Goal: Task Accomplishment & Management: Use online tool/utility

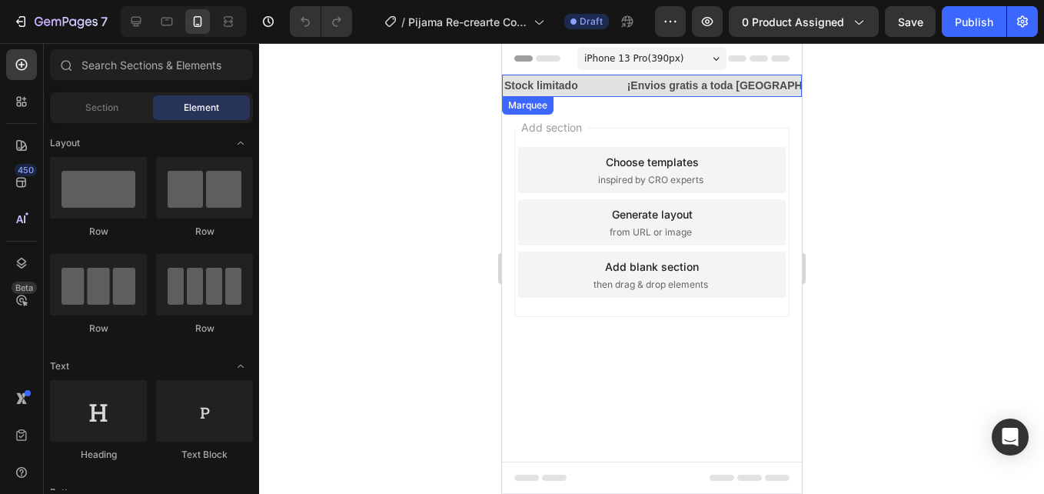
click at [597, 97] on div "Stock limitado Text Block" at bounding box center [563, 86] width 123 height 22
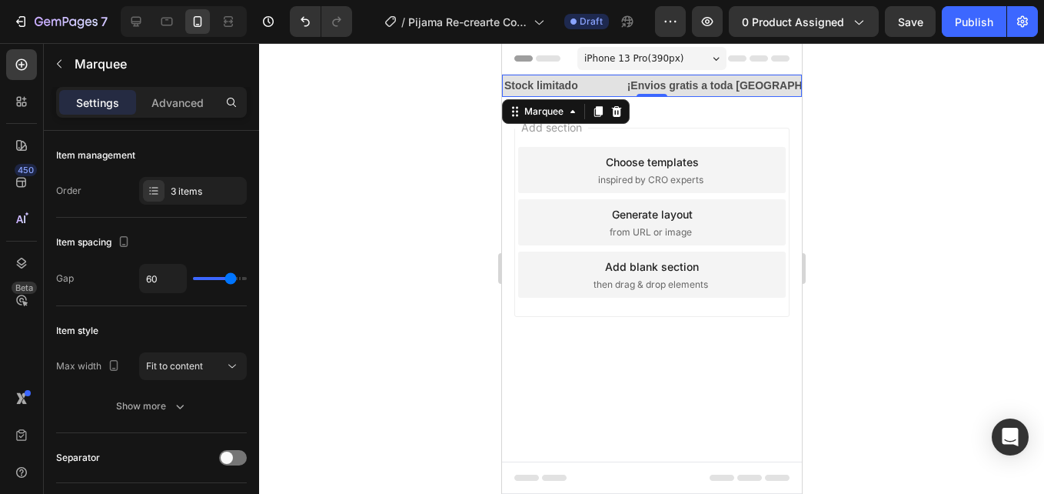
click at [456, 126] on div at bounding box center [651, 268] width 785 height 450
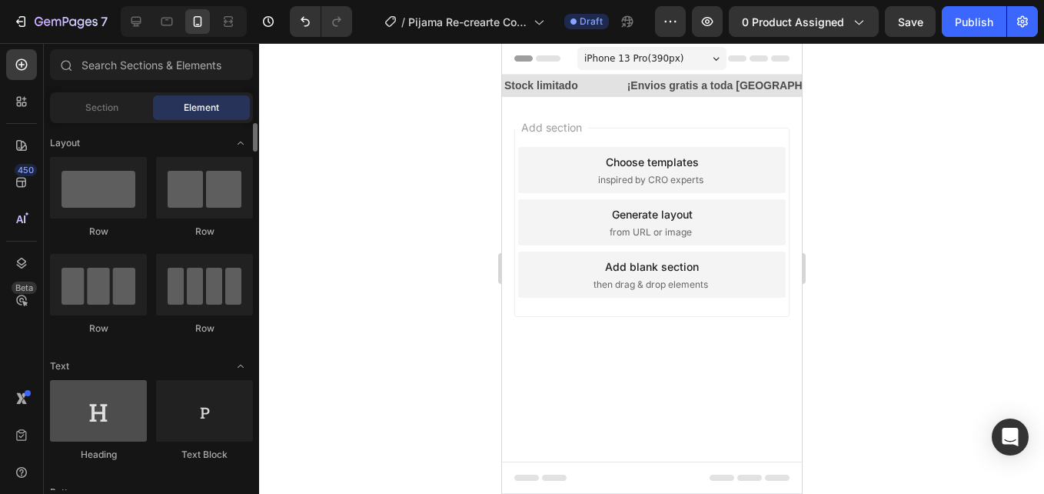
scroll to position [231, 0]
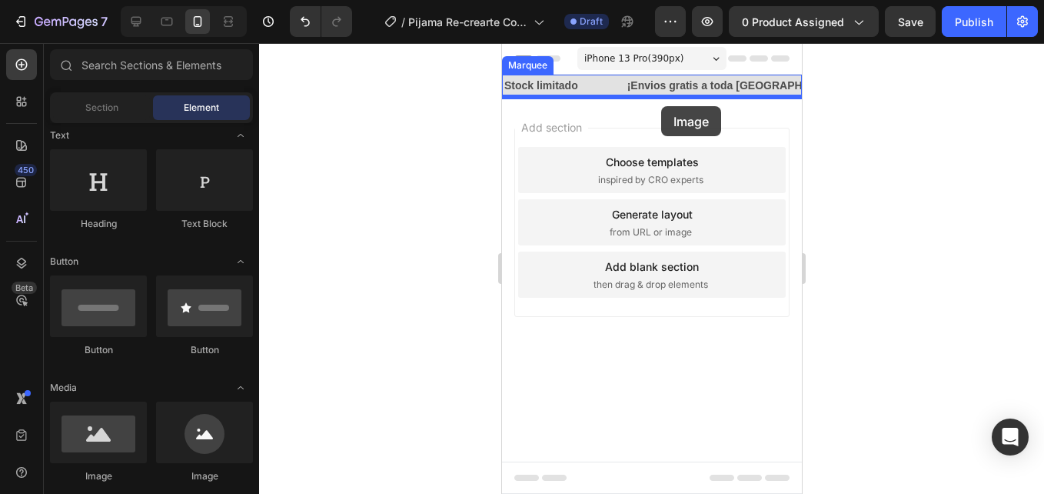
drag, startPoint x: 607, startPoint y: 477, endPoint x: 660, endPoint y: 106, distance: 374.3
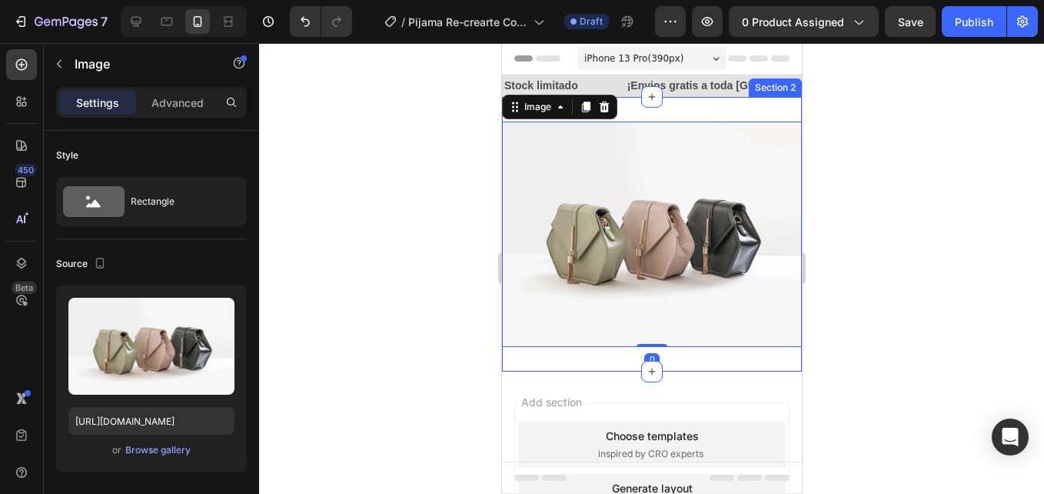
click at [684, 117] on div "Image 0 Section 2" at bounding box center [651, 234] width 300 height 274
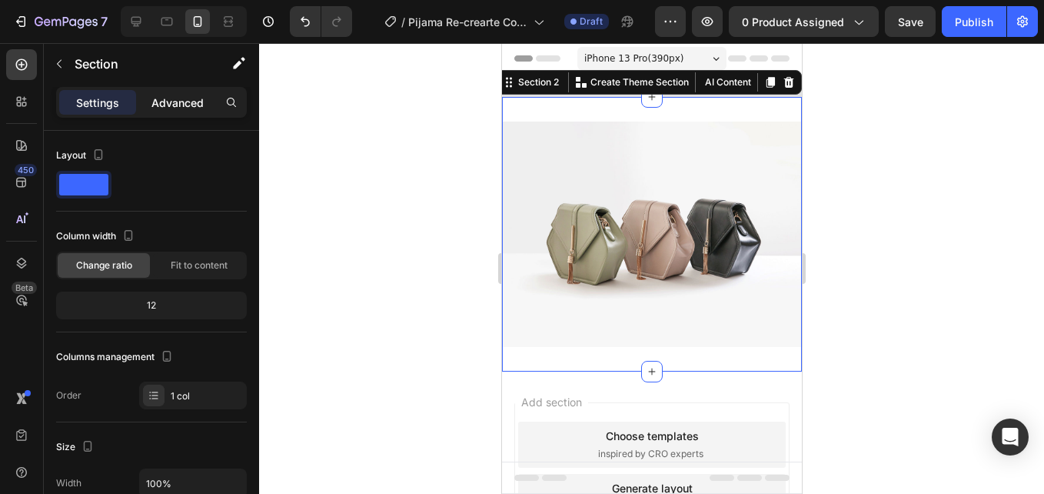
click at [168, 106] on p "Advanced" at bounding box center [177, 103] width 52 height 16
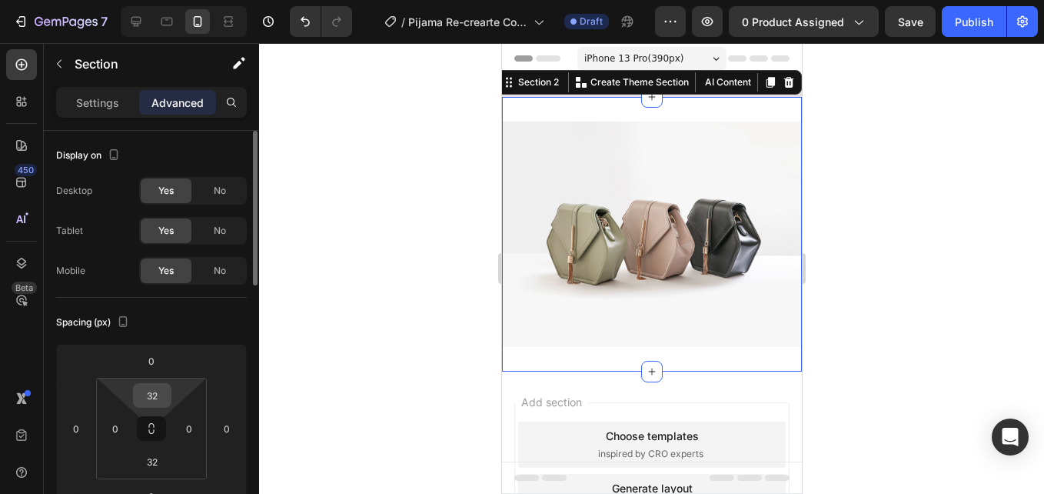
click at [157, 401] on input "32" at bounding box center [152, 395] width 31 height 23
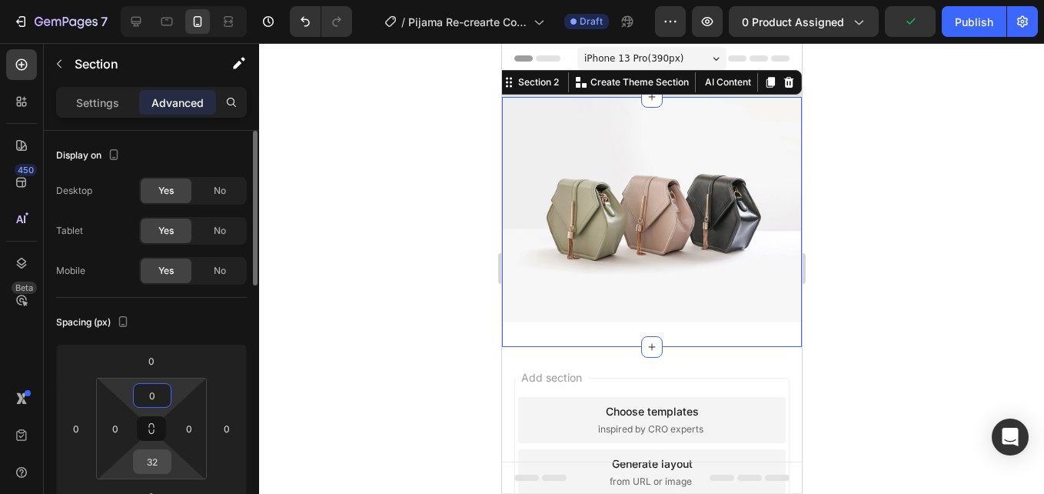
type input "0"
click at [158, 454] on input "32" at bounding box center [152, 461] width 31 height 23
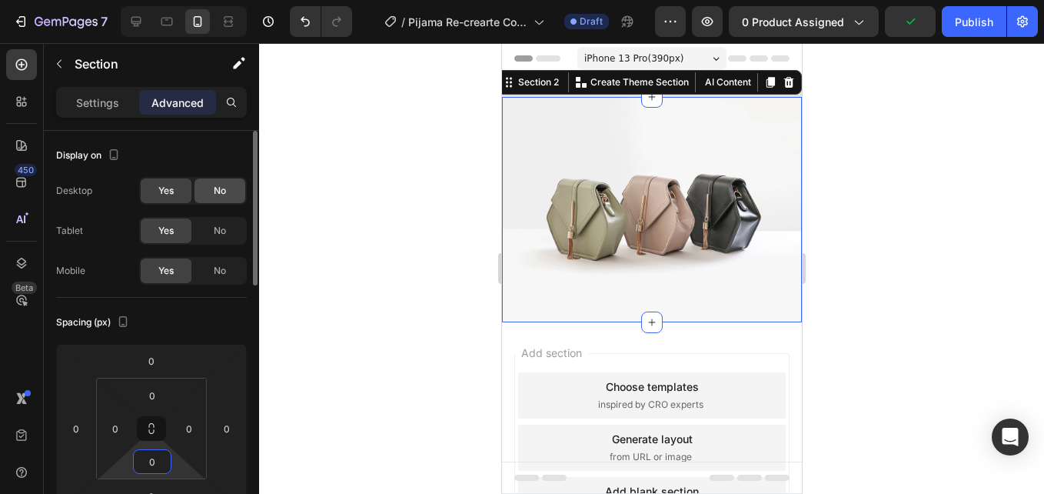
type input "0"
click at [235, 194] on div "No" at bounding box center [219, 190] width 51 height 25
click at [229, 234] on div "No" at bounding box center [219, 230] width 51 height 25
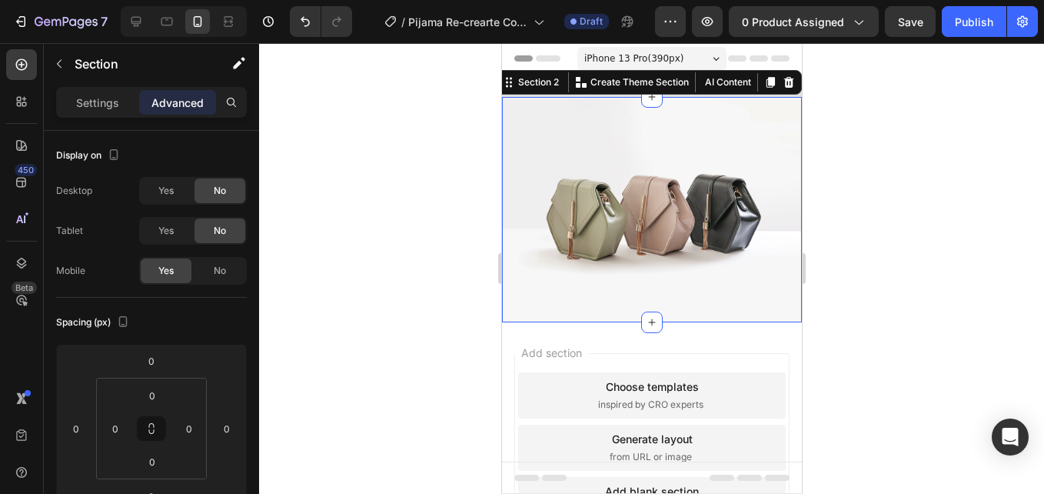
click at [390, 149] on div at bounding box center [651, 268] width 785 height 450
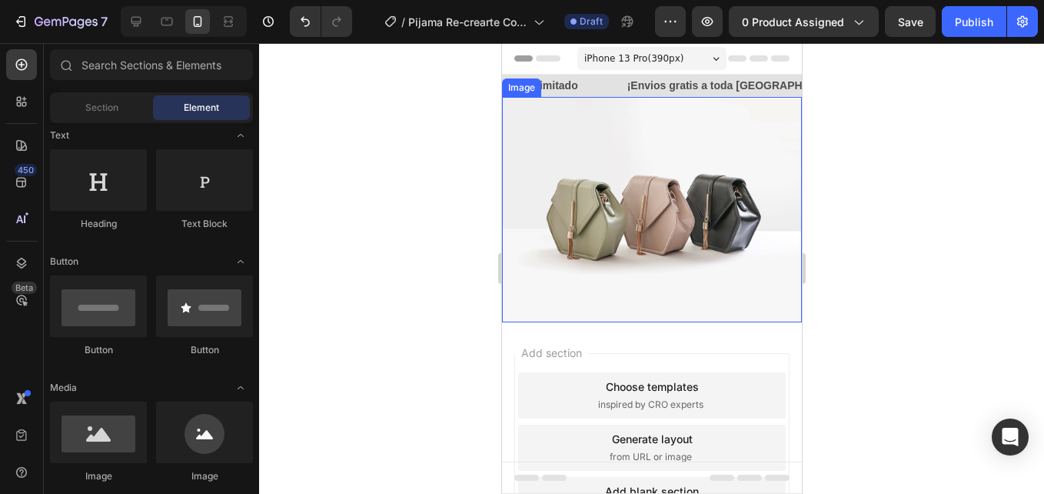
click at [610, 155] on img at bounding box center [651, 209] width 300 height 225
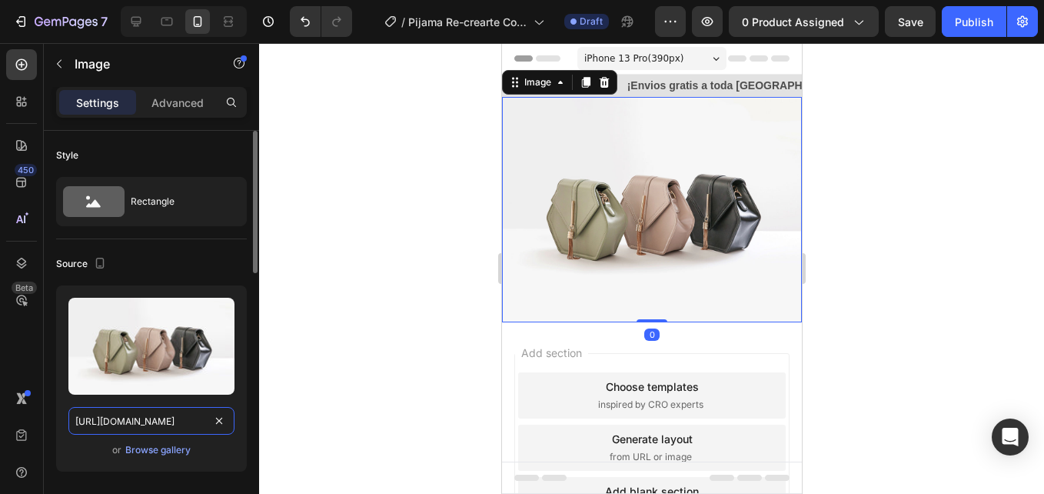
click at [172, 426] on input "[URL][DOMAIN_NAME]" at bounding box center [151, 421] width 166 height 28
paste input "0668/7414/6893/files/Grupo_1.jpg?v=1758929813"
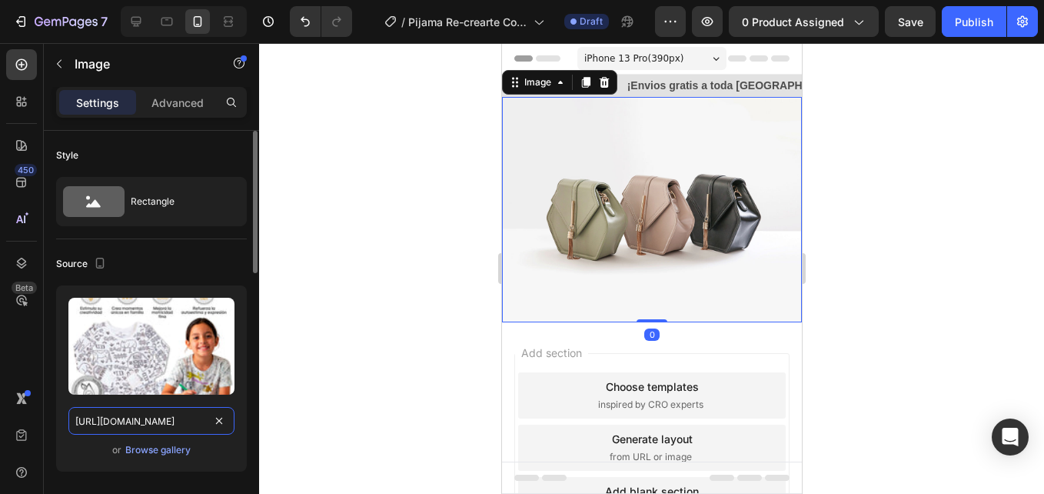
scroll to position [0, 231]
type input "[URL][DOMAIN_NAME]"
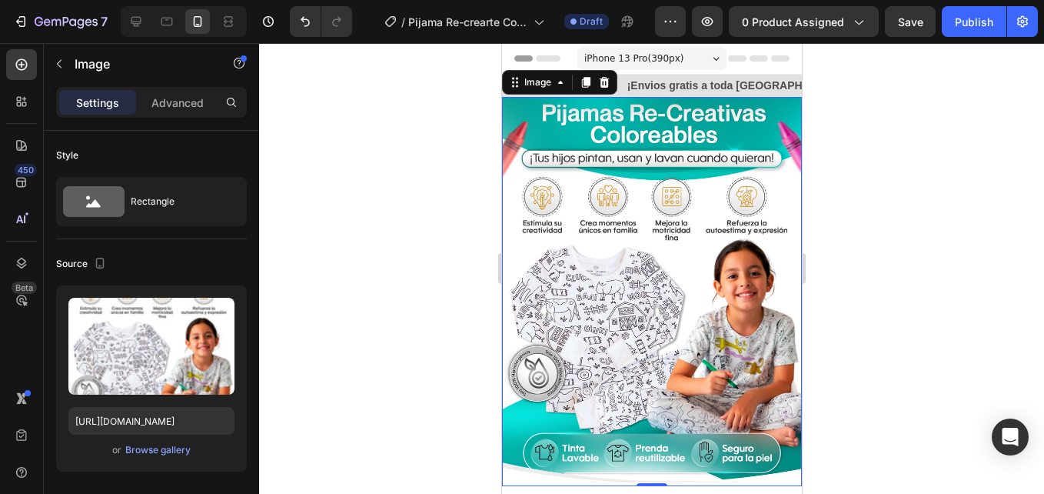
click at [320, 235] on div at bounding box center [651, 268] width 785 height 450
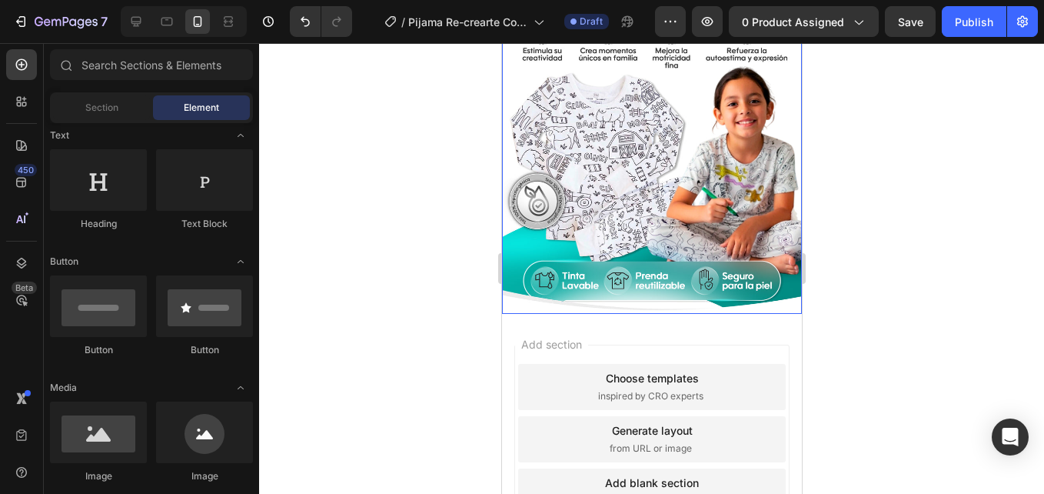
scroll to position [304, 0]
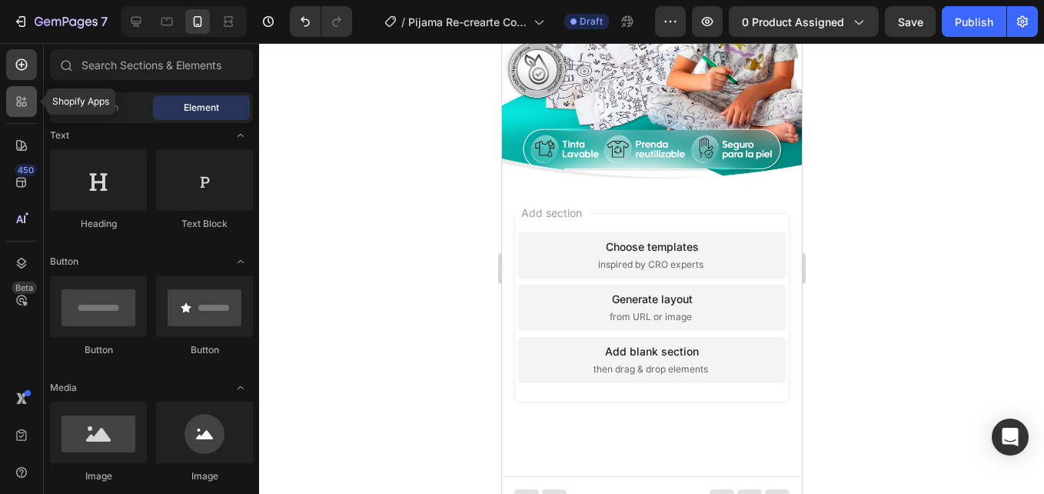
click at [19, 101] on icon at bounding box center [19, 99] width 5 height 5
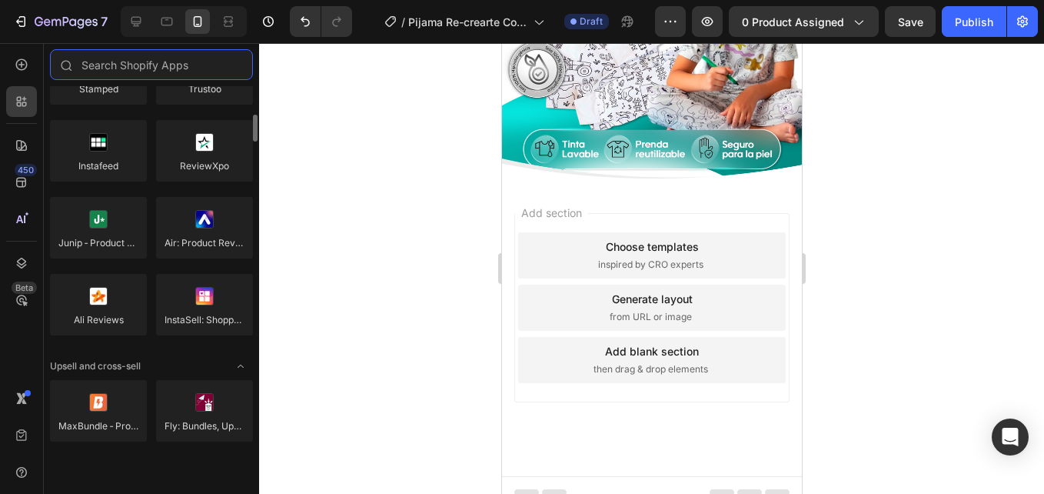
scroll to position [615, 0]
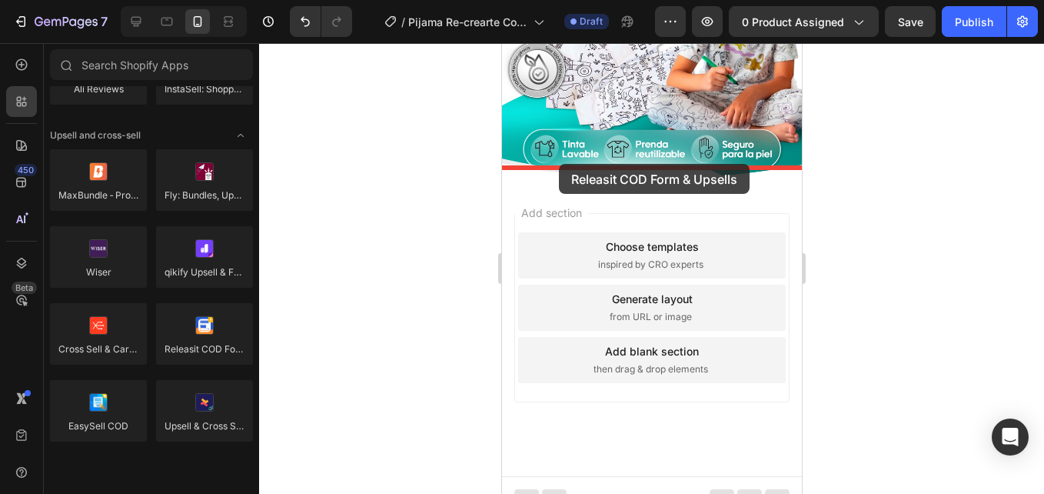
drag, startPoint x: 676, startPoint y: 400, endPoint x: 558, endPoint y: 164, distance: 264.0
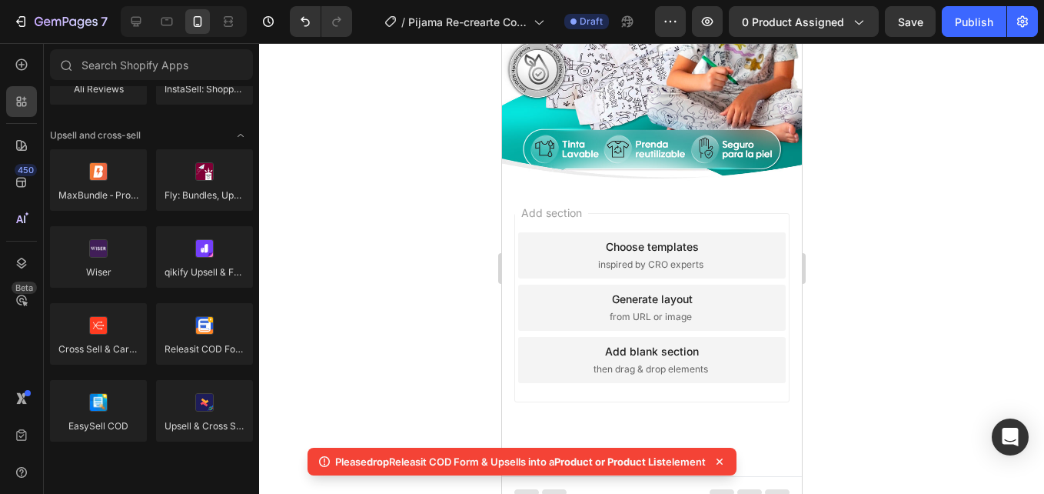
click at [315, 172] on div at bounding box center [651, 268] width 785 height 450
click at [25, 67] on icon at bounding box center [21, 64] width 15 height 15
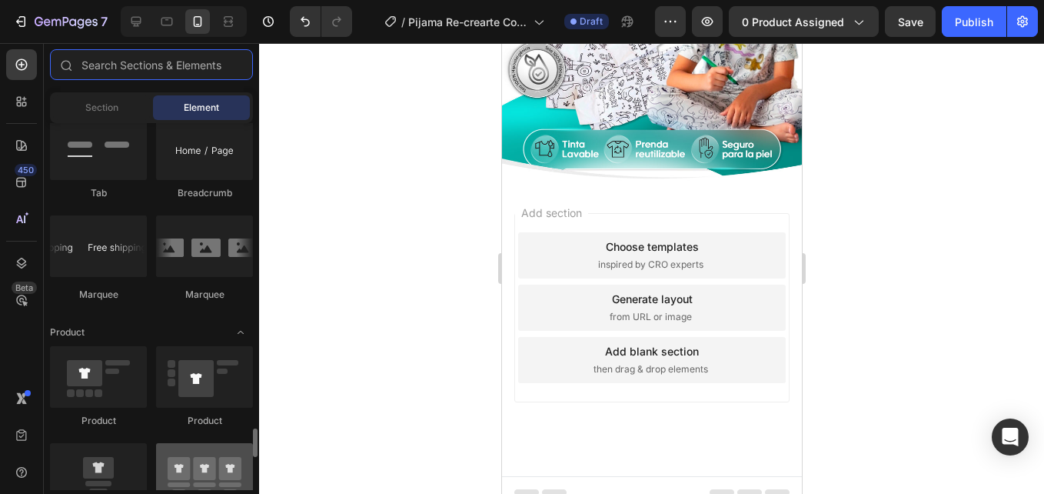
scroll to position [1922, 0]
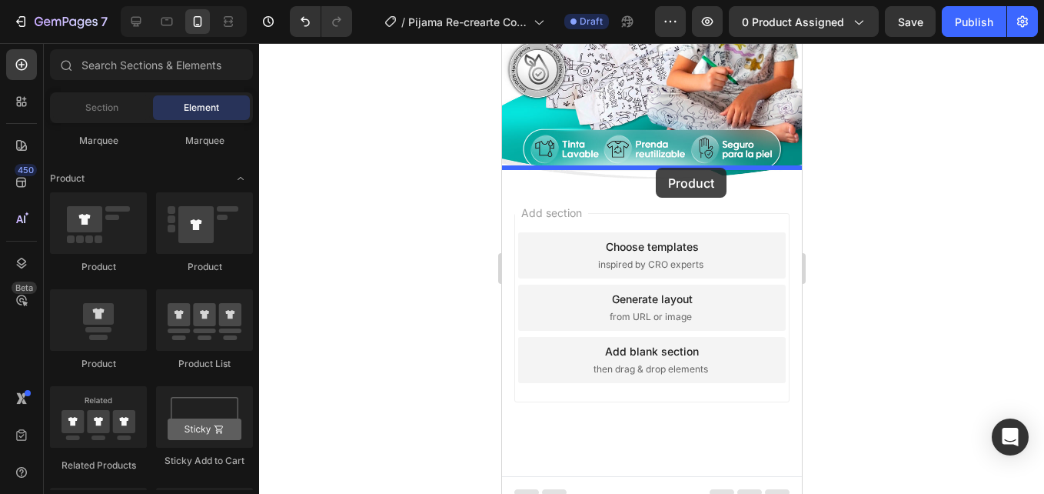
drag, startPoint x: 623, startPoint y: 365, endPoint x: 655, endPoint y: 168, distance: 200.1
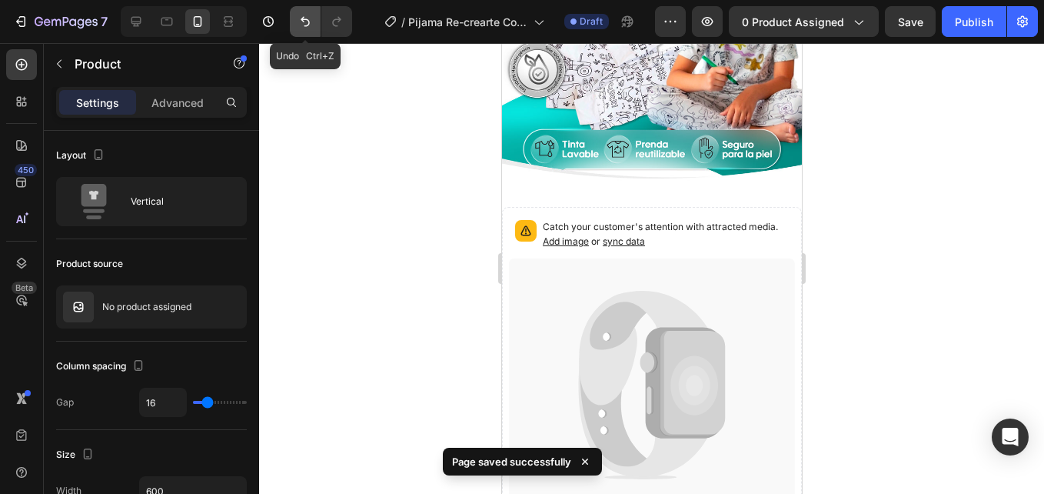
click at [314, 22] on button "Undo/Redo" at bounding box center [305, 21] width 31 height 31
click at [299, 25] on icon "Undo/Redo" at bounding box center [304, 21] width 15 height 15
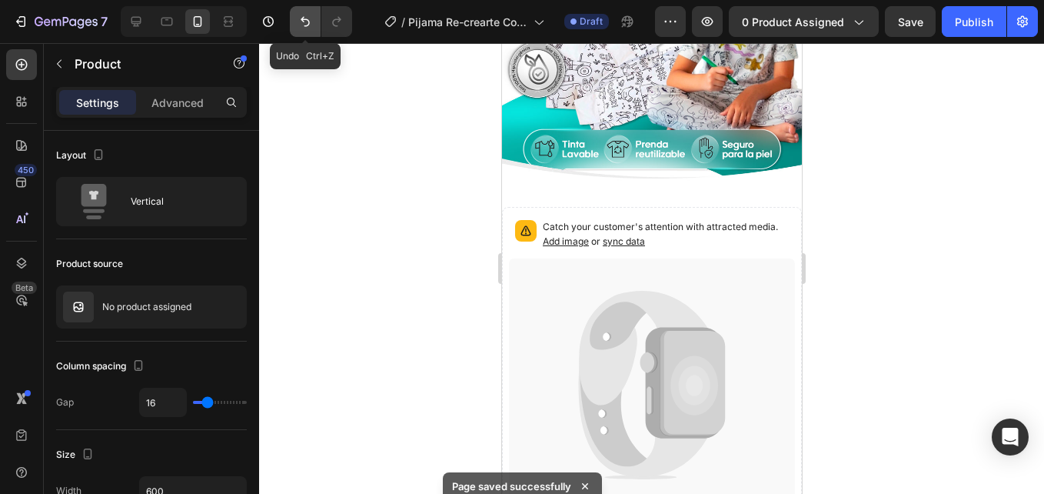
click at [299, 25] on icon "Undo/Redo" at bounding box center [304, 21] width 15 height 15
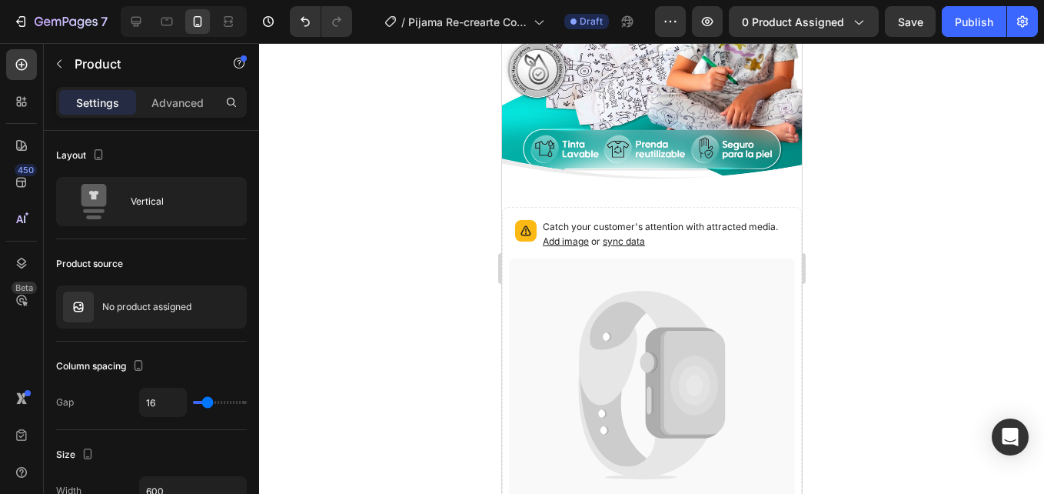
click at [355, 242] on div at bounding box center [651, 268] width 785 height 450
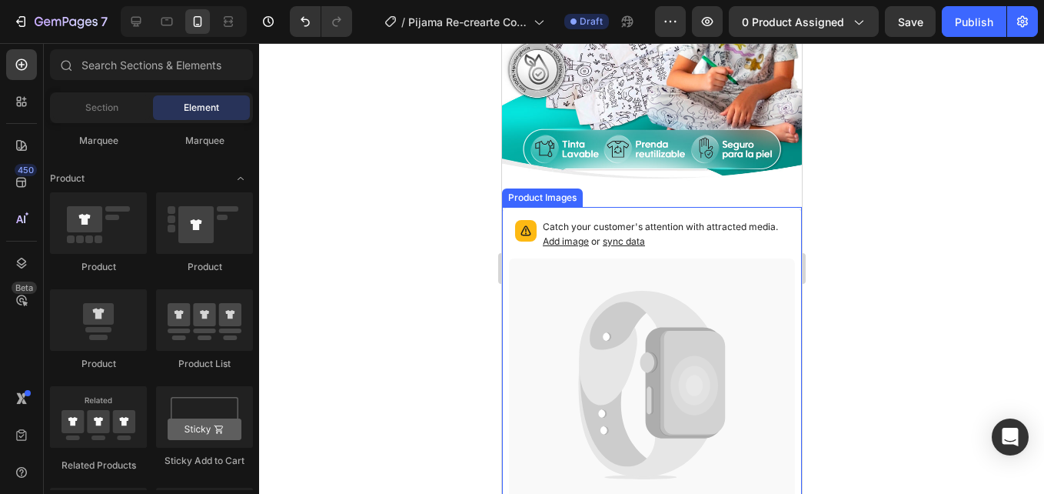
click at [645, 258] on icon at bounding box center [651, 384] width 286 height 253
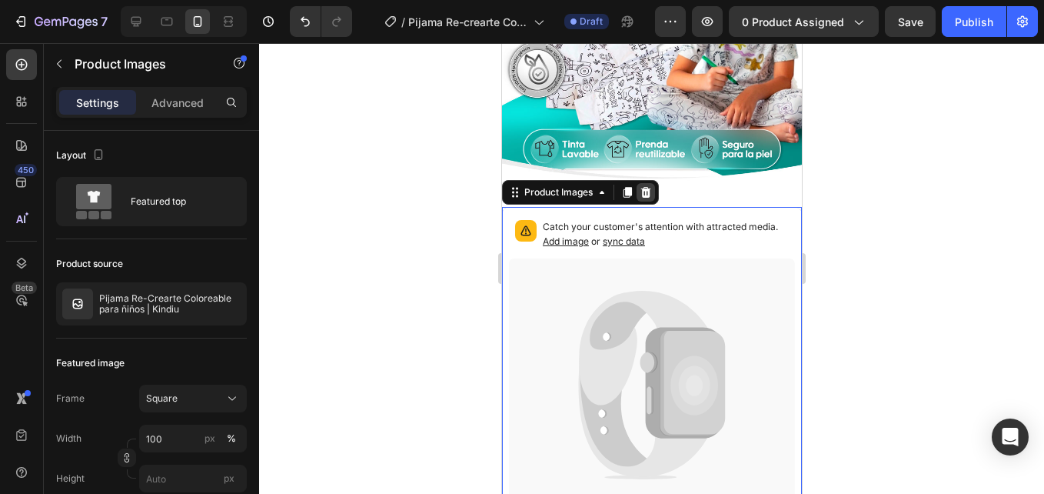
click at [640, 186] on icon at bounding box center [645, 192] width 12 height 12
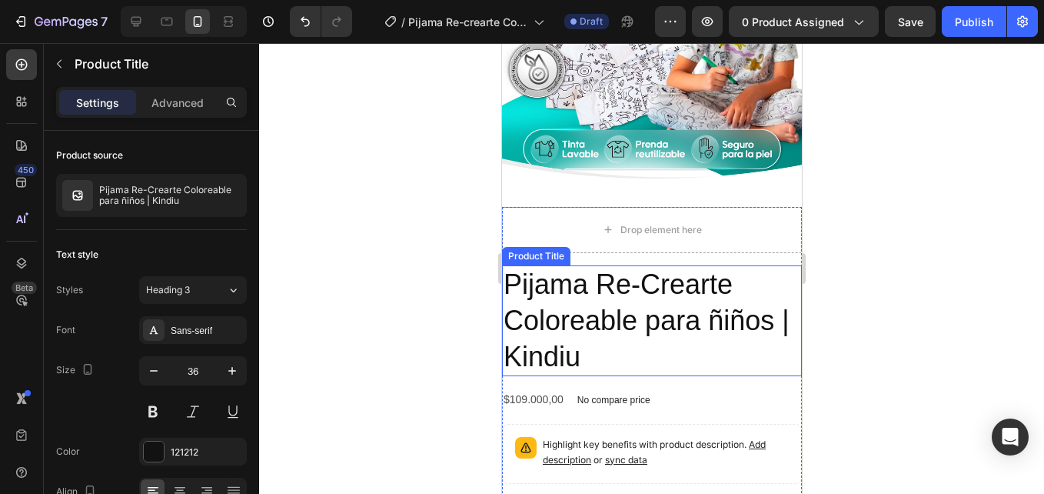
click at [740, 265] on h2 "Pijama Re-Crearte Coloreable para ñiños | Kindiu" at bounding box center [651, 320] width 300 height 111
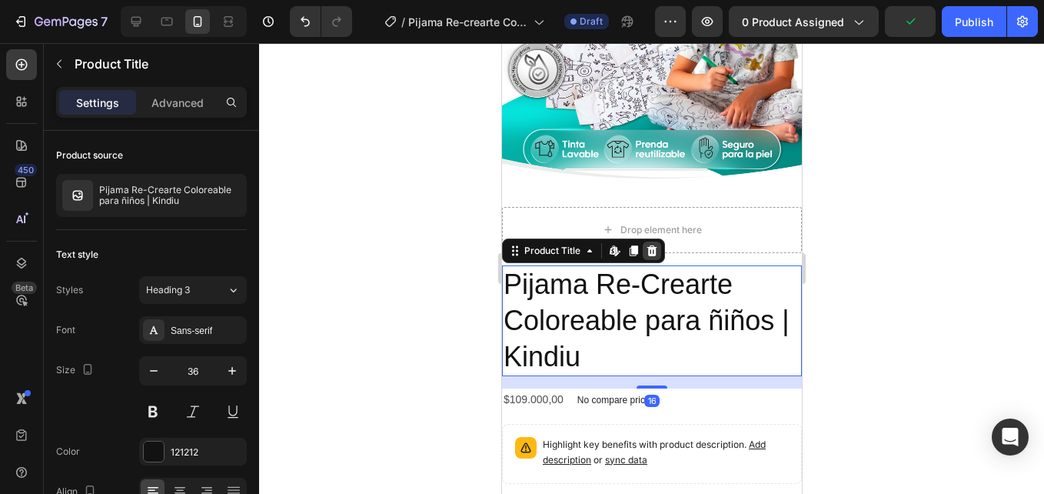
click at [656, 244] on icon at bounding box center [651, 250] width 12 height 12
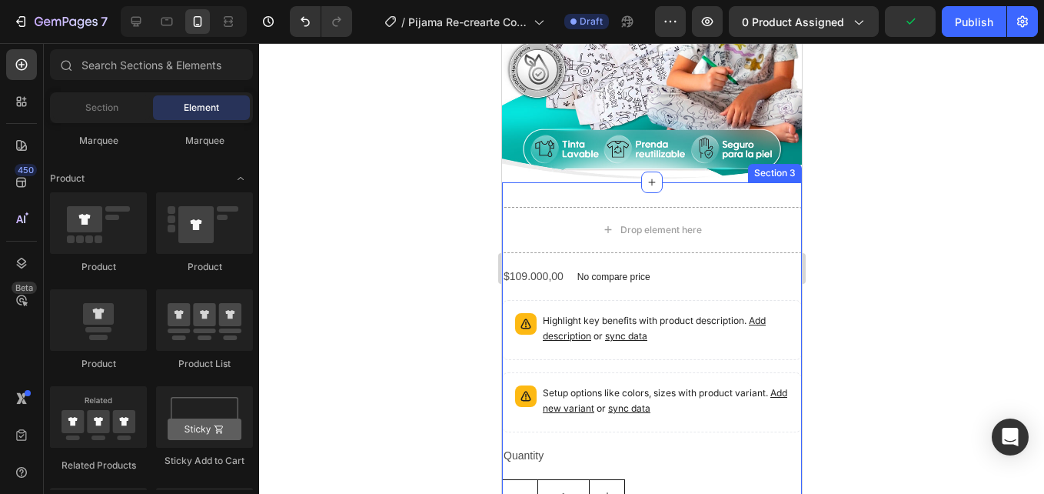
click at [727, 182] on div "Drop element here $109.000,00 Product Price Product Price No compare price Prod…" at bounding box center [651, 416] width 300 height 469
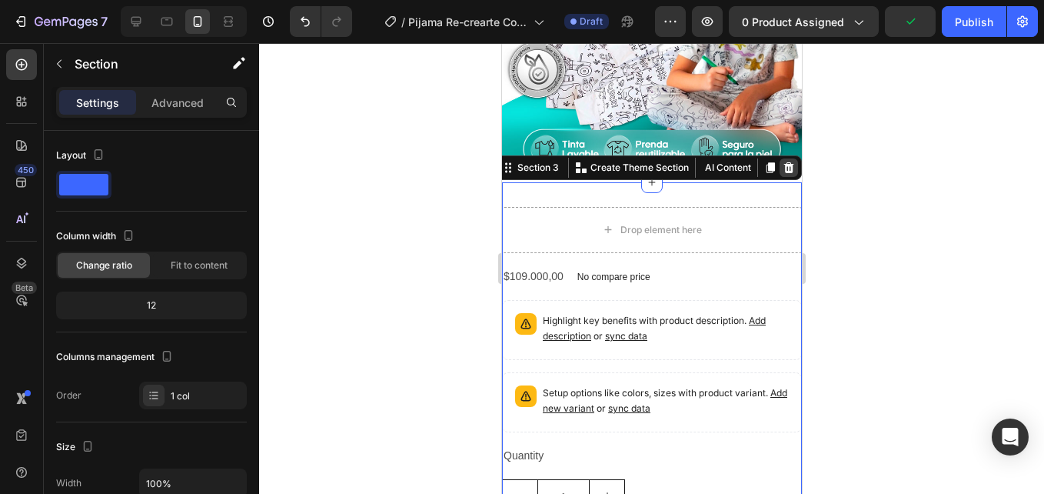
click at [783, 162] on icon at bounding box center [788, 167] width 10 height 11
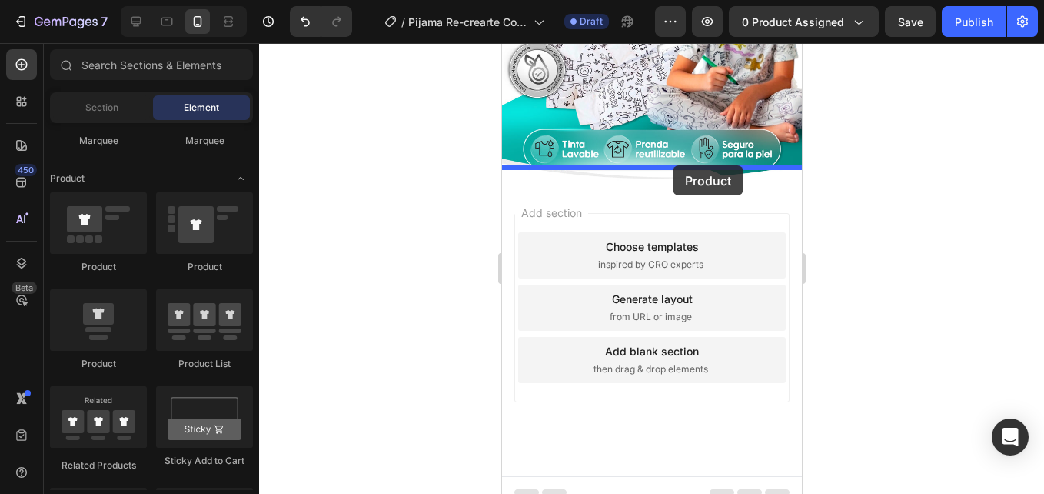
drag, startPoint x: 607, startPoint y: 282, endPoint x: 672, endPoint y: 165, distance: 133.5
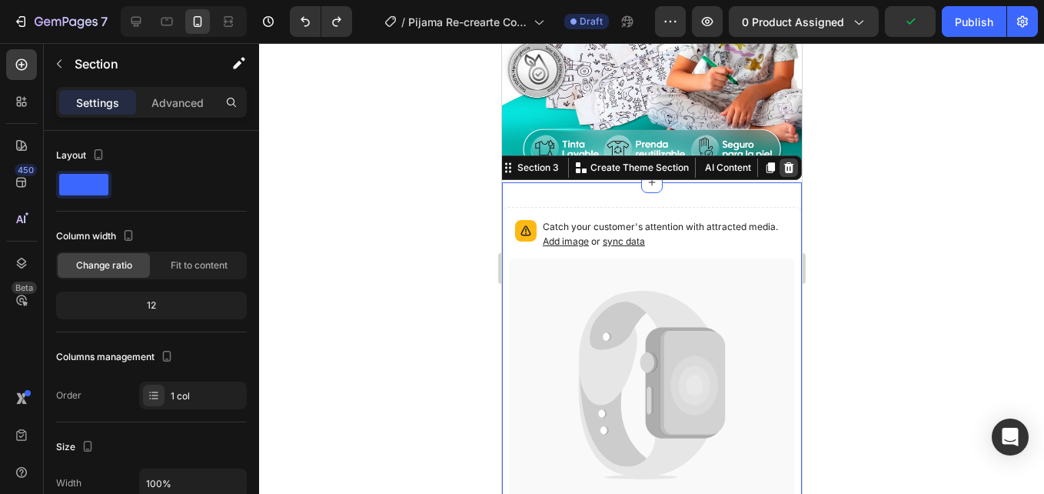
click at [783, 162] on icon at bounding box center [788, 167] width 10 height 11
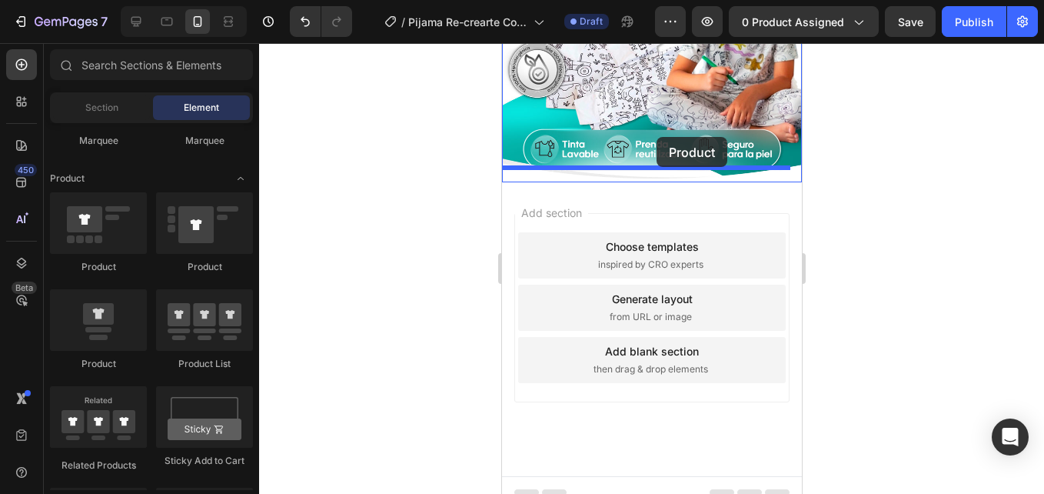
drag, startPoint x: 665, startPoint y: 274, endPoint x: 656, endPoint y: 137, distance: 137.9
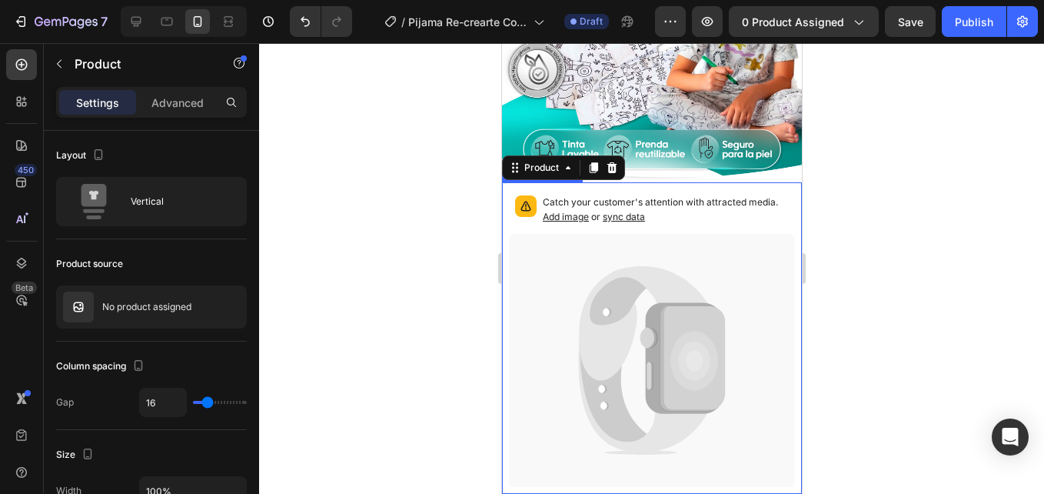
click at [711, 189] on div "Catch your customer's attention with attracted media. Add image or sync data" at bounding box center [651, 211] width 286 height 45
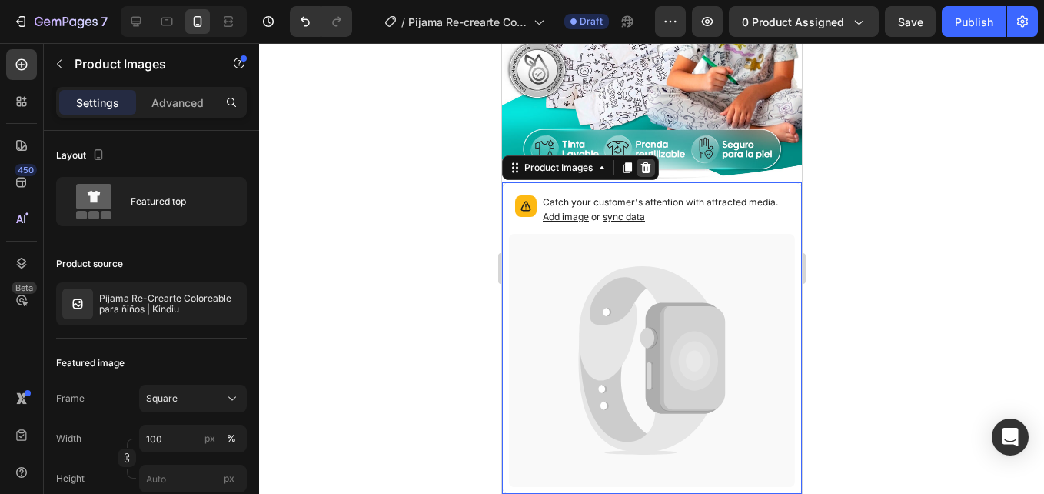
click at [643, 162] on icon at bounding box center [645, 167] width 10 height 11
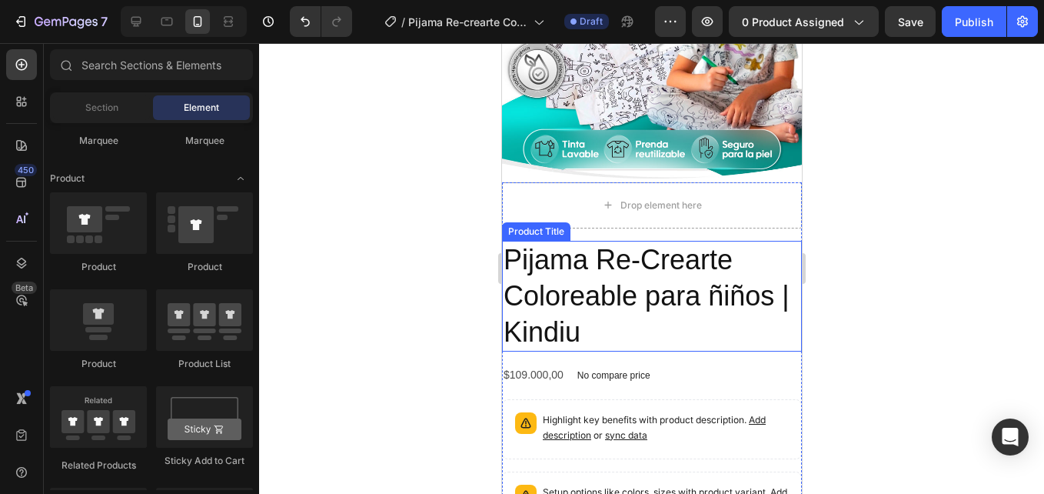
click at [653, 241] on h2 "Pijama Re-Crearte Coloreable para ñiños | Kindiu" at bounding box center [651, 296] width 300 height 111
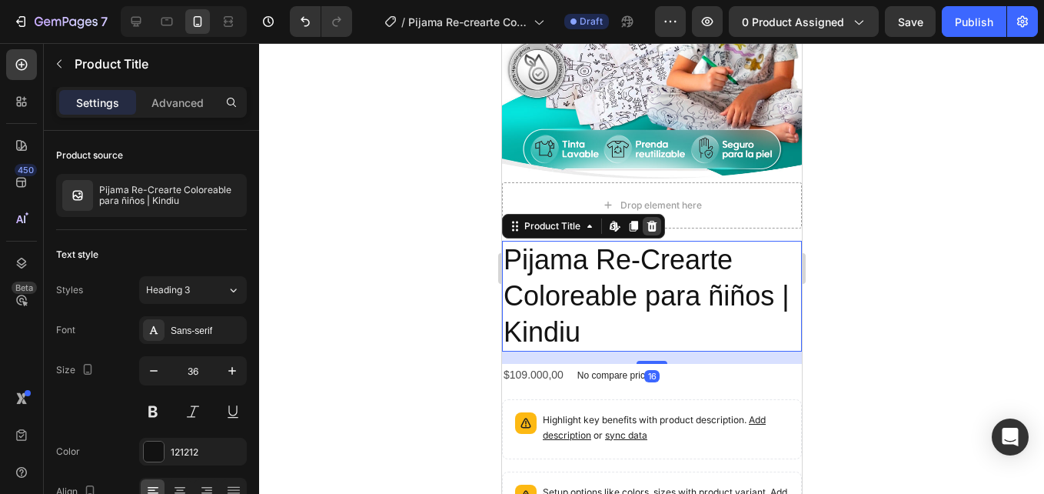
click at [653, 221] on icon at bounding box center [651, 226] width 10 height 11
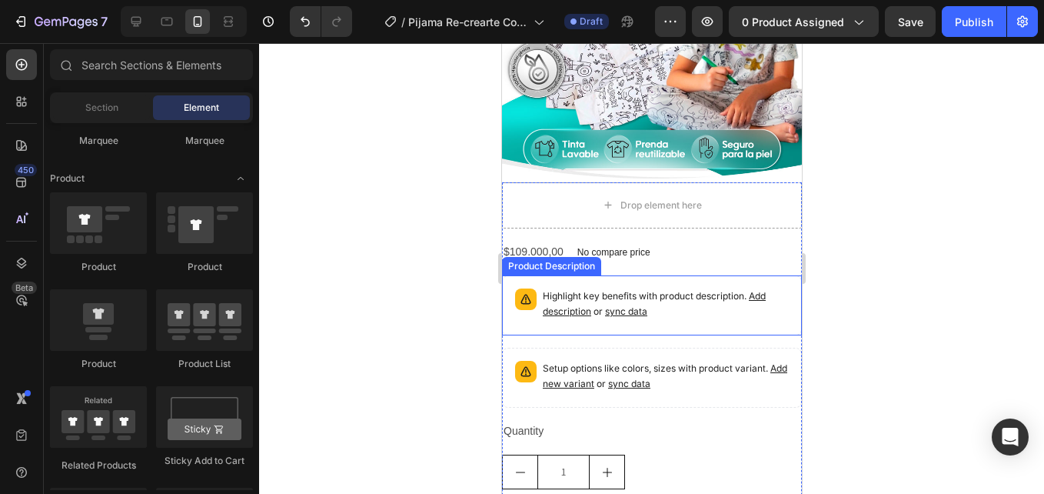
click at [646, 282] on div "Highlight key benefits with product description. Add description or sync data" at bounding box center [651, 305] width 286 height 46
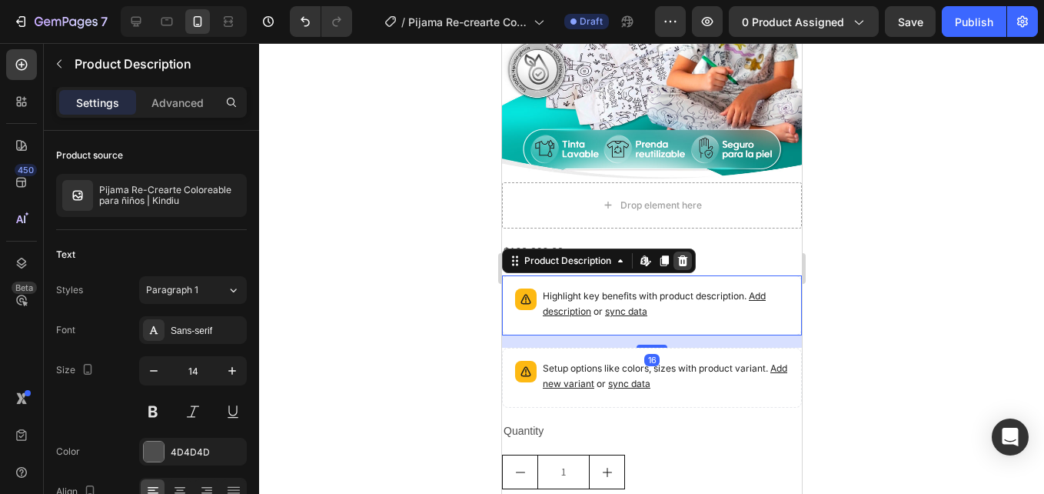
click at [683, 255] on icon at bounding box center [682, 260] width 10 height 11
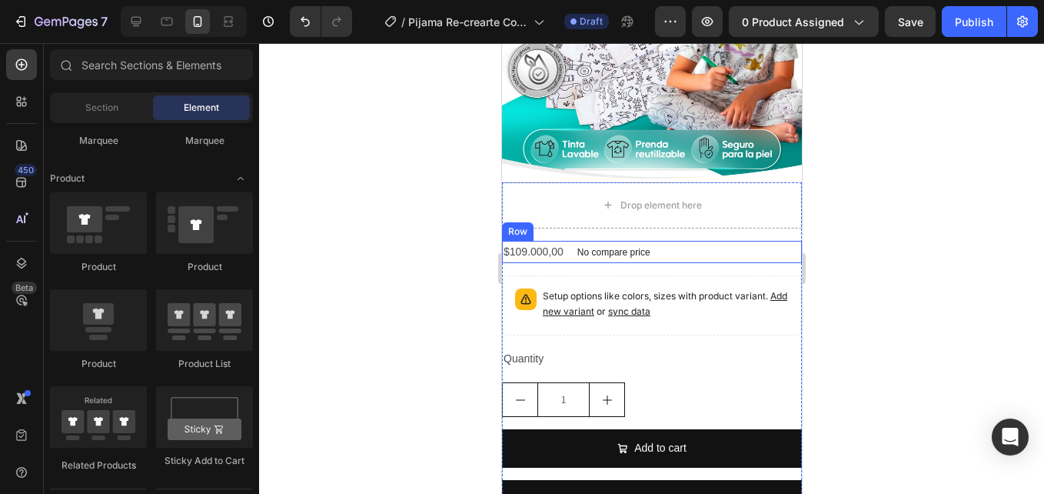
click at [713, 241] on div "$109.000,00 Product Price Product Price No compare price Product Price Row" at bounding box center [651, 252] width 300 height 22
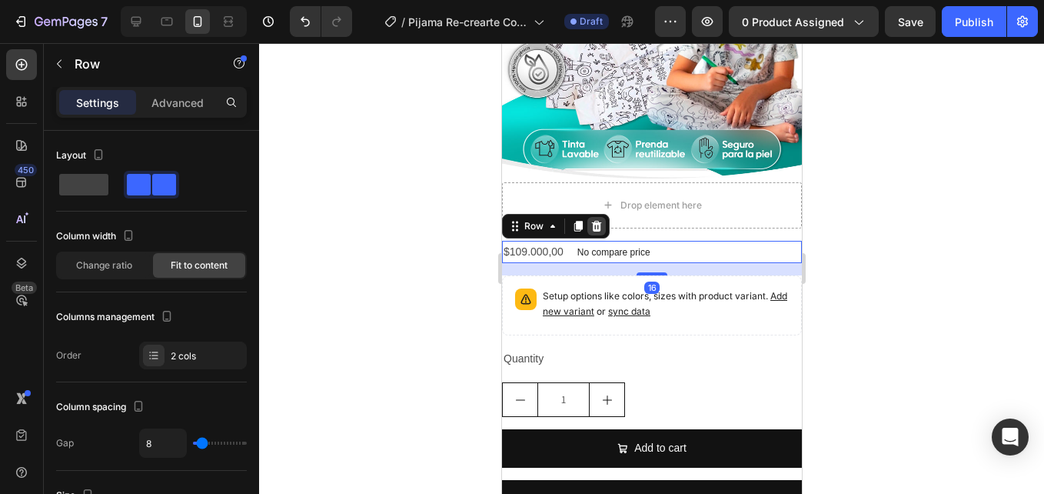
click at [595, 221] on icon at bounding box center [596, 226] width 10 height 11
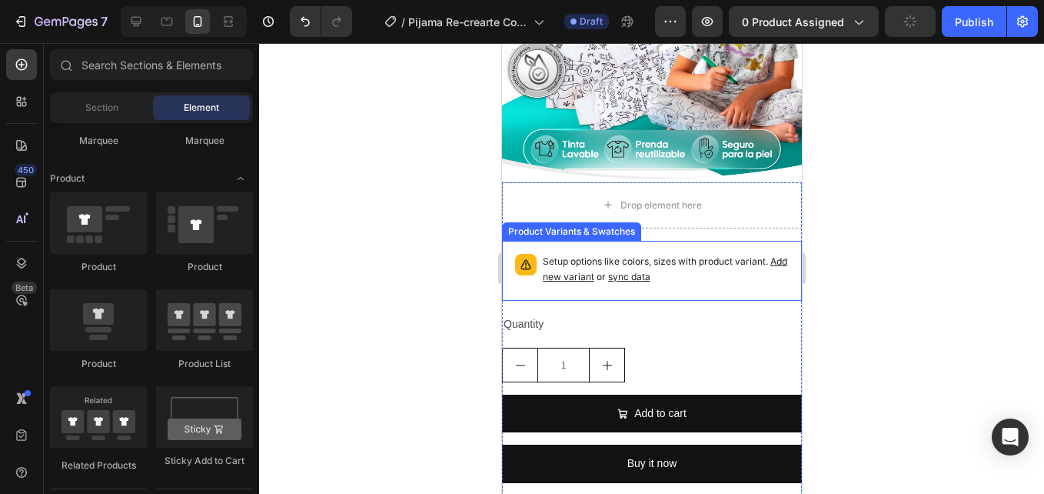
click at [710, 268] on p "Setup options like colors, sizes with product variant. Add new variant or sync …" at bounding box center [665, 269] width 246 height 31
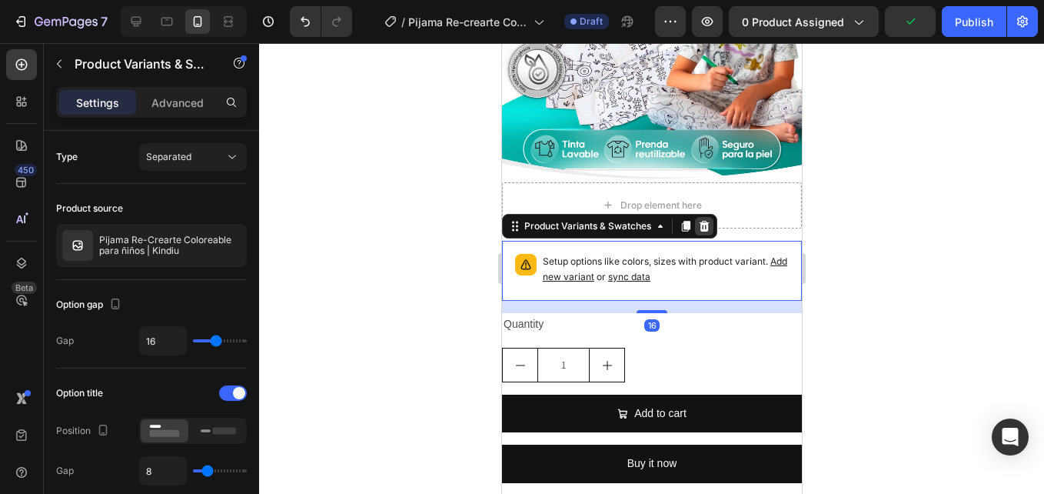
click at [700, 221] on icon at bounding box center [704, 226] width 10 height 11
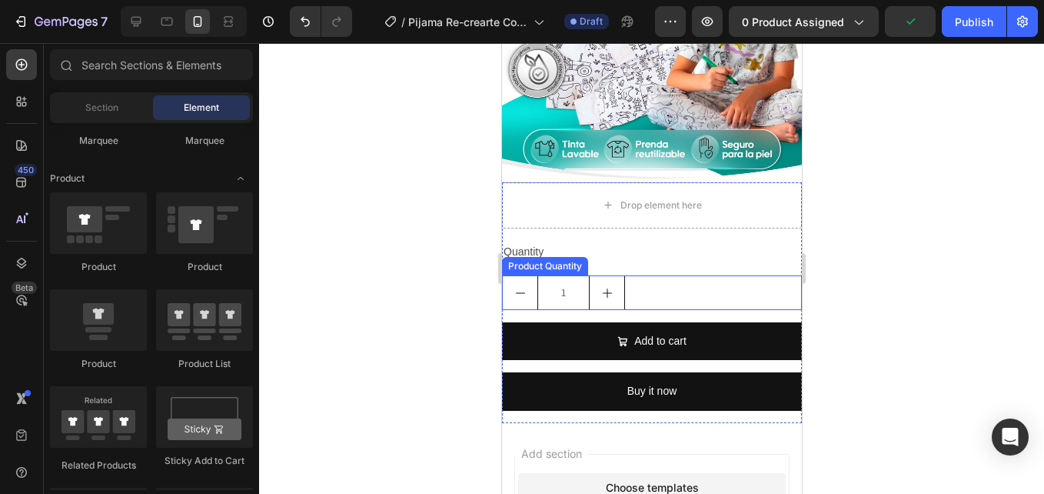
click at [670, 275] on div "1" at bounding box center [651, 292] width 300 height 35
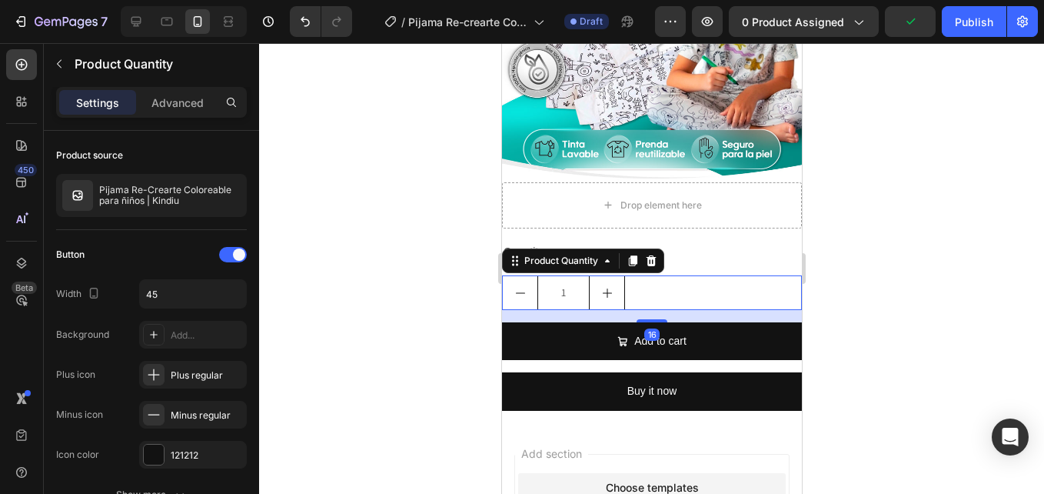
click at [645, 257] on div "Product Quantity" at bounding box center [582, 260] width 162 height 25
click at [650, 254] on icon at bounding box center [650, 260] width 12 height 12
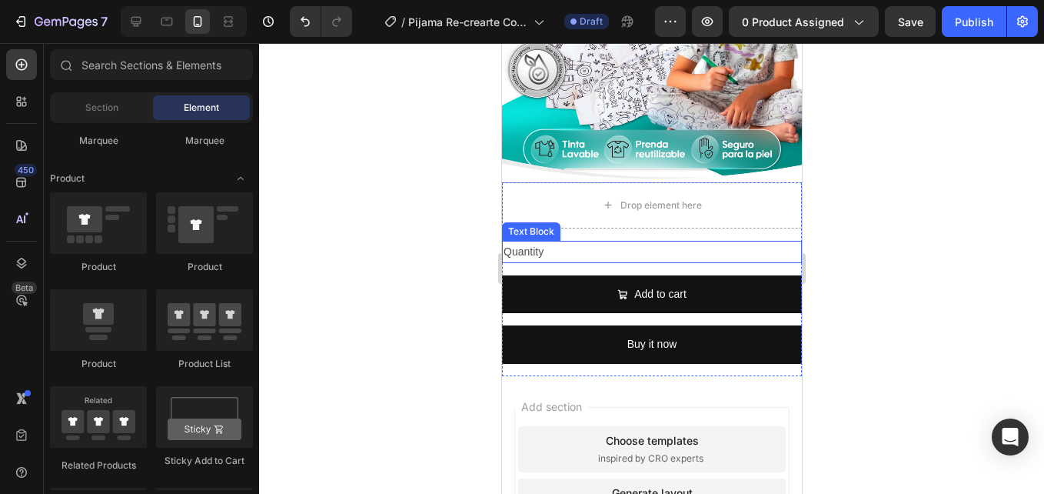
click at [668, 247] on div "Quantity" at bounding box center [651, 252] width 300 height 22
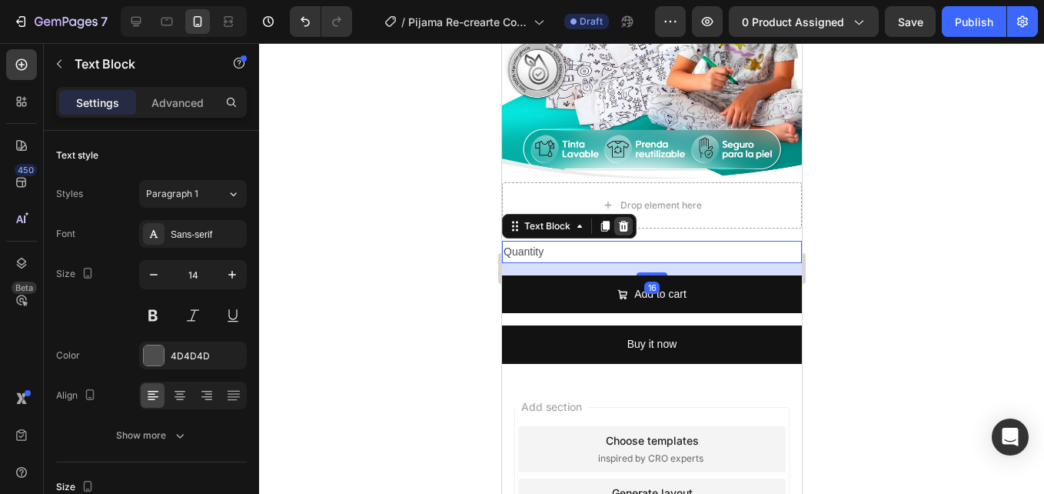
click at [622, 219] on div at bounding box center [622, 226] width 18 height 18
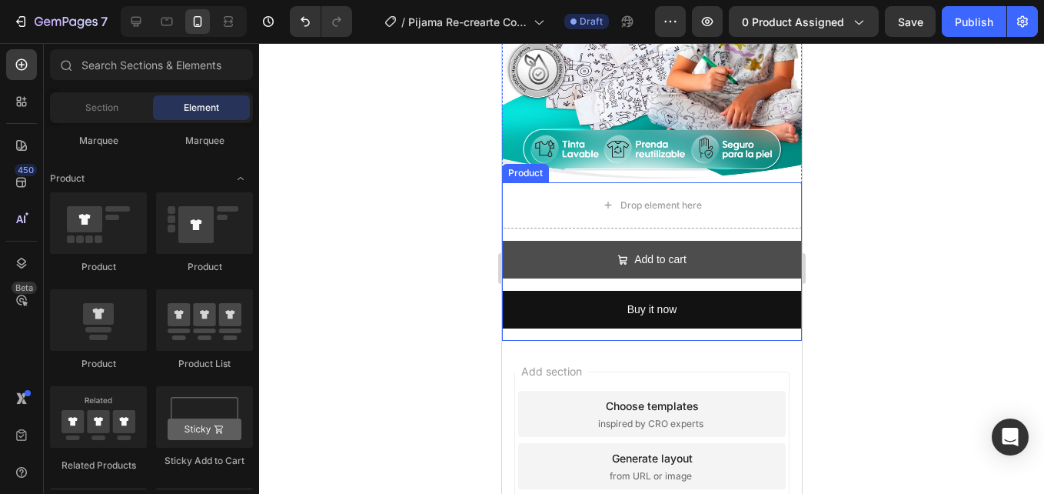
click at [714, 241] on button "Add to cart" at bounding box center [651, 260] width 300 height 38
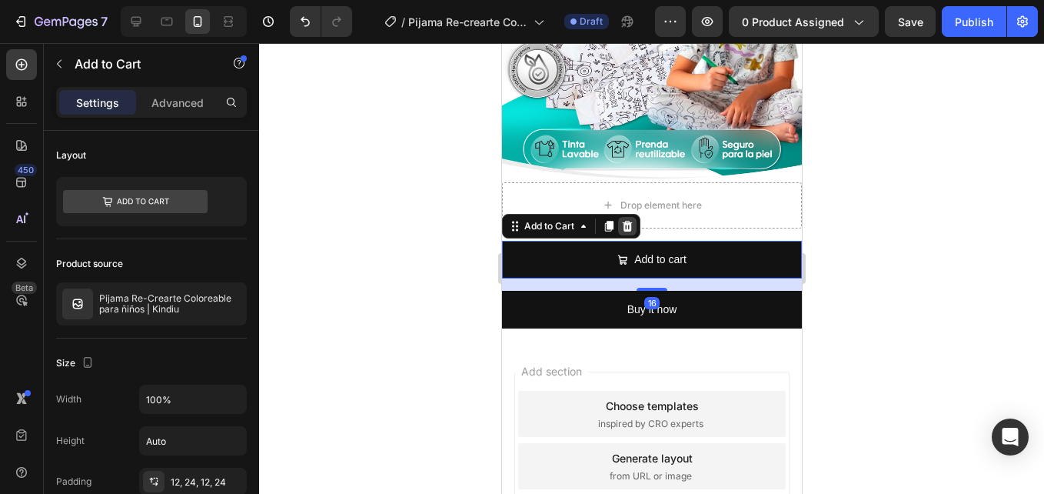
click at [622, 220] on icon at bounding box center [626, 226] width 12 height 12
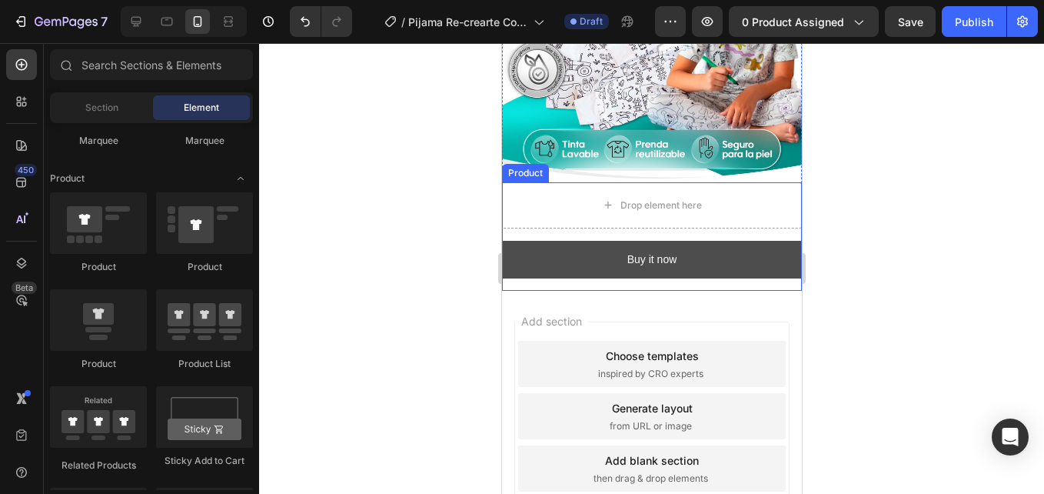
click at [719, 258] on button "Buy it now" at bounding box center [651, 260] width 300 height 38
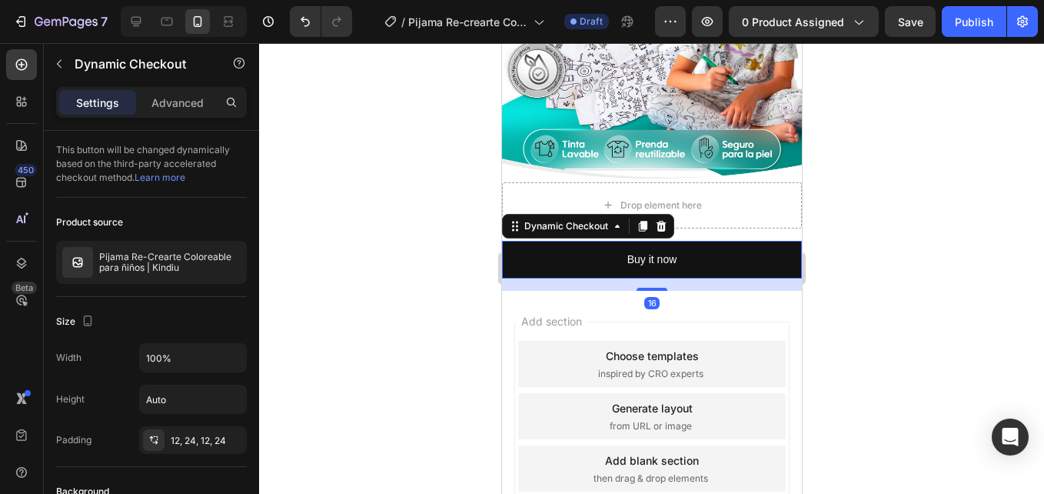
click at [664, 220] on icon at bounding box center [660, 226] width 12 height 12
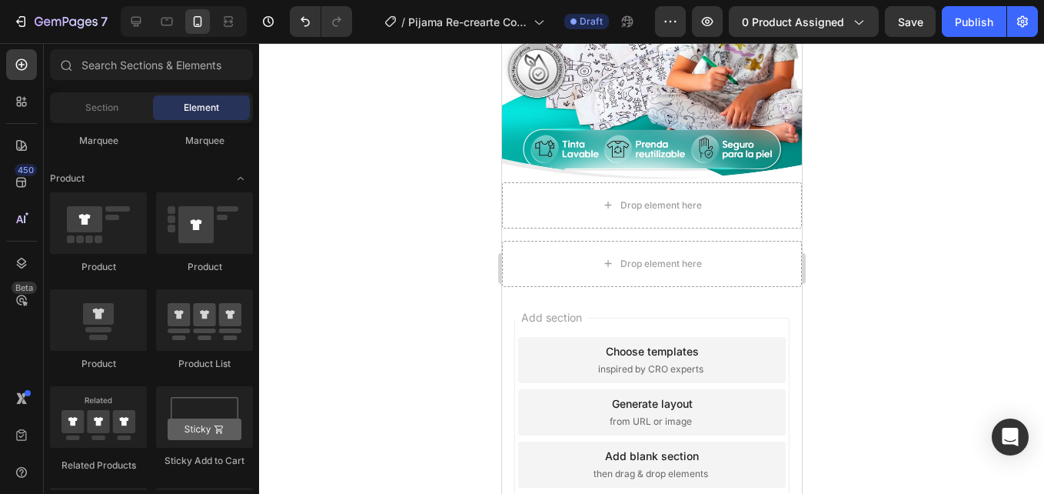
click at [674, 287] on div "Add section Choose templates inspired by CRO experts Generate layout from URL o…" at bounding box center [651, 434] width 300 height 294
click at [715, 217] on div "Drop element here Drop element here Product" at bounding box center [651, 234] width 300 height 105
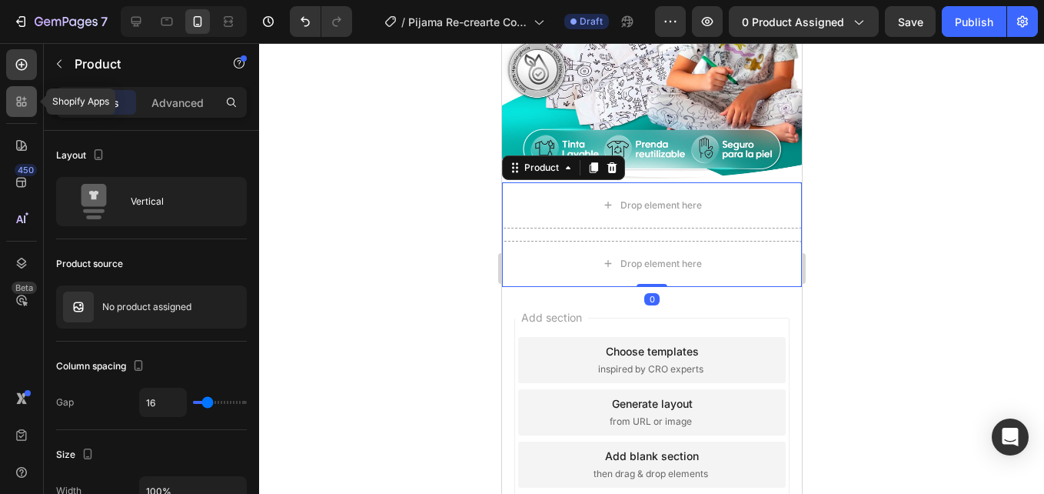
click at [29, 105] on div at bounding box center [21, 101] width 31 height 31
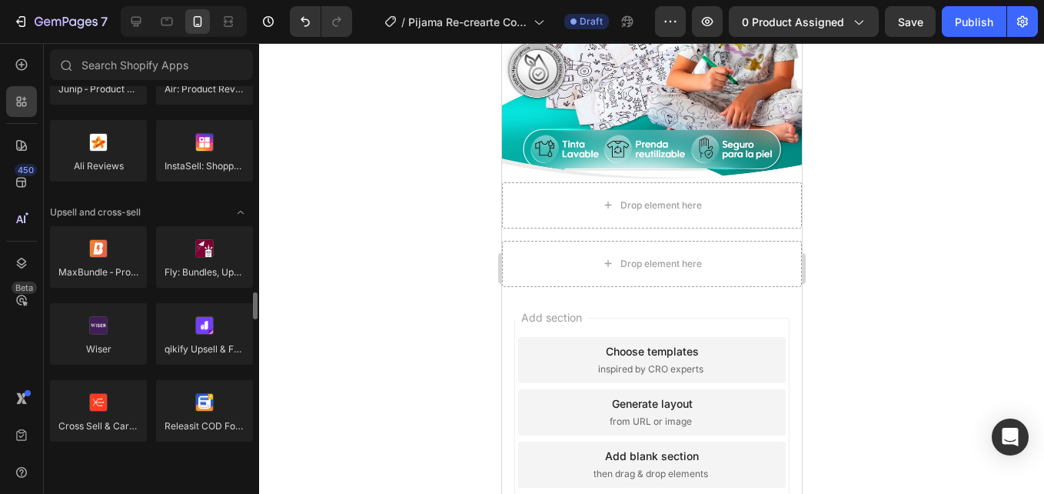
scroll to position [692, 0]
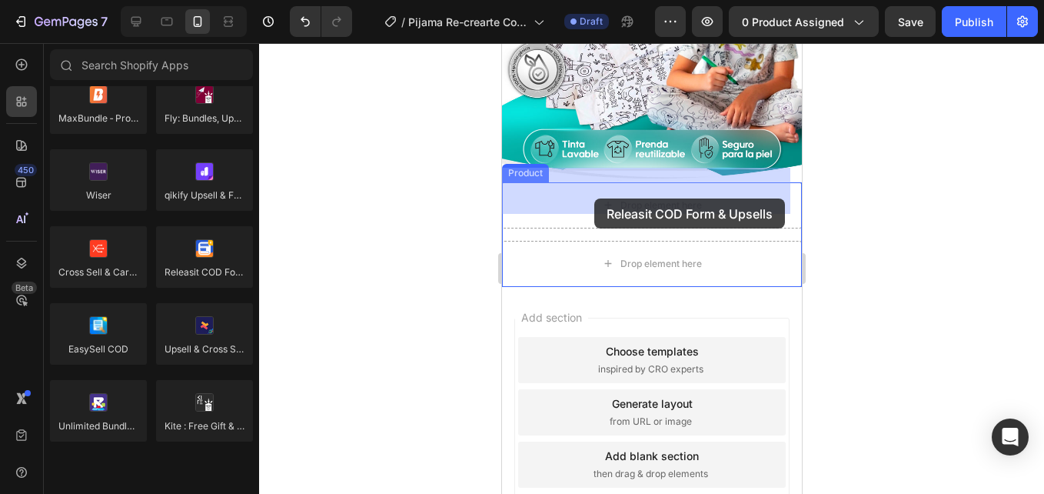
drag, startPoint x: 718, startPoint y: 303, endPoint x: 593, endPoint y: 198, distance: 162.6
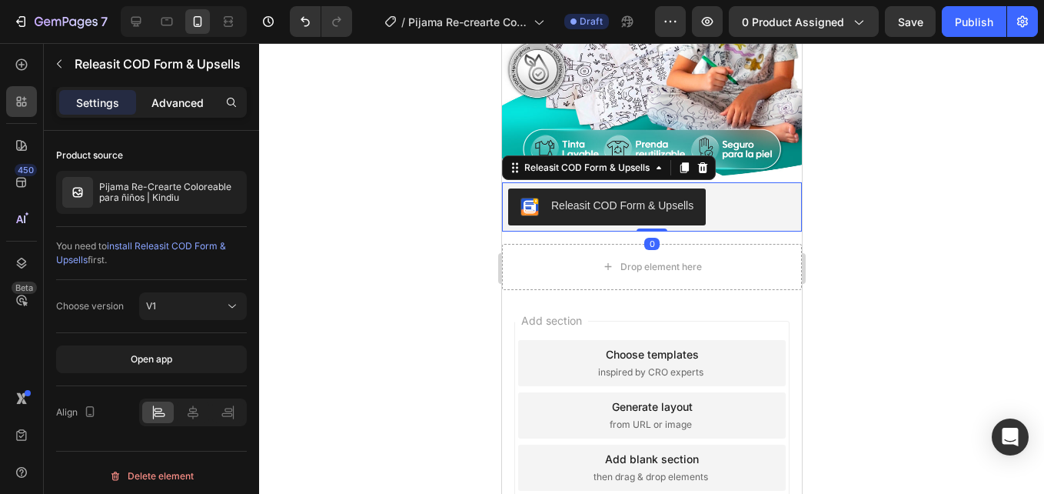
click at [182, 95] on p "Advanced" at bounding box center [177, 103] width 52 height 16
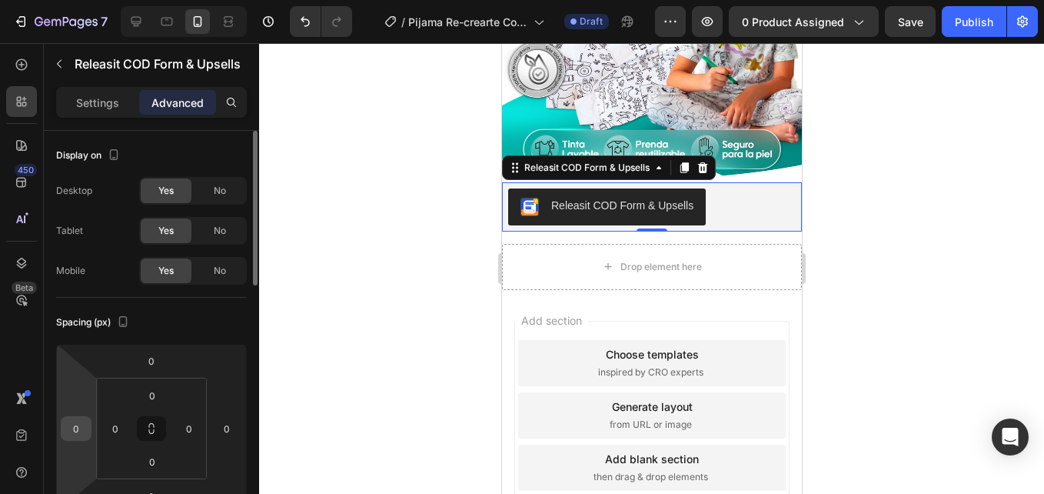
click at [78, 431] on input "0" at bounding box center [76, 428] width 23 height 23
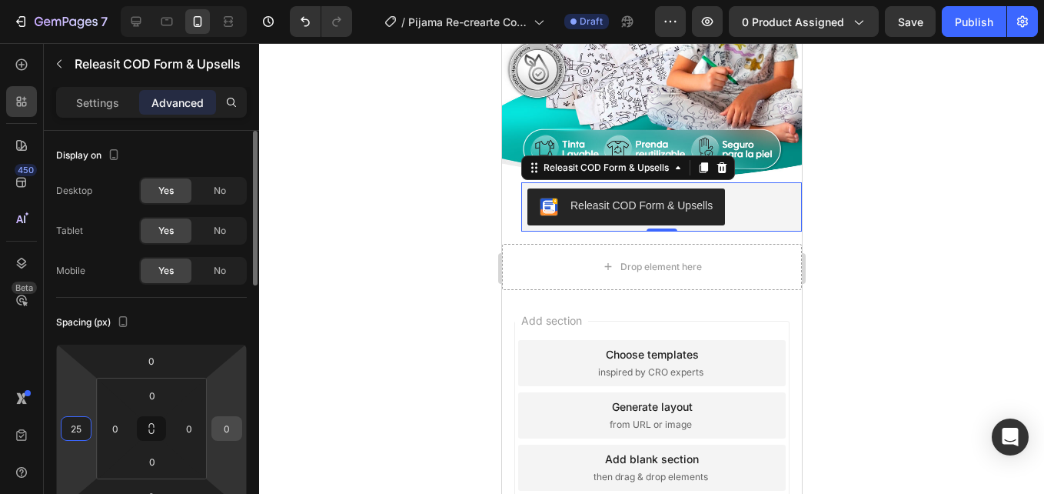
type input "25"
click at [228, 432] on input "0" at bounding box center [226, 428] width 23 height 23
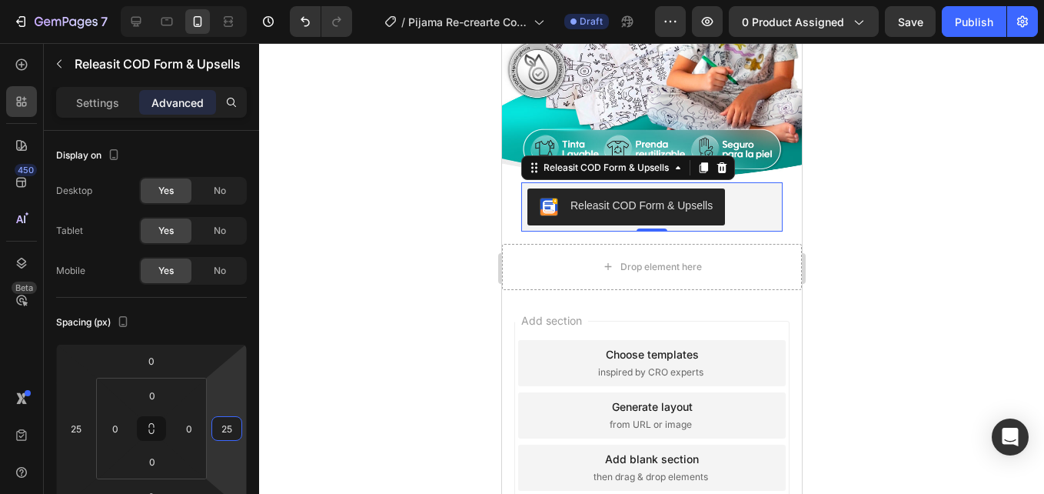
type input "25"
click at [313, 341] on div at bounding box center [651, 268] width 785 height 450
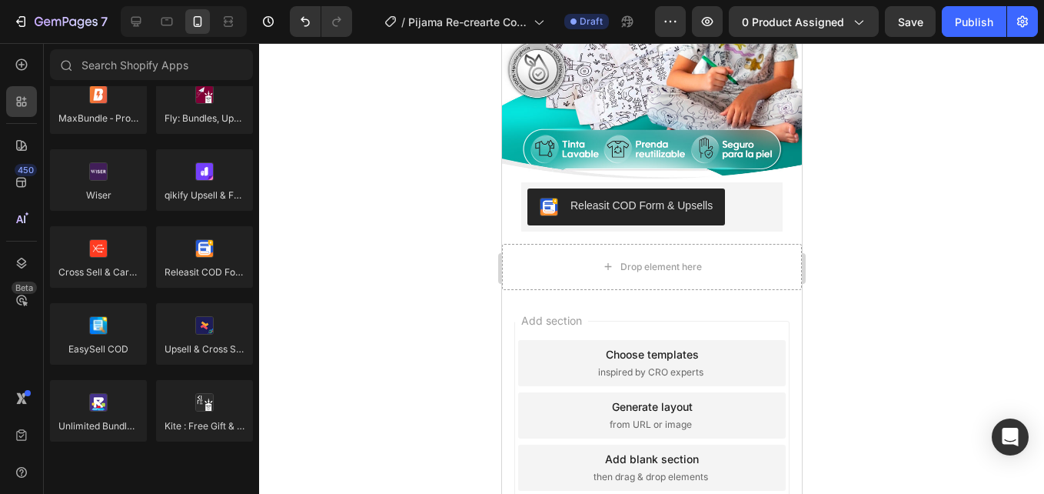
click at [433, 267] on div at bounding box center [651, 268] width 785 height 450
click at [15, 110] on div at bounding box center [21, 101] width 31 height 31
click at [9, 61] on div at bounding box center [21, 64] width 31 height 31
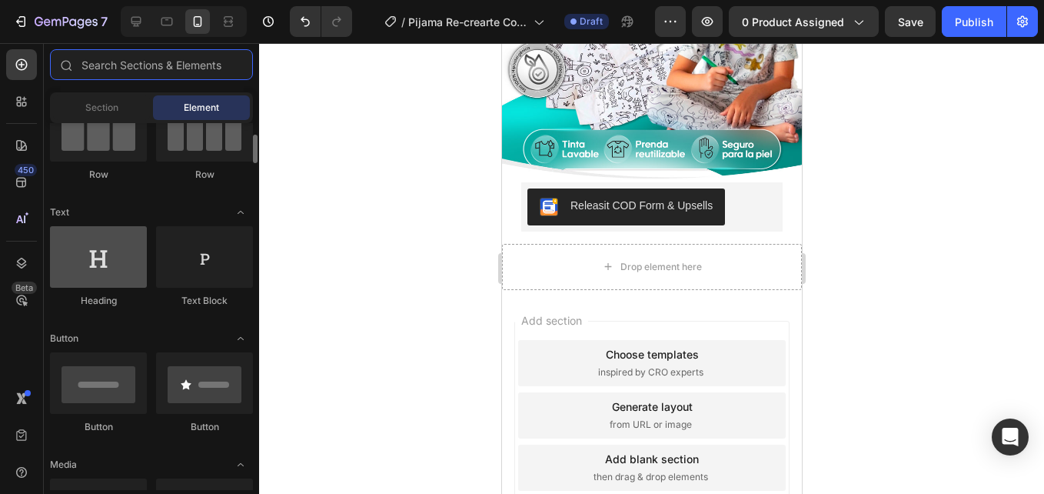
scroll to position [307, 0]
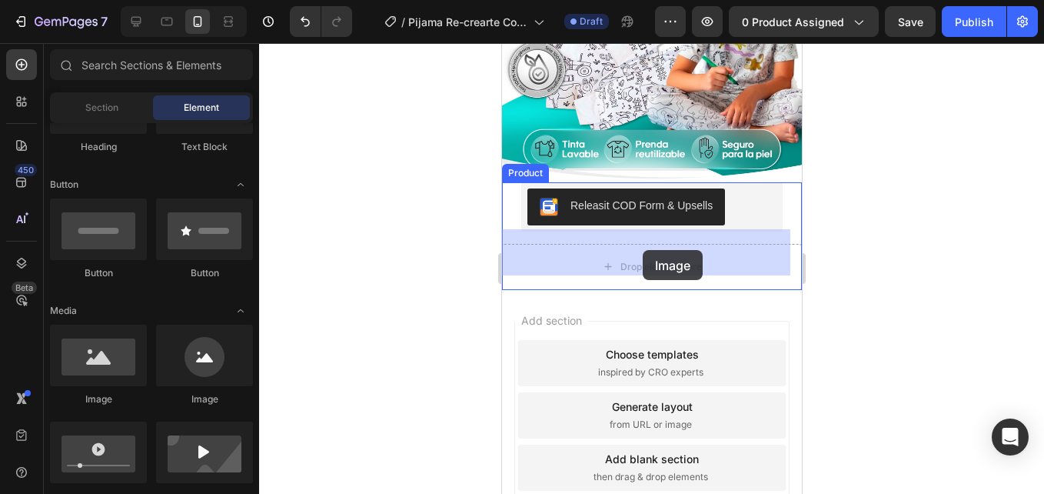
drag, startPoint x: 609, startPoint y: 404, endPoint x: 642, endPoint y: 250, distance: 158.0
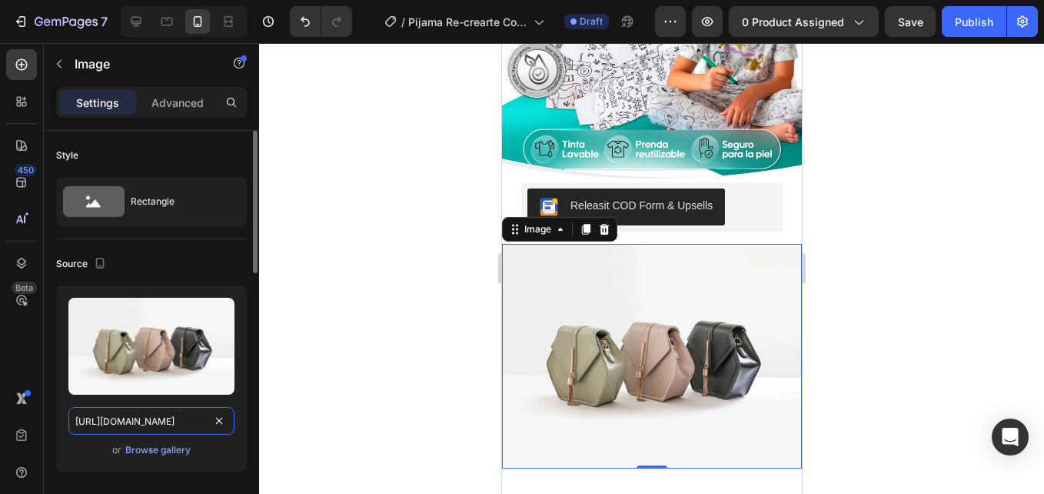
click at [156, 426] on input "[URL][DOMAIN_NAME]" at bounding box center [151, 421] width 166 height 28
paste input "0668/7414/6893/files/A_toda_Colombia.png?v=1758929976"
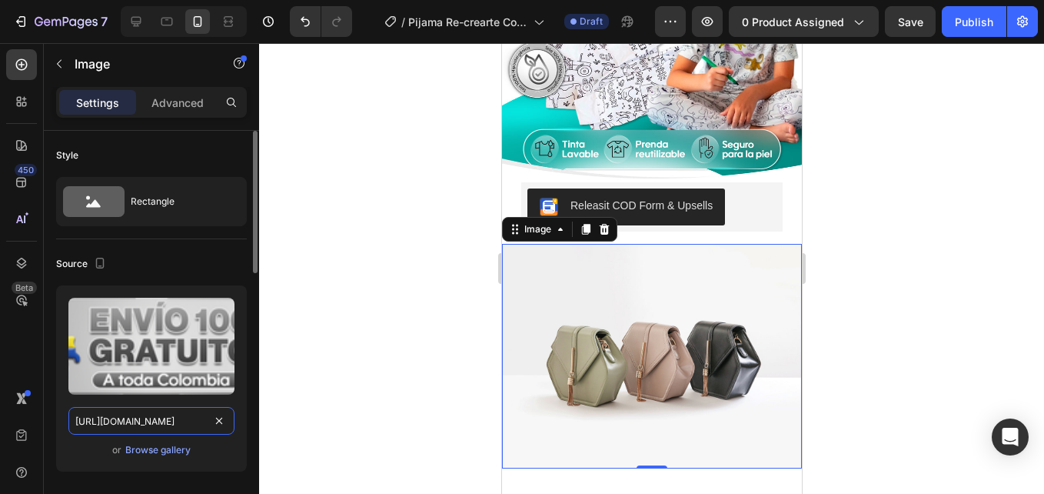
scroll to position [0, 277]
type input "[URL][DOMAIN_NAME]"
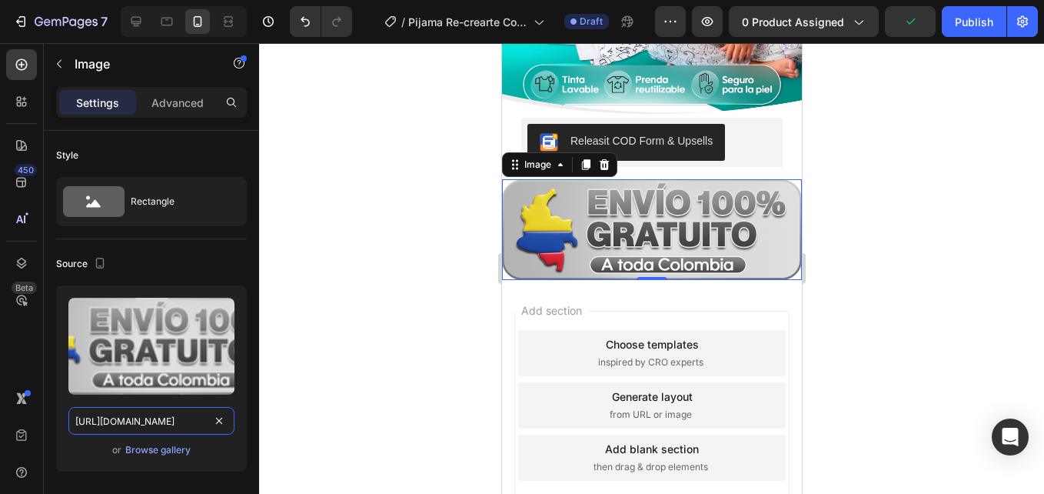
scroll to position [457, 0]
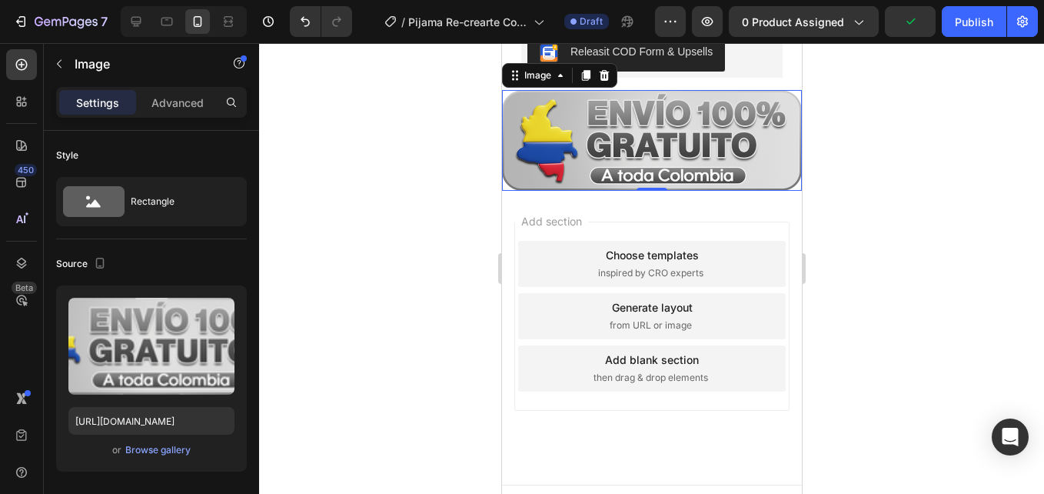
click at [894, 228] on div at bounding box center [651, 268] width 785 height 450
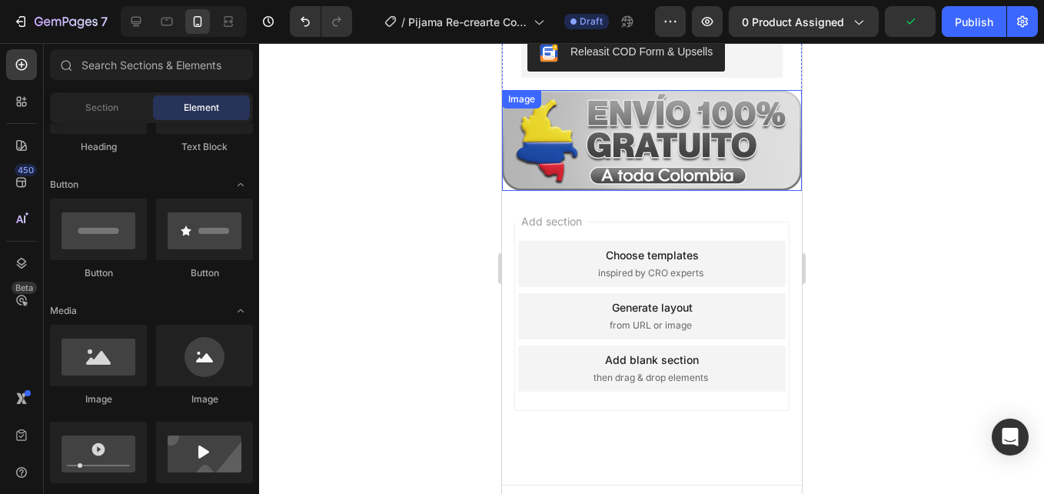
click at [700, 191] on img at bounding box center [651, 140] width 300 height 101
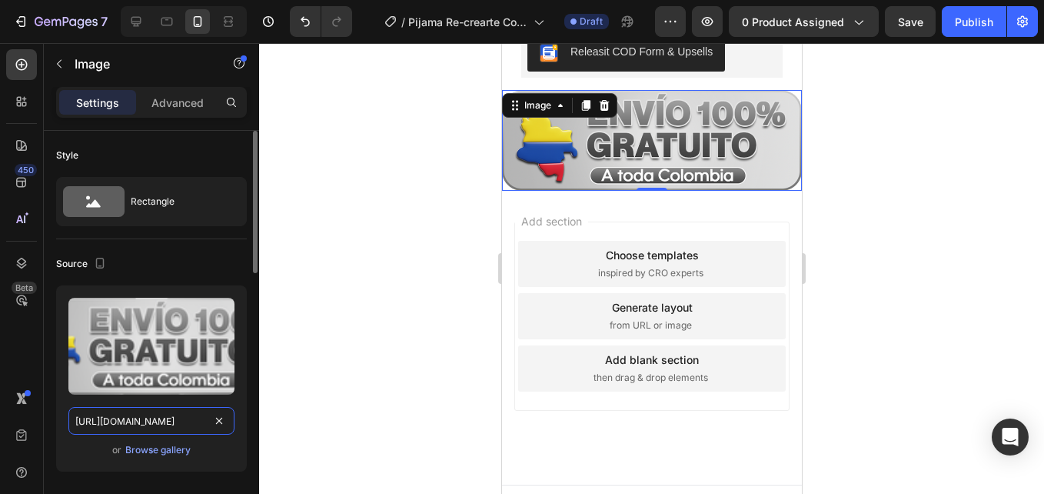
click at [148, 410] on input "[URL][DOMAIN_NAME]" at bounding box center [151, 421] width 166 height 28
paste input "30110"
type input "[URL][DOMAIN_NAME]"
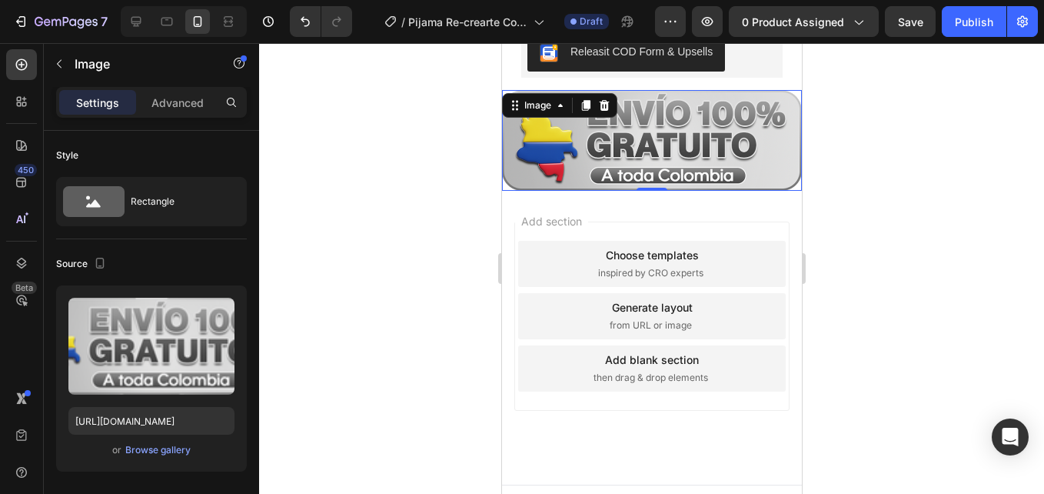
click at [380, 136] on div at bounding box center [651, 268] width 785 height 450
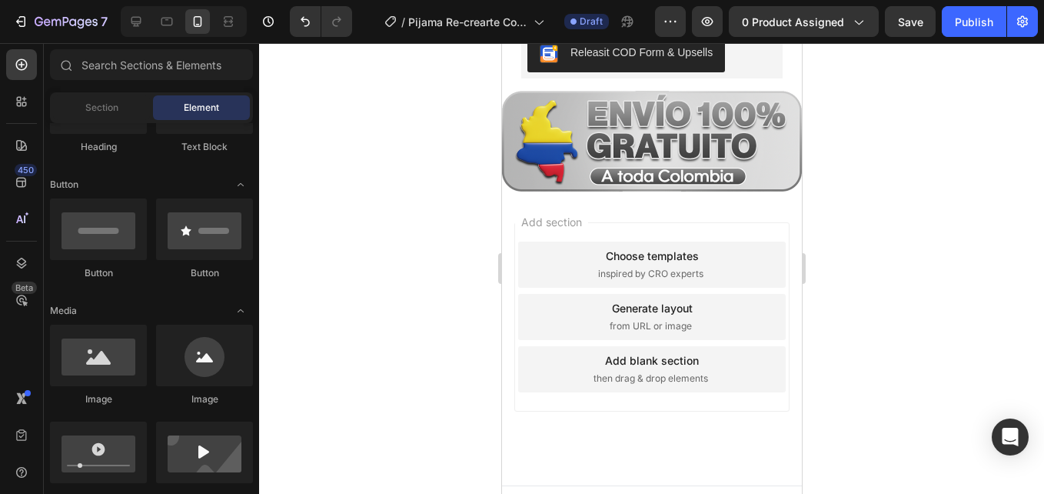
scroll to position [381, 0]
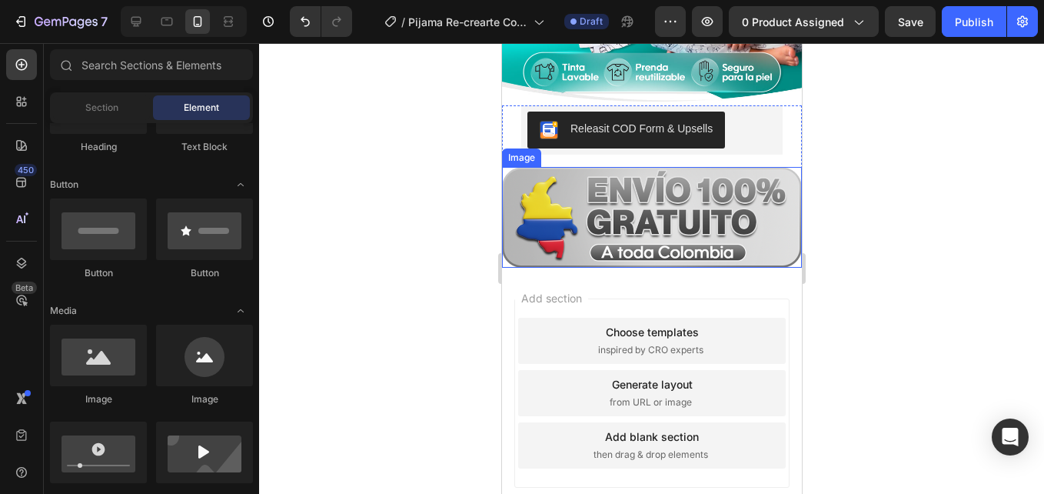
click at [666, 211] on img at bounding box center [651, 217] width 300 height 101
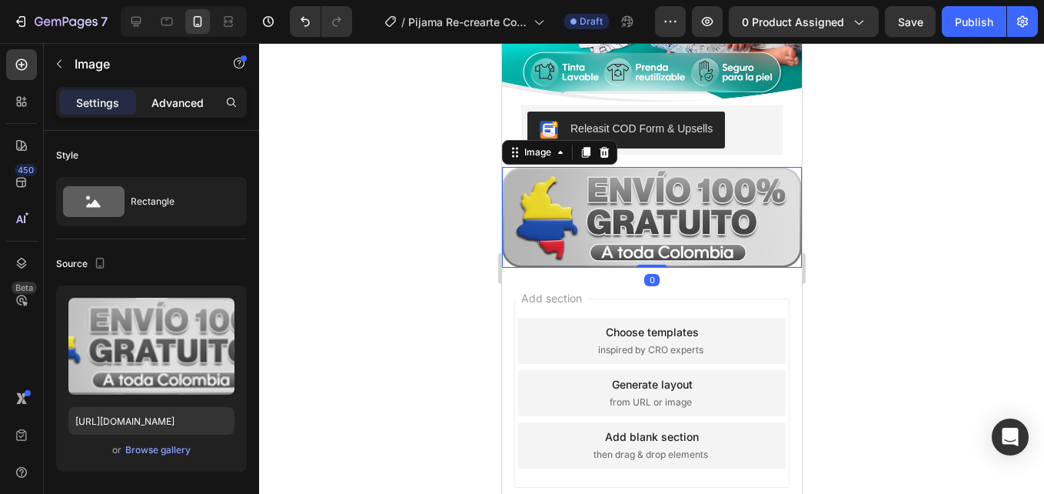
click at [165, 96] on p "Advanced" at bounding box center [177, 103] width 52 height 16
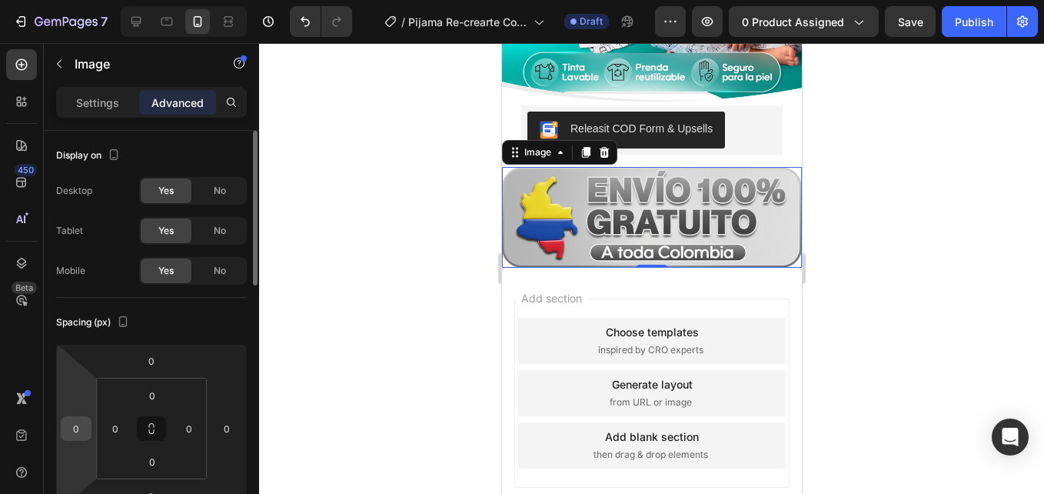
click at [75, 435] on input "0" at bounding box center [76, 428] width 23 height 23
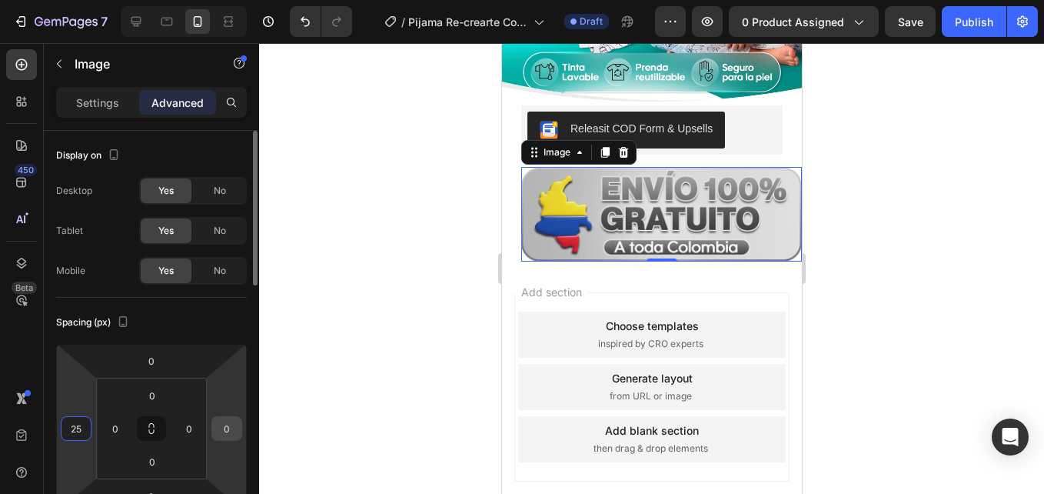
type input "25"
click at [236, 431] on input "0" at bounding box center [226, 428] width 23 height 23
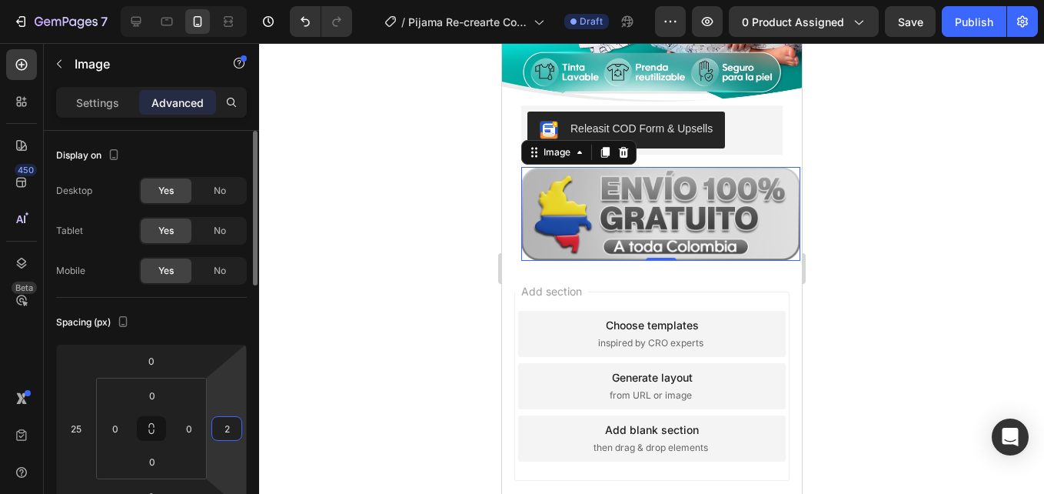
type input "25"
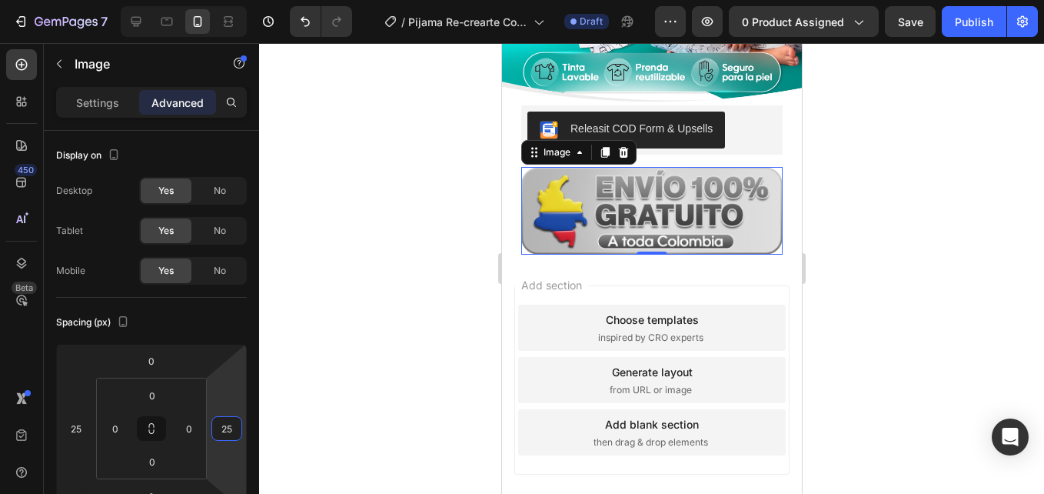
click at [403, 329] on div at bounding box center [651, 268] width 785 height 450
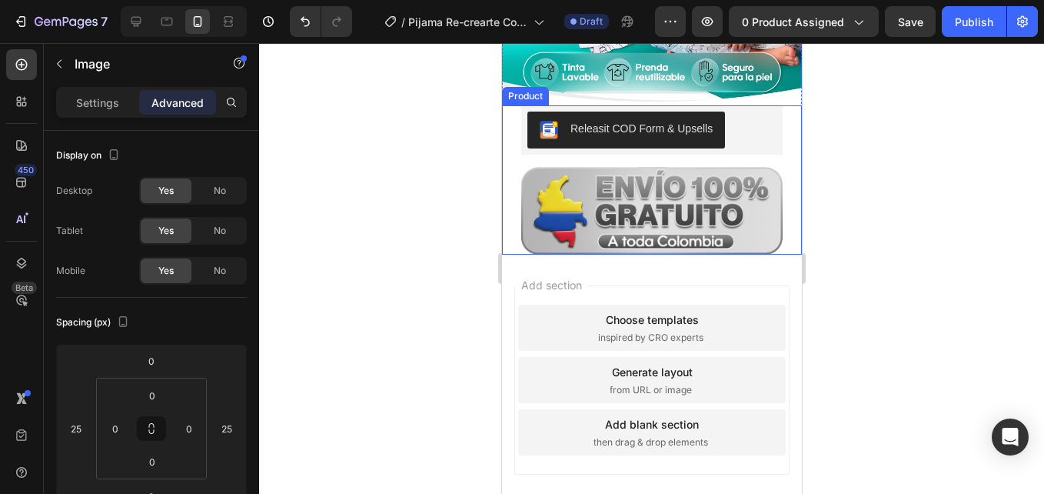
click at [573, 185] on img at bounding box center [650, 211] width 261 height 88
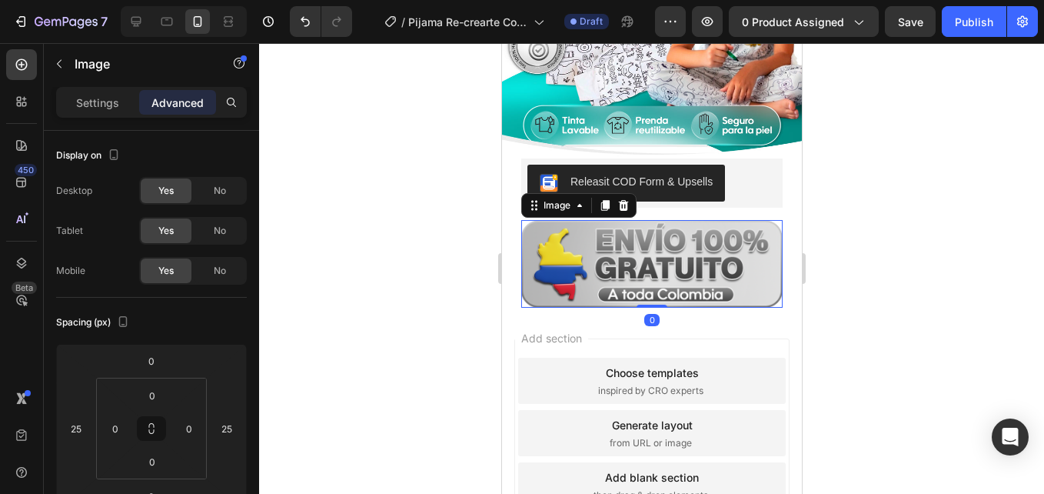
scroll to position [304, 0]
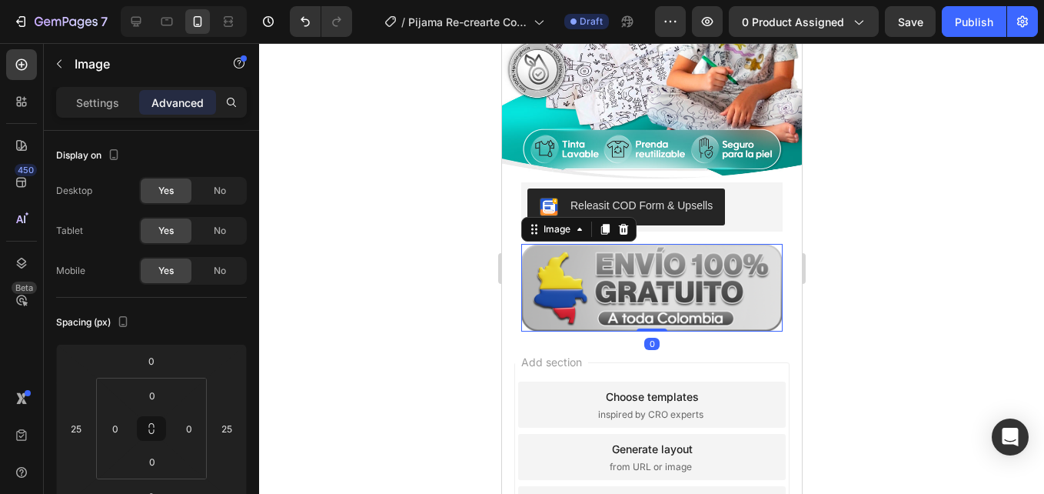
click at [913, 200] on div at bounding box center [651, 268] width 785 height 450
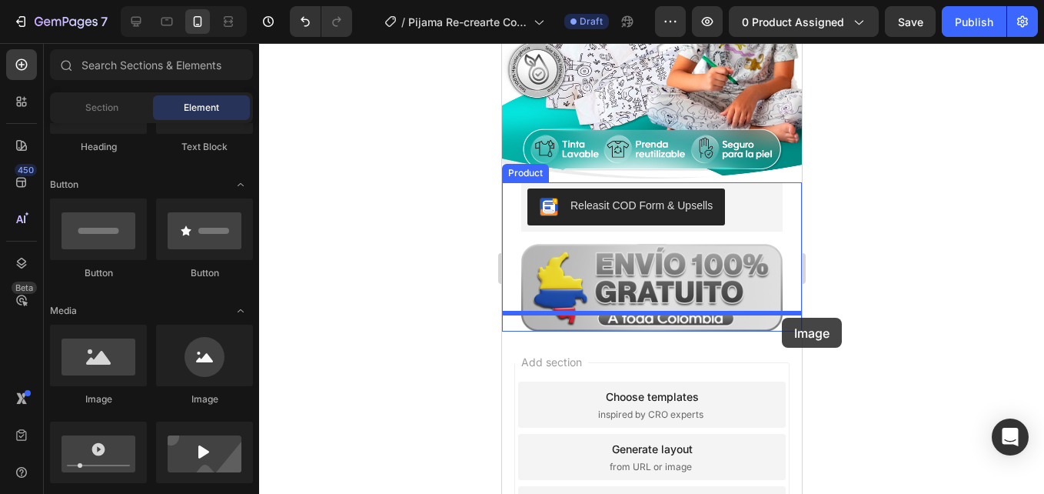
drag, startPoint x: 593, startPoint y: 400, endPoint x: 781, endPoint y: 317, distance: 205.1
drag, startPoint x: 608, startPoint y: 401, endPoint x: 513, endPoint y: 309, distance: 132.1
drag, startPoint x: 591, startPoint y: 399, endPoint x: 636, endPoint y: 301, distance: 108.0
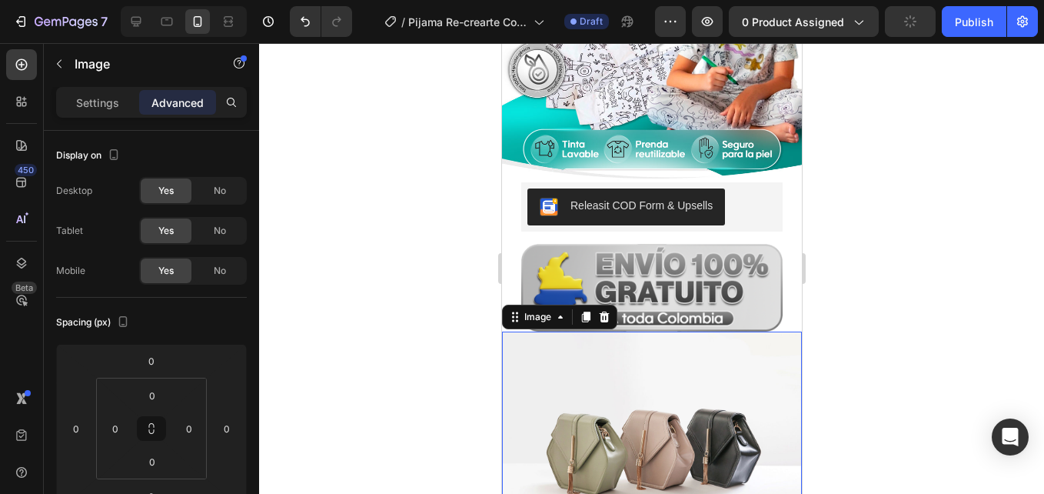
click at [621, 359] on img at bounding box center [651, 443] width 300 height 225
click at [364, 343] on div at bounding box center [651, 268] width 785 height 450
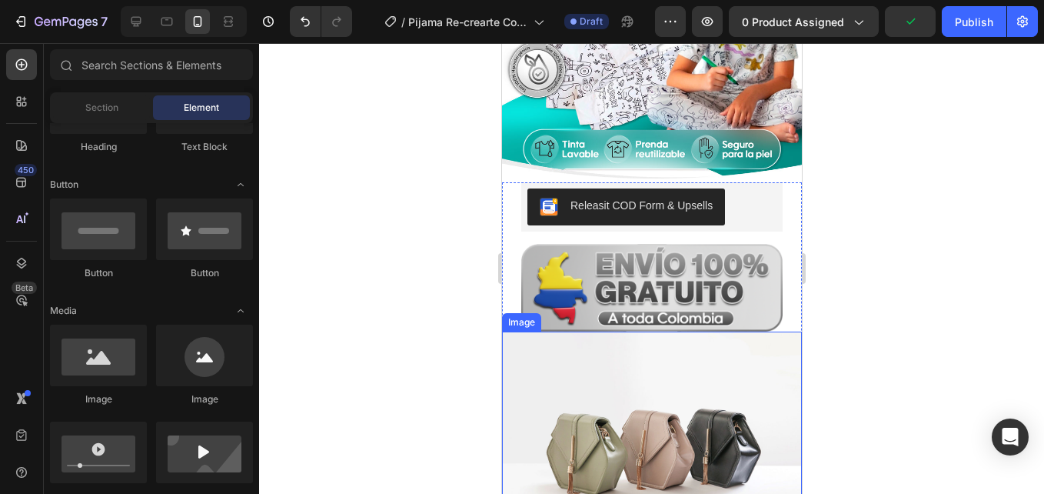
click at [587, 367] on img at bounding box center [651, 443] width 300 height 225
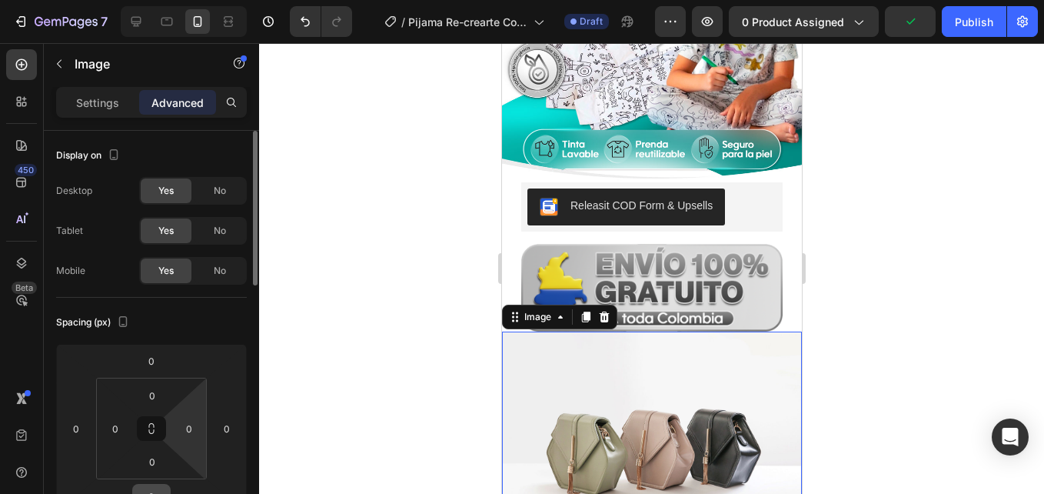
scroll to position [77, 0]
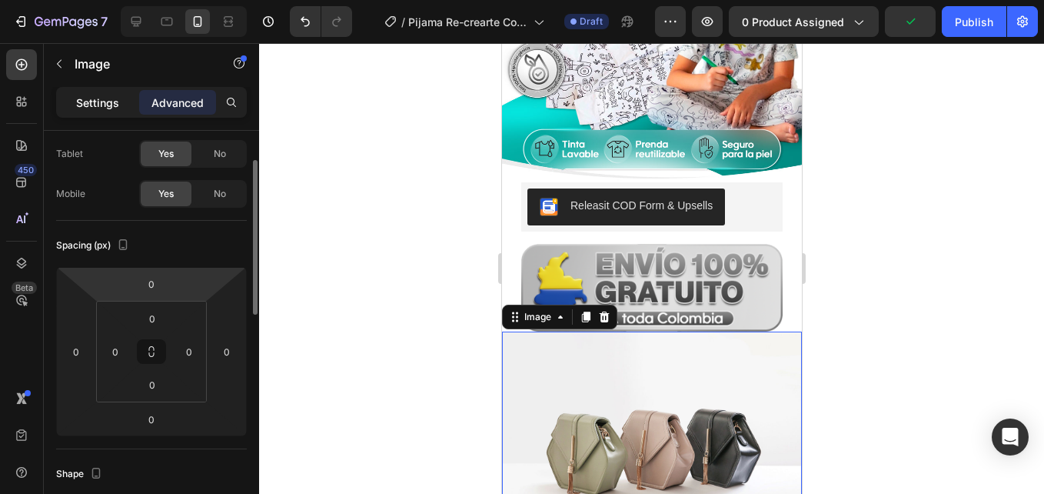
click at [98, 104] on p "Settings" at bounding box center [97, 103] width 43 height 16
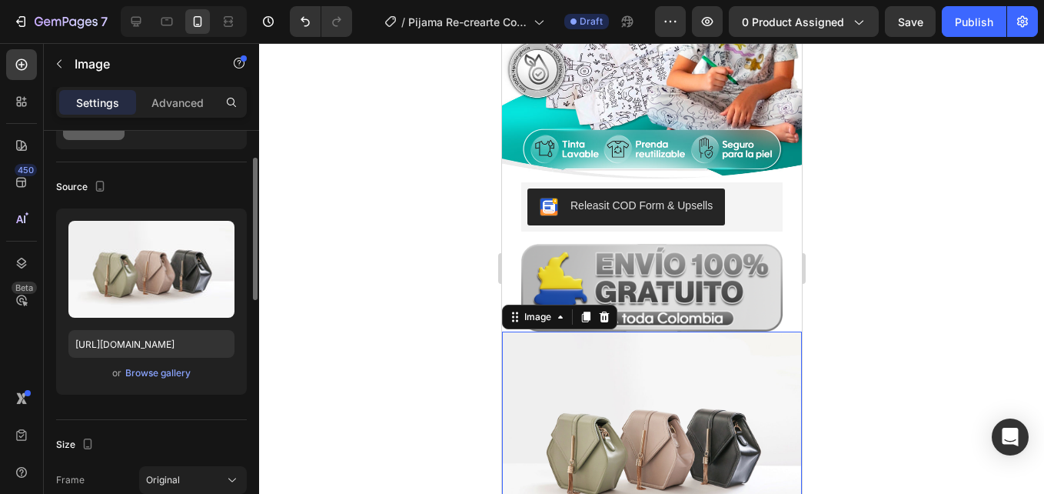
click at [181, 364] on div "or Browse gallery" at bounding box center [151, 373] width 166 height 18
click at [178, 341] on input "[URL][DOMAIN_NAME]" at bounding box center [151, 344] width 166 height 28
paste input "0668/7414/6893/files/Grupo_2.jpg?v=1758929813"
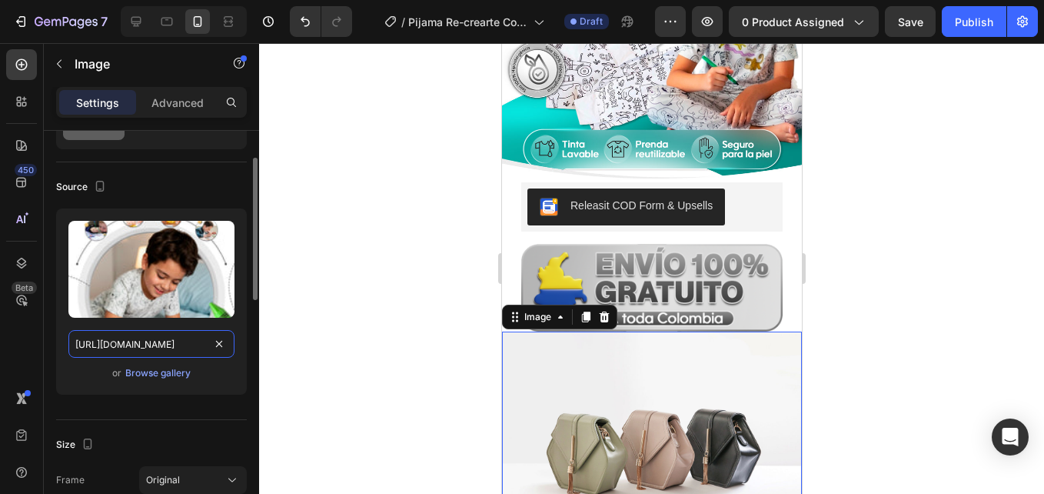
type input "[URL][DOMAIN_NAME]"
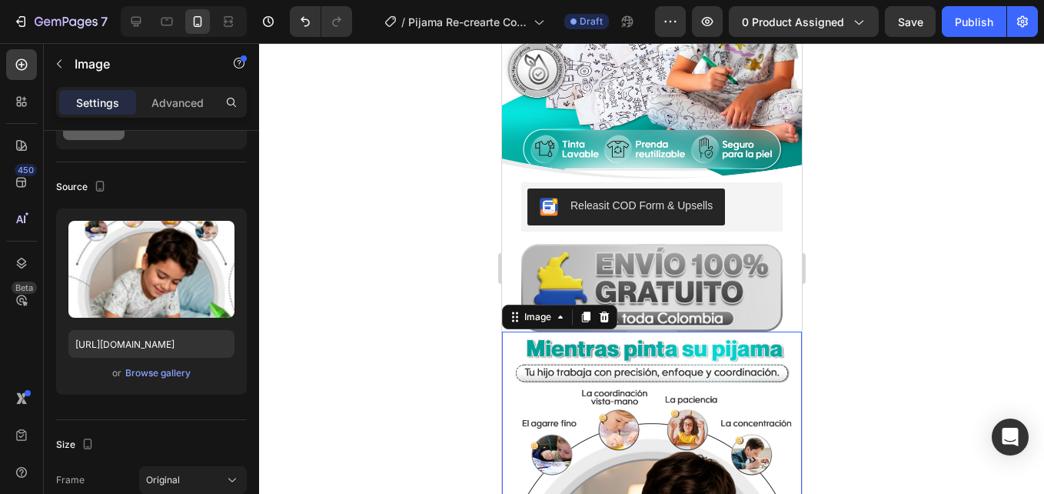
scroll to position [0, 0]
click at [408, 268] on div at bounding box center [651, 268] width 785 height 450
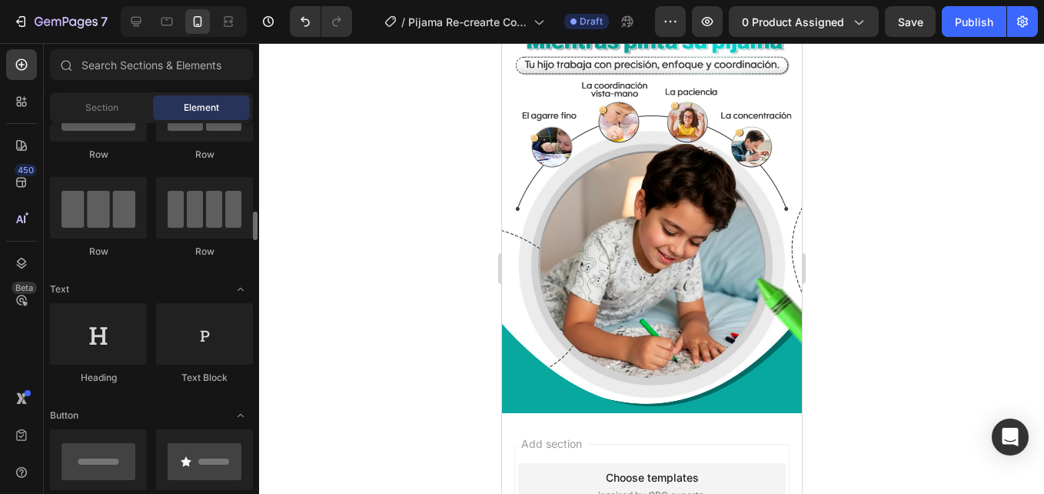
scroll to position [154, 0]
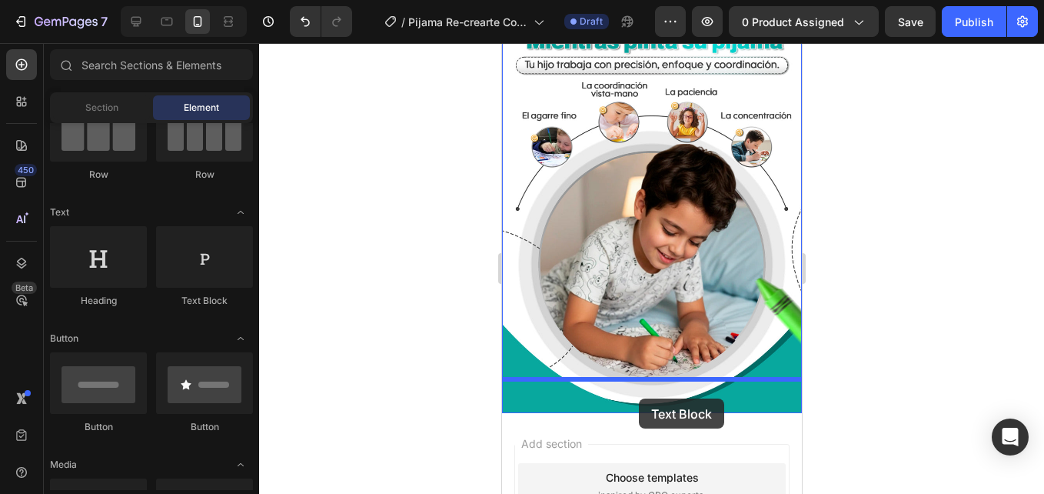
drag, startPoint x: 690, startPoint y: 320, endPoint x: 638, endPoint y: 398, distance: 94.2
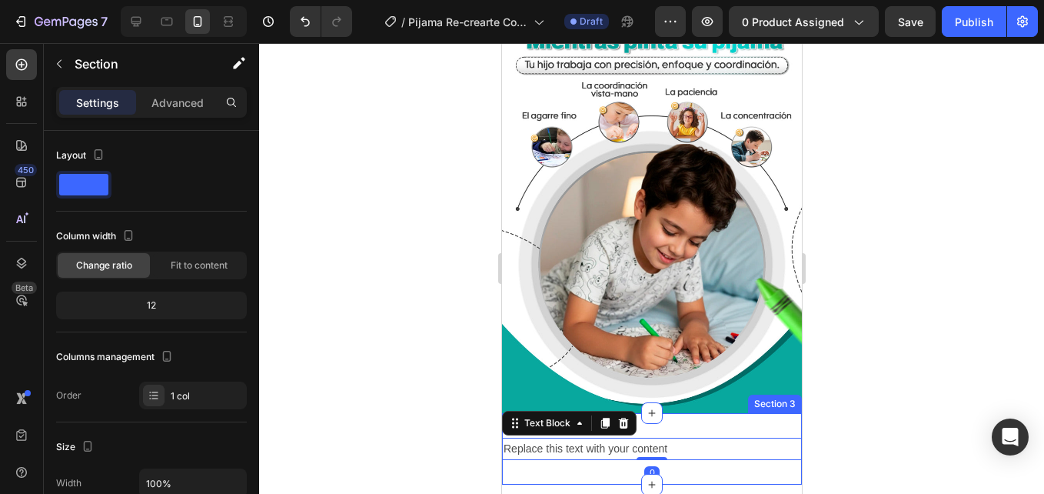
click at [695, 413] on div "Replace this text with your content Text Block 0 Section 3" at bounding box center [651, 448] width 300 height 71
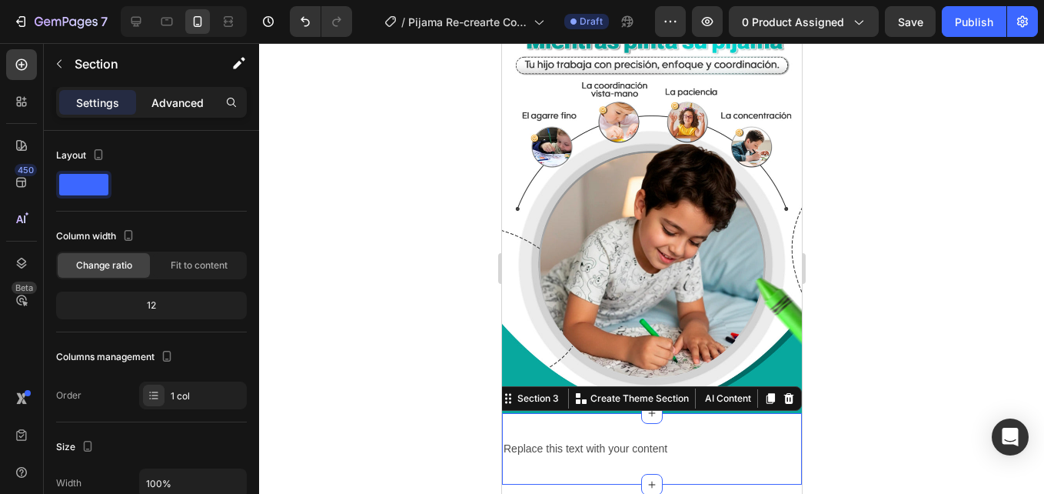
click at [182, 102] on p "Advanced" at bounding box center [177, 103] width 52 height 16
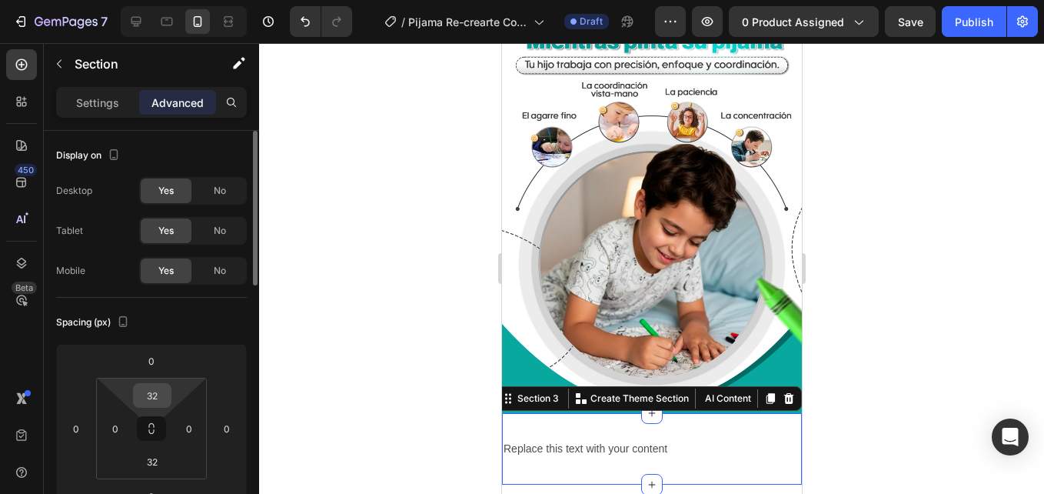
click at [153, 392] on input "32" at bounding box center [152, 395] width 31 height 23
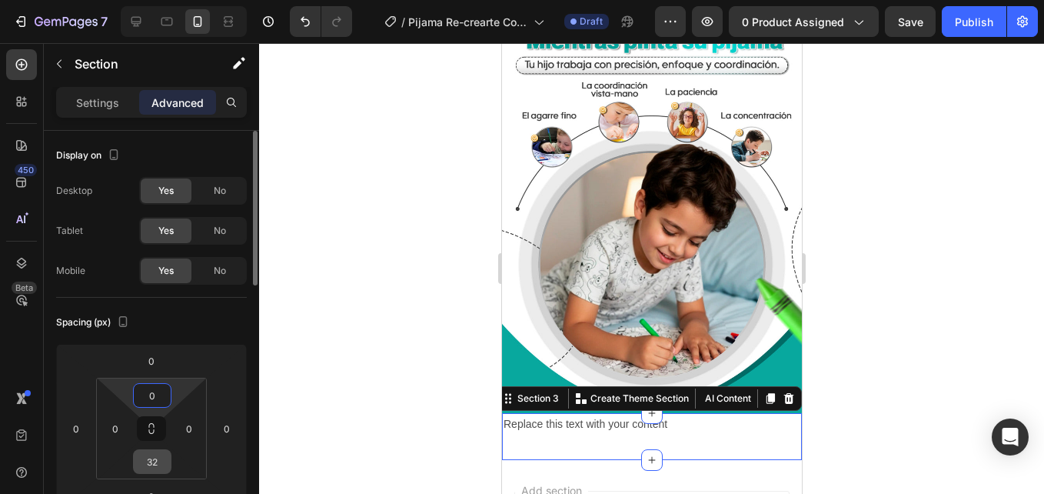
type input "0"
click at [163, 458] on input "32" at bounding box center [152, 461] width 31 height 23
type input "0"
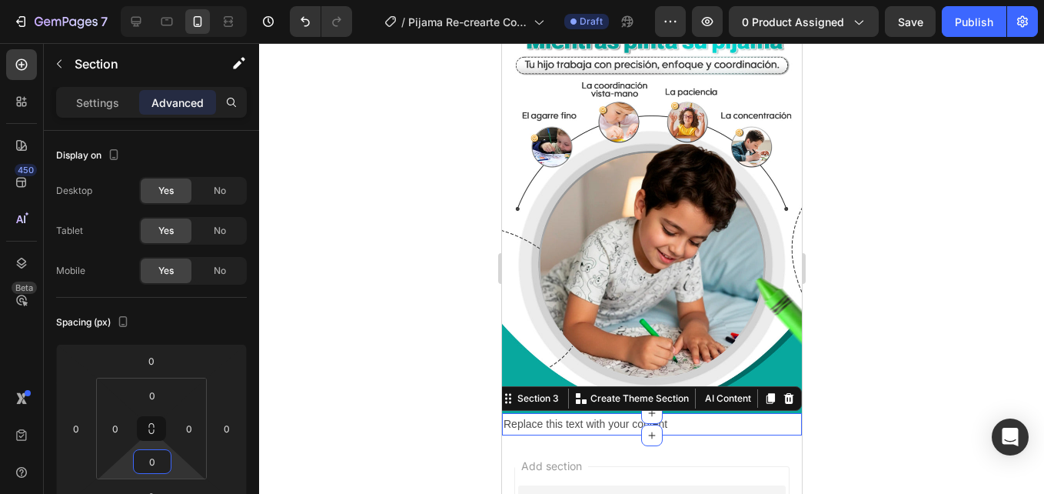
click at [384, 373] on div at bounding box center [651, 268] width 785 height 450
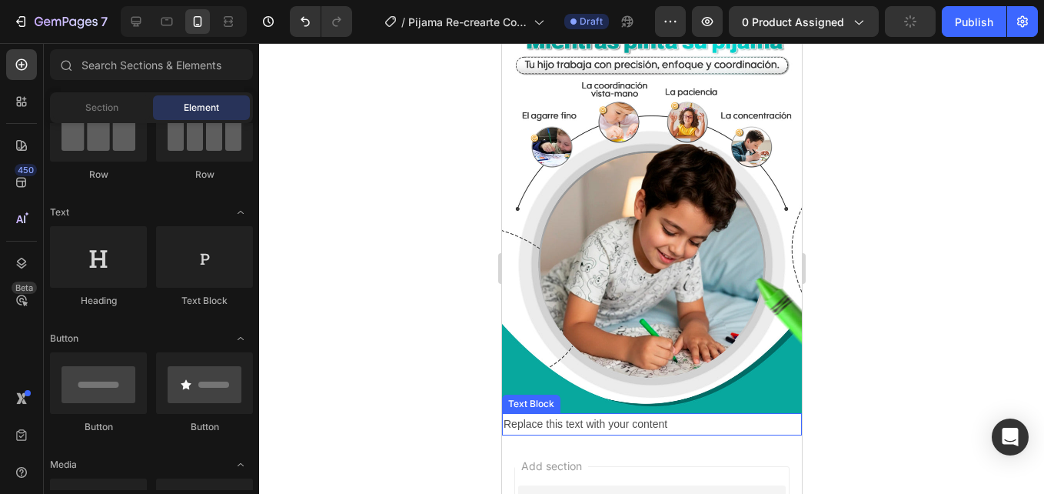
click at [642, 413] on div "Replace this text with your content" at bounding box center [651, 424] width 300 height 22
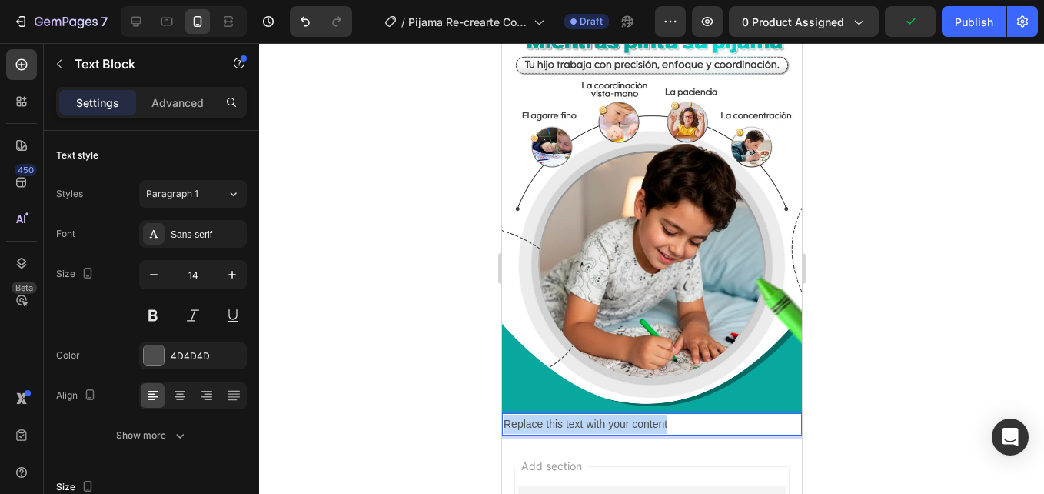
click at [642, 414] on p "Replace this text with your content" at bounding box center [651, 423] width 297 height 19
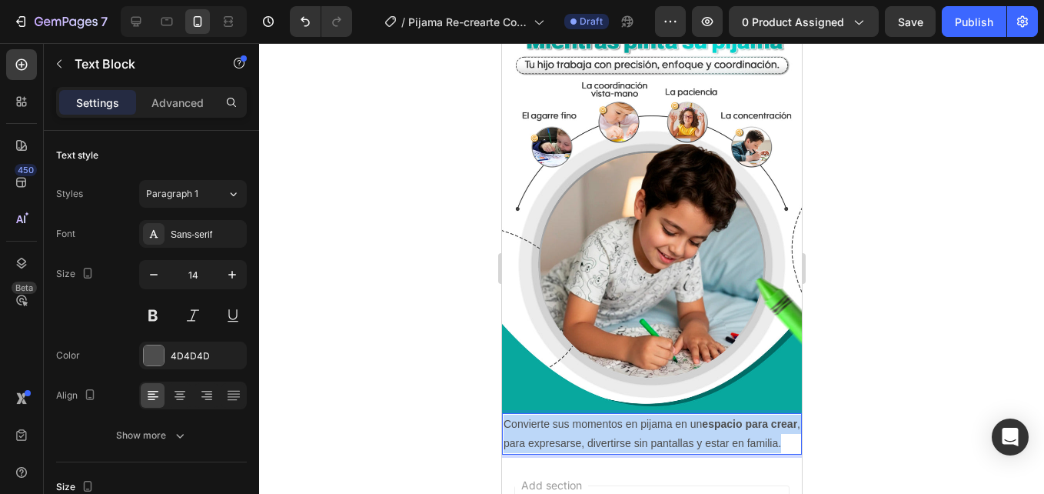
drag, startPoint x: 574, startPoint y: 426, endPoint x: 993, endPoint y: 348, distance: 426.1
click at [501, 344] on html "iPhone 13 Pro ( 390 px) iPhone 13 Mini iPhone 13 Pro iPhone 11 Pro Max iPhone 1…" at bounding box center [651, 106] width 300 height 1348
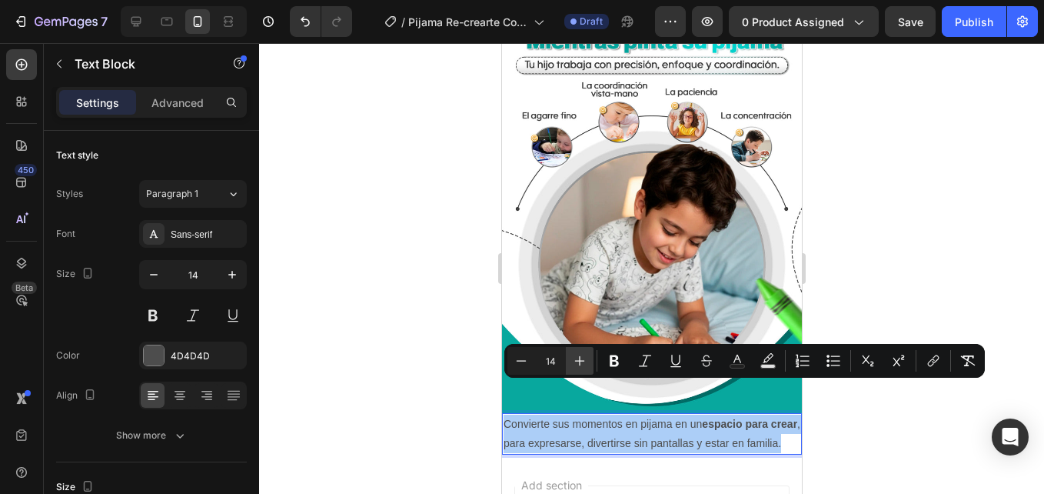
click at [588, 361] on button "Plus" at bounding box center [580, 361] width 28 height 28
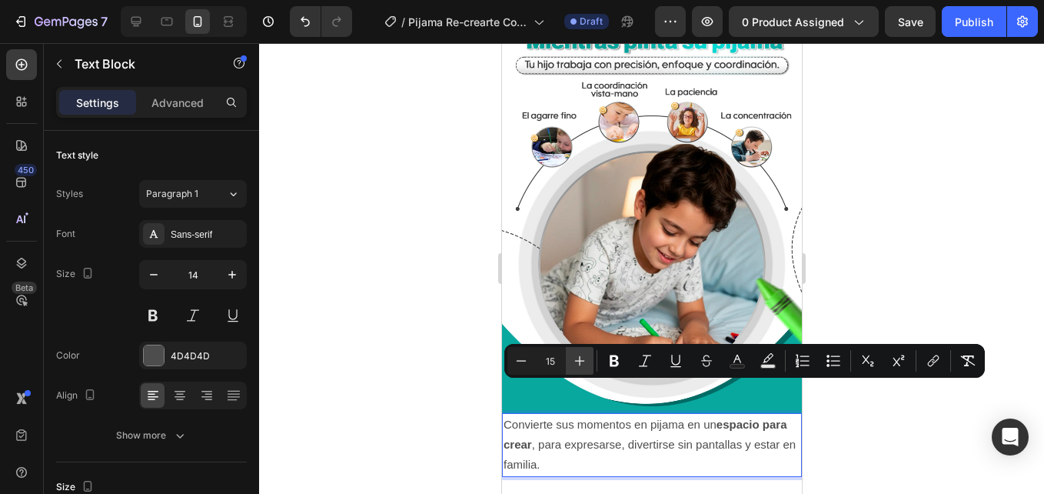
click at [588, 361] on button "Plus" at bounding box center [580, 361] width 28 height 28
type input "16"
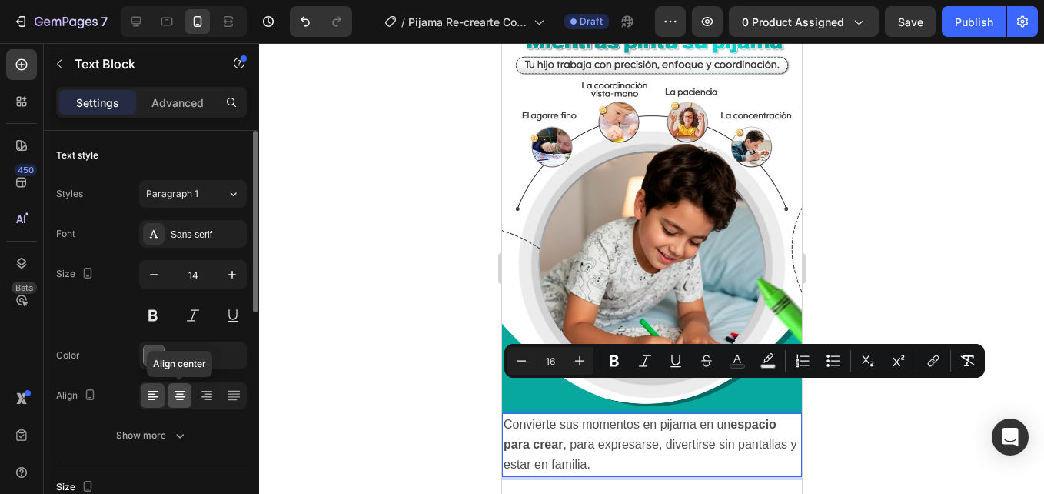
click at [179, 392] on icon at bounding box center [179, 394] width 15 height 15
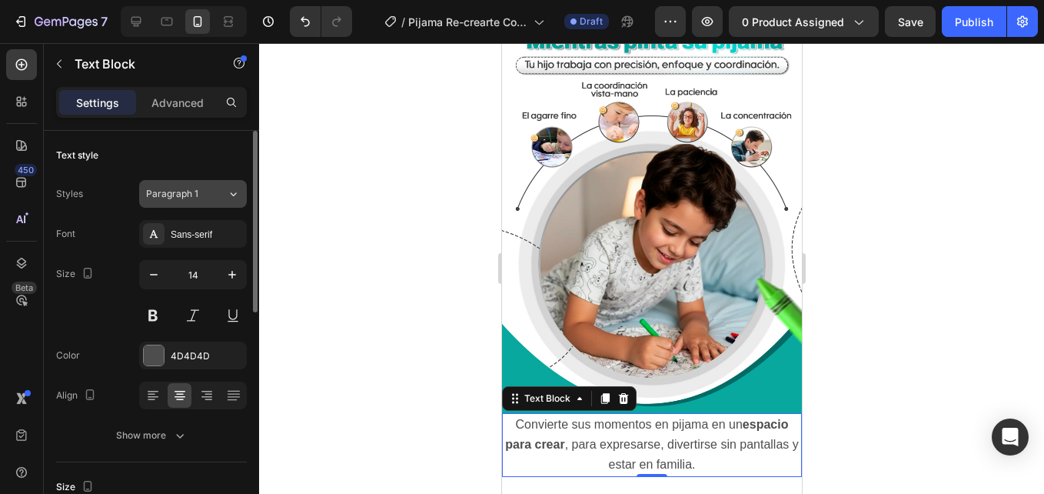
click at [224, 202] on button "Paragraph 1" at bounding box center [193, 194] width 108 height 28
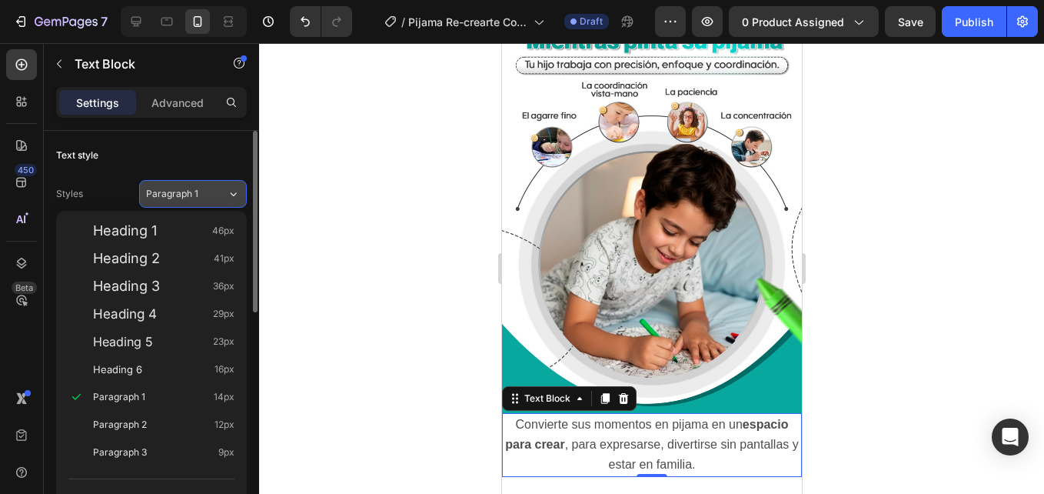
click at [214, 204] on button "Paragraph 1" at bounding box center [193, 194] width 108 height 28
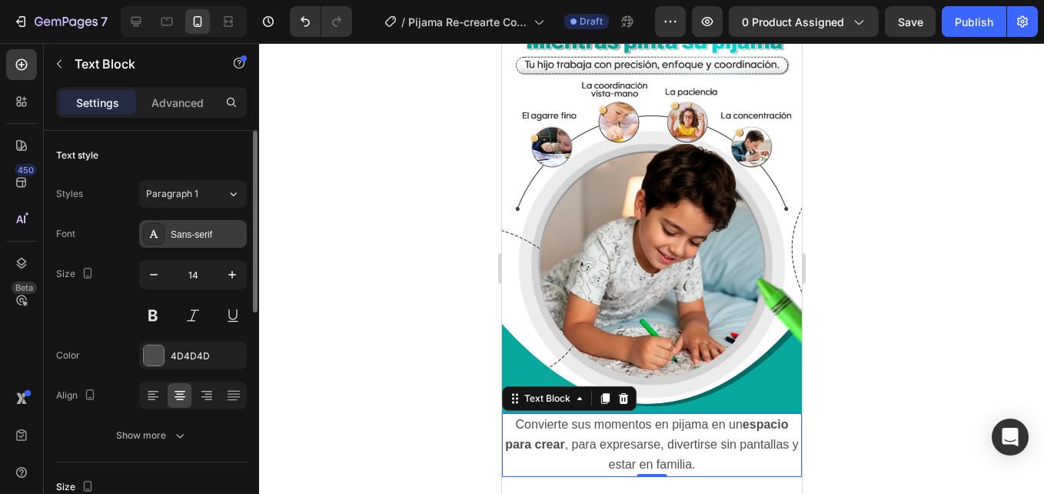
click at [216, 228] on div "Sans-serif" at bounding box center [207, 235] width 72 height 14
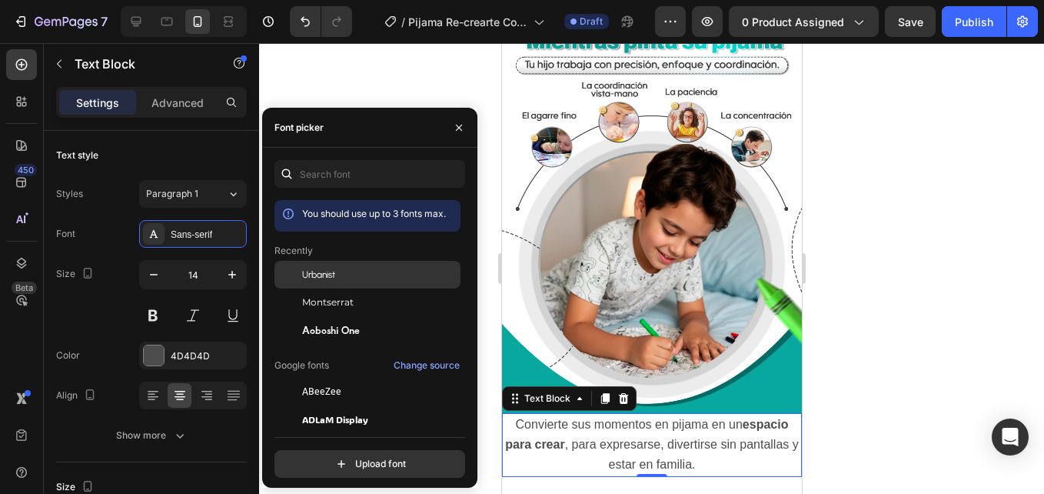
click at [337, 280] on div "Urbanist" at bounding box center [379, 275] width 155 height 14
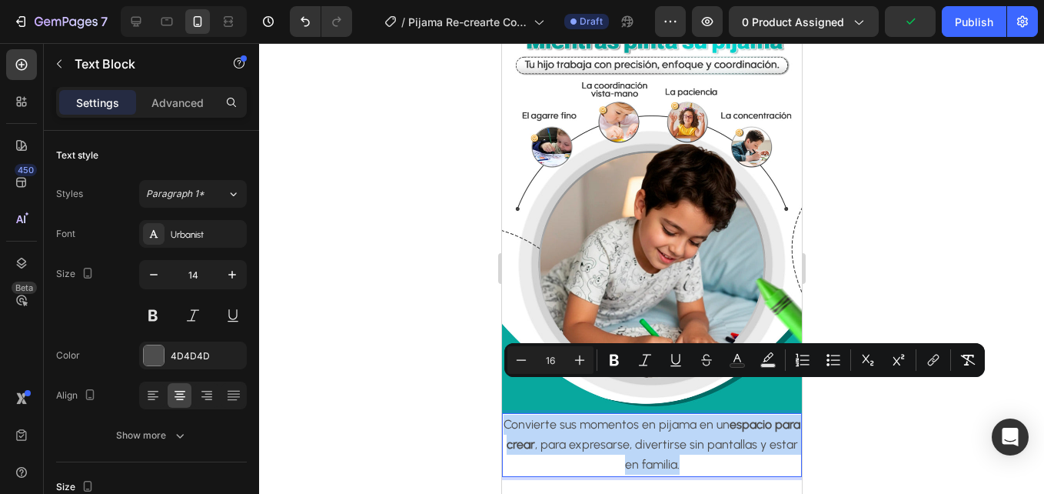
drag, startPoint x: 690, startPoint y: 427, endPoint x: 653, endPoint y: 411, distance: 40.3
click at [501, 361] on html "iPhone 13 Pro ( 390 px) iPhone 13 Mini iPhone 13 Pro iPhone 11 Pro Max iPhone 1…" at bounding box center [651, 117] width 300 height 1371
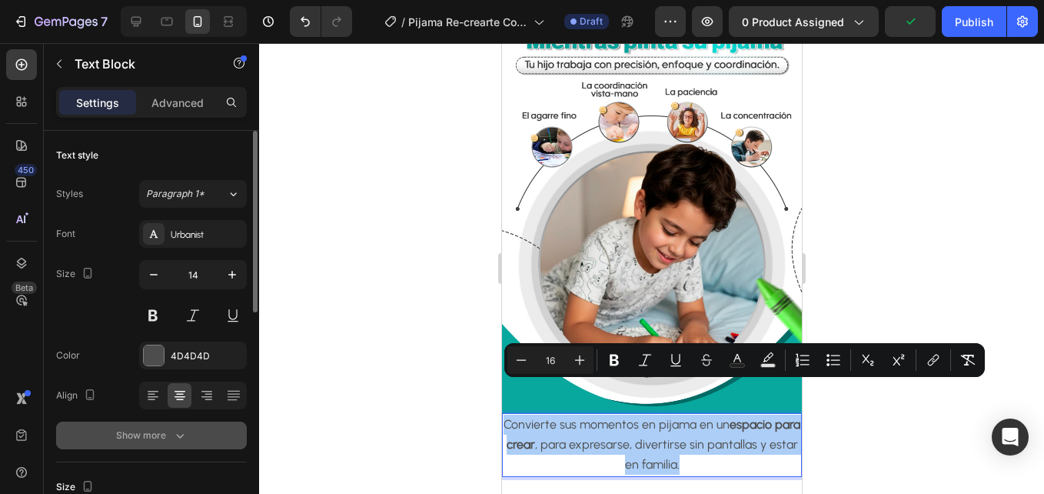
click at [183, 430] on icon "button" at bounding box center [179, 434] width 15 height 15
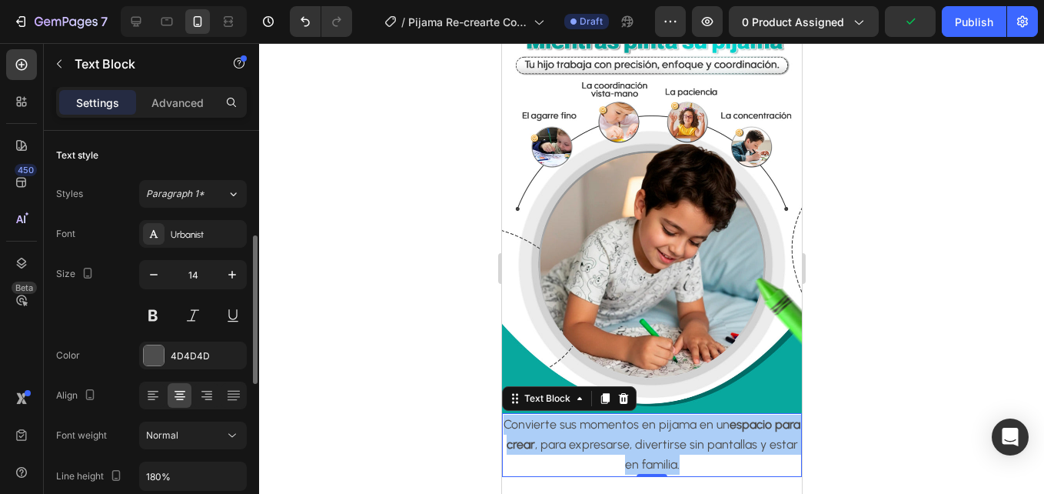
scroll to position [77, 0]
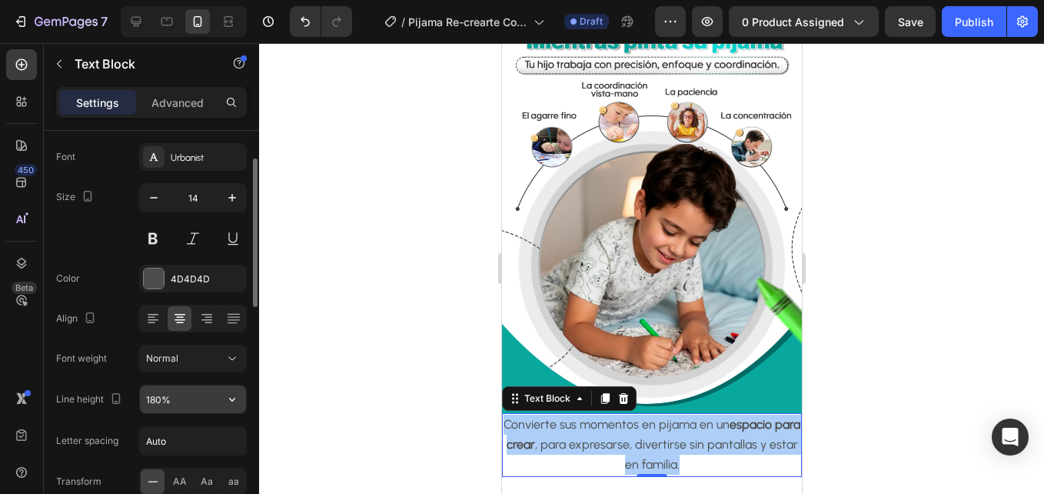
click at [234, 397] on icon "button" at bounding box center [231, 398] width 15 height 15
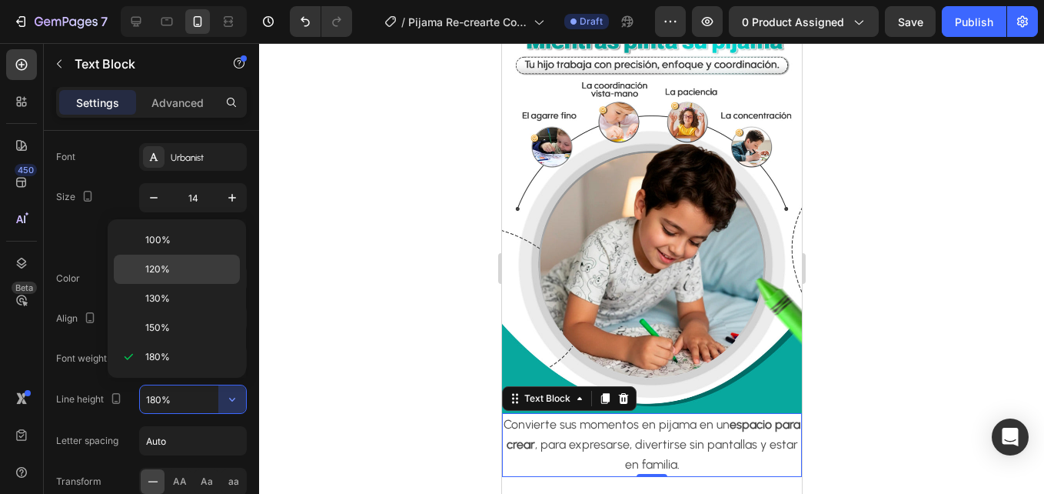
click at [191, 283] on div "120%" at bounding box center [177, 268] width 126 height 29
type input "120%"
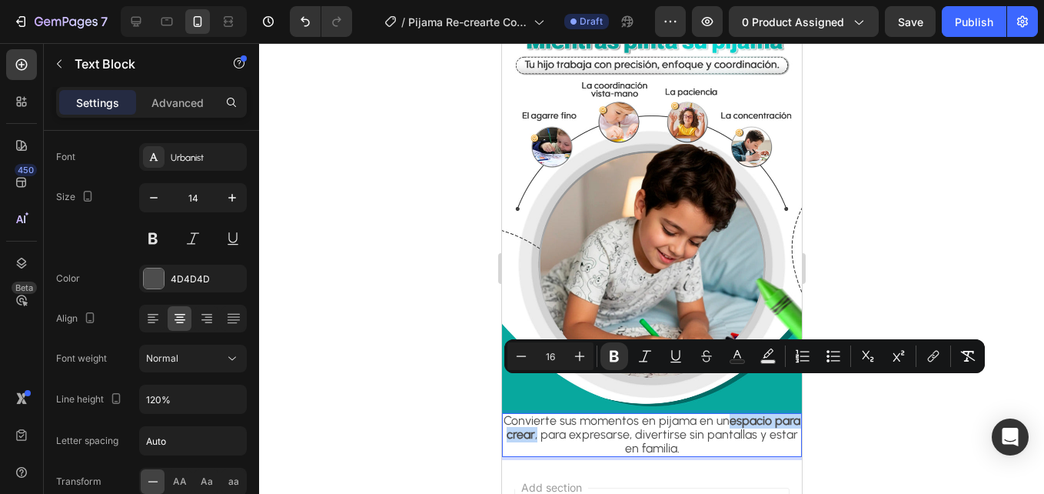
drag, startPoint x: 738, startPoint y: 389, endPoint x: 563, endPoint y: 397, distance: 175.5
click at [563, 413] on span "Convierte sus momentos en pijama en un espacio para crear , para expresarse, di…" at bounding box center [651, 434] width 297 height 42
click at [730, 415] on p "Convierte sus momentos en pijama en un espacio para crear , para expresarse, di…" at bounding box center [651, 434] width 297 height 41
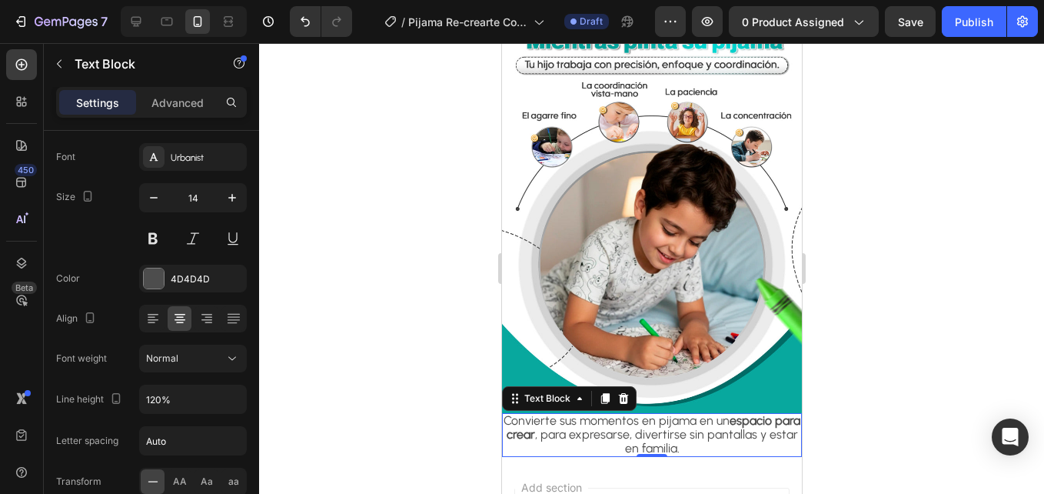
click at [455, 413] on div at bounding box center [651, 268] width 785 height 450
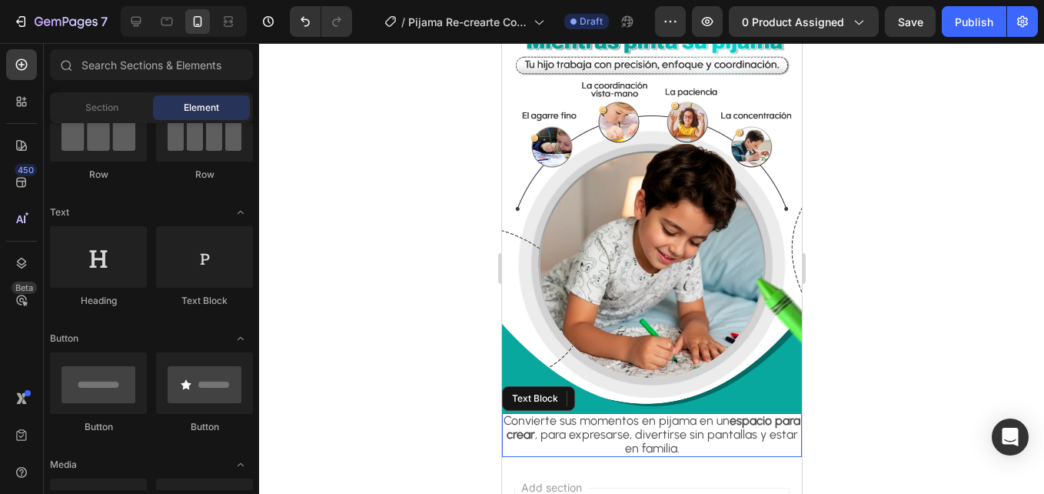
click at [518, 423] on div "Convierte sus momentos en pijama en un espacio para crear , para expresarse, di…" at bounding box center [651, 435] width 300 height 44
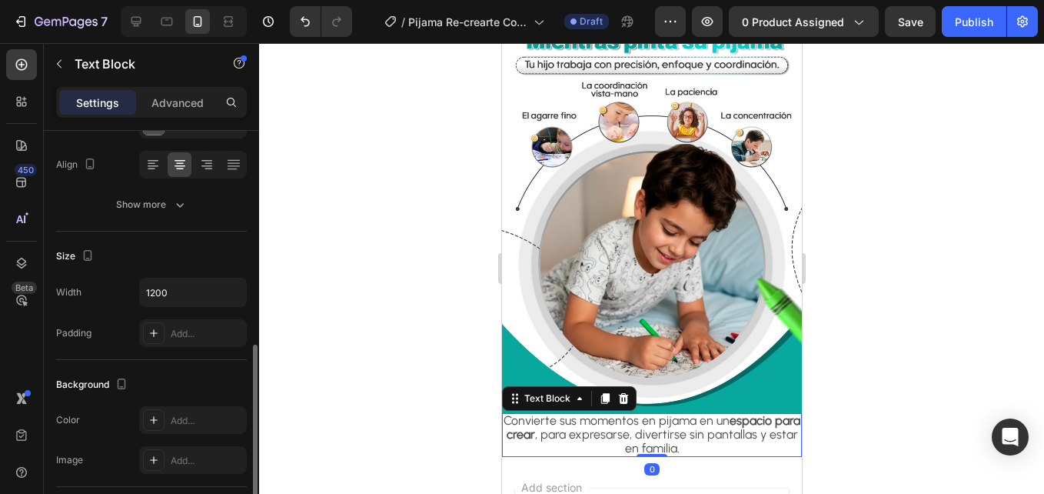
scroll to position [307, 0]
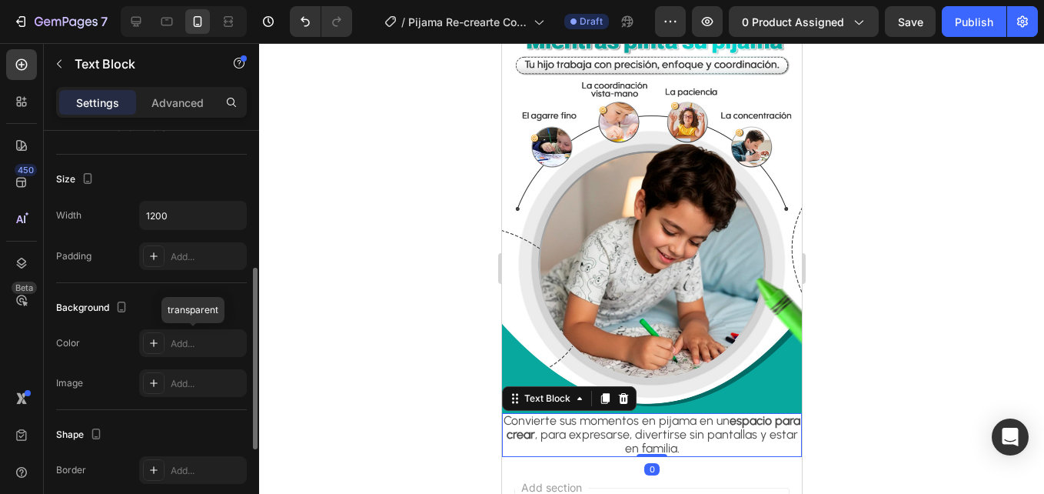
click at [170, 333] on div "Add..." at bounding box center [193, 343] width 108 height 28
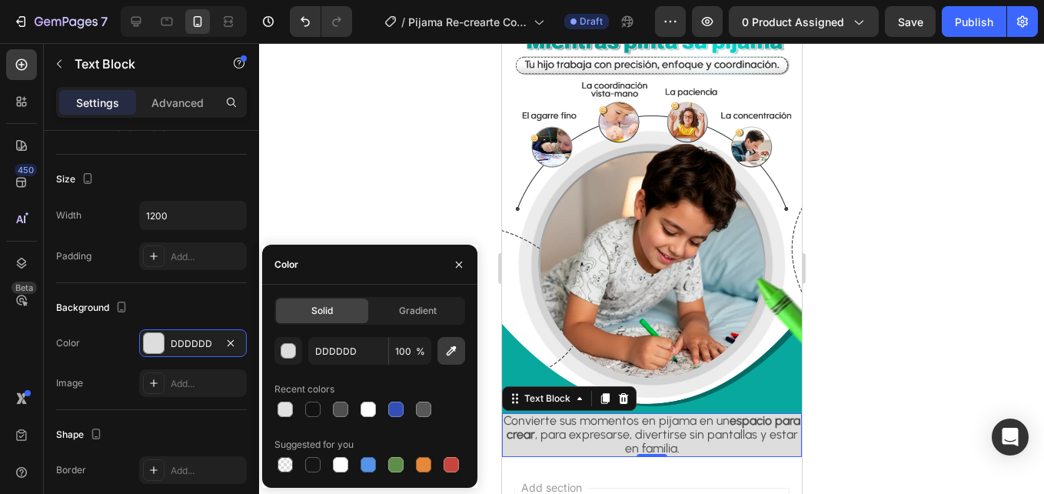
click at [456, 347] on icon "button" at bounding box center [452, 351] width 10 height 10
type input "07A89D"
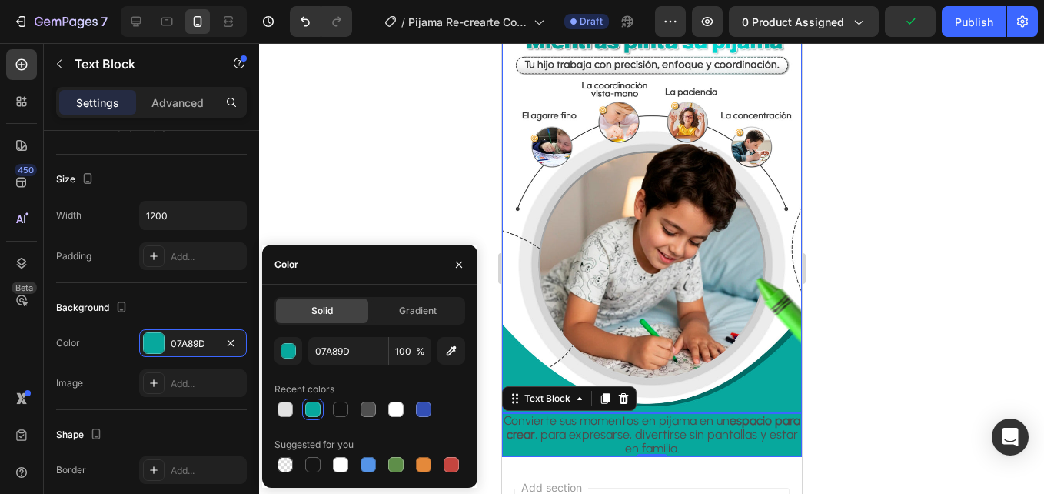
click at [909, 289] on div at bounding box center [651, 268] width 785 height 450
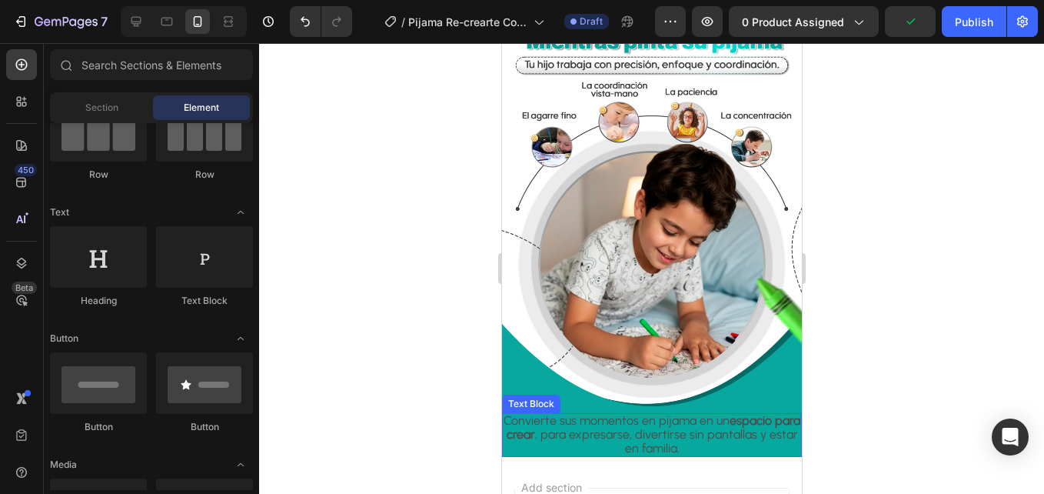
click at [750, 413] on strong "espacio para crear" at bounding box center [653, 427] width 294 height 28
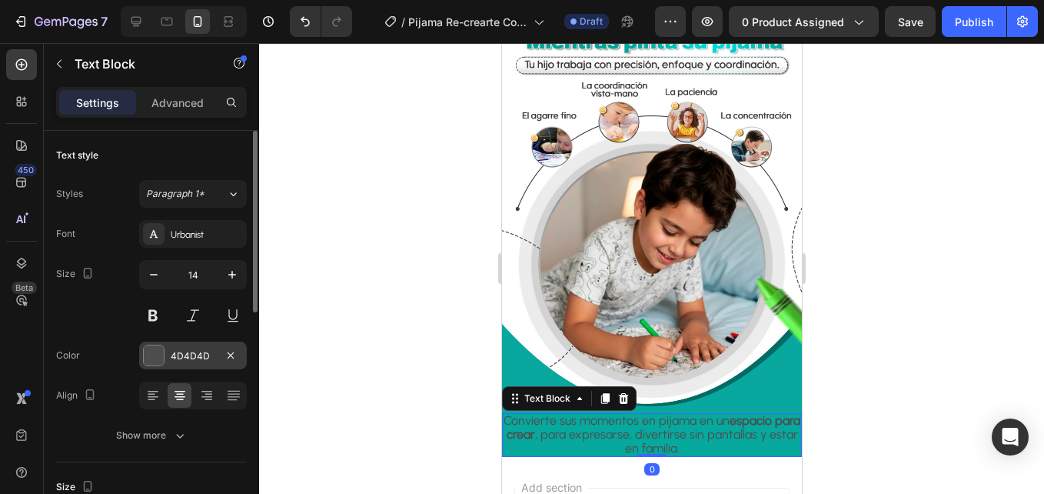
click at [161, 351] on div at bounding box center [154, 355] width 20 height 20
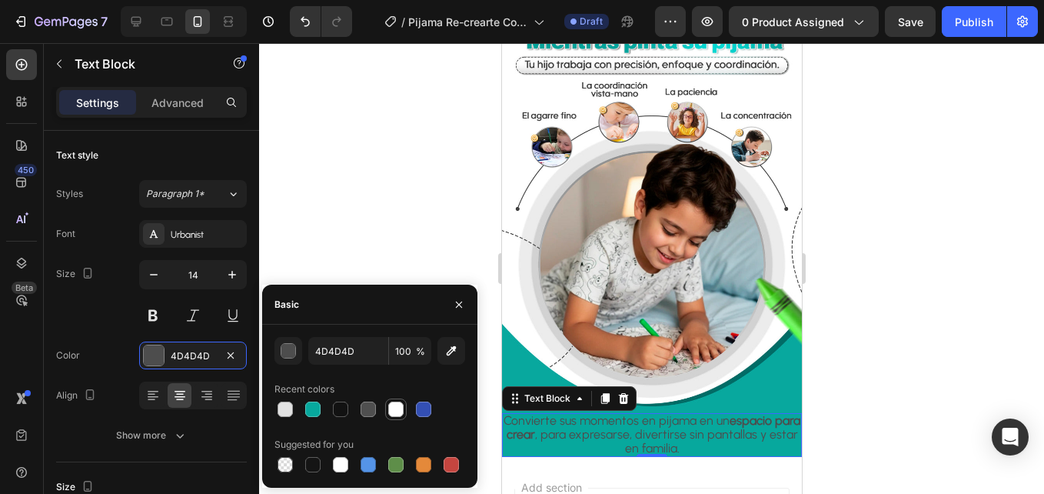
click at [395, 407] on div at bounding box center [395, 408] width 15 height 15
type input "FFFFFF"
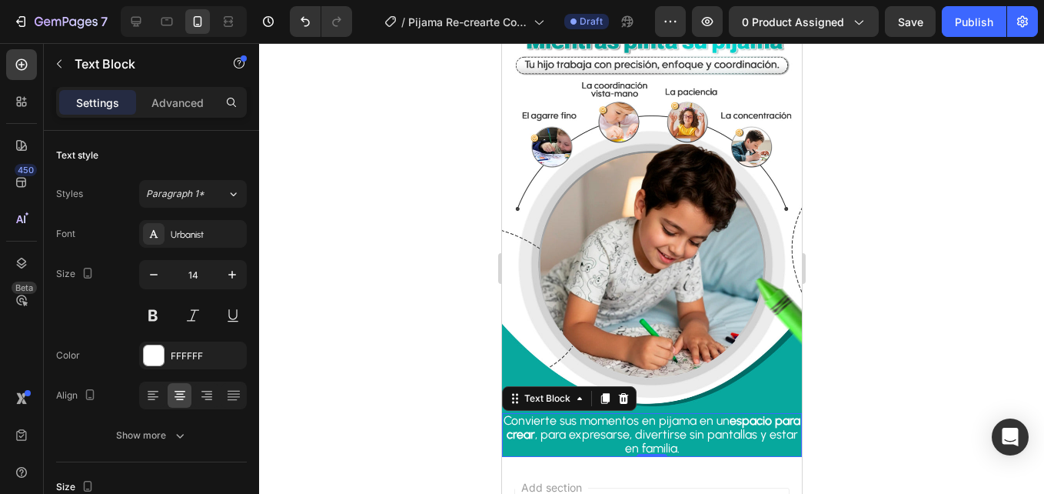
click at [401, 182] on div at bounding box center [651, 268] width 785 height 450
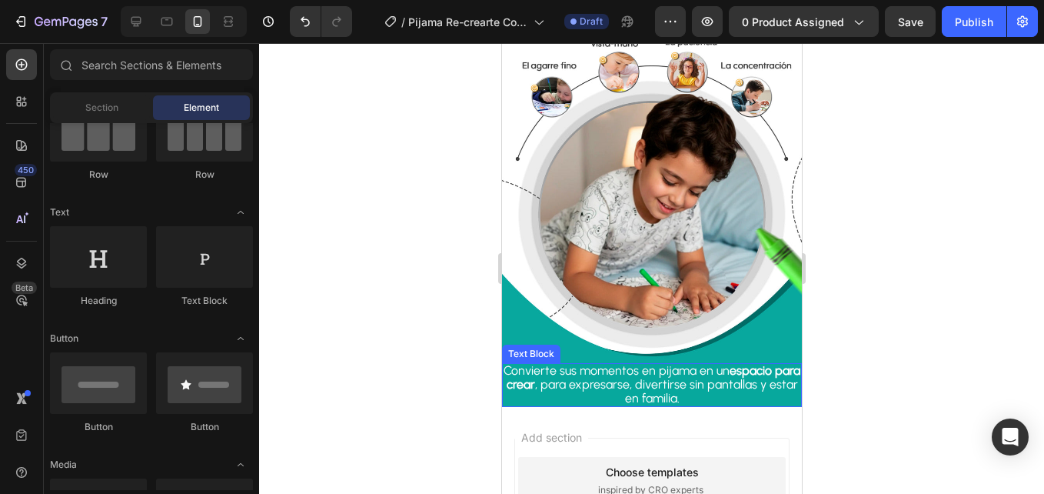
scroll to position [688, 0]
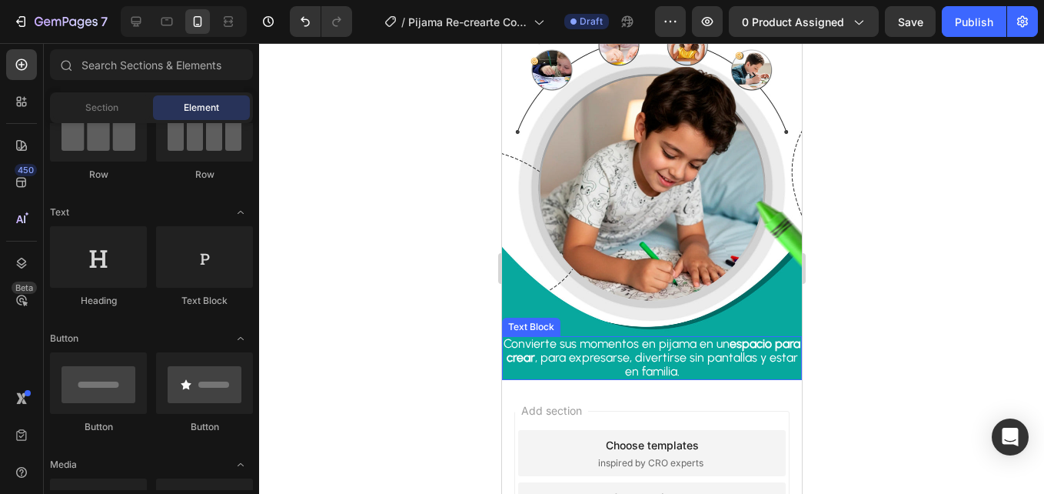
click at [592, 337] on p "Convierte sus momentos en pijama en un espacio para crear , para expresarse, di…" at bounding box center [651, 357] width 297 height 41
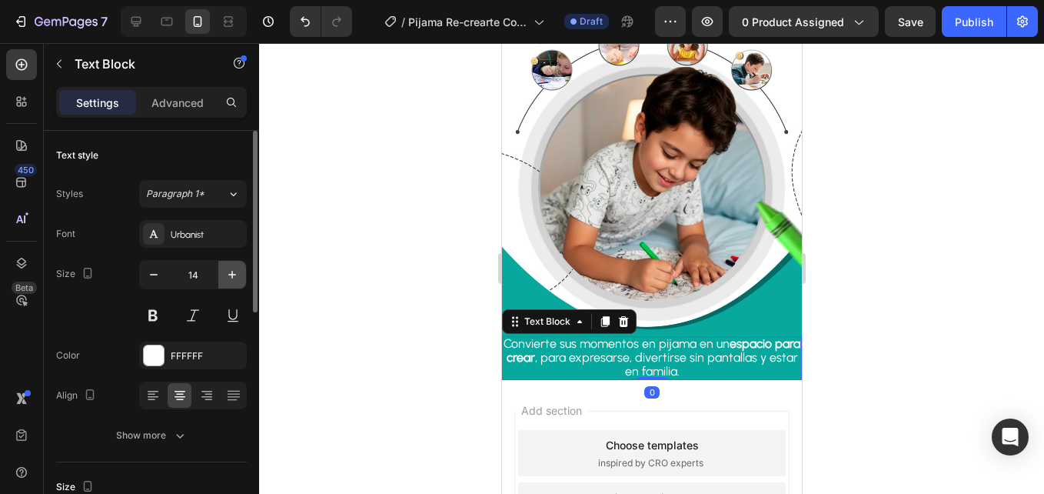
click at [227, 278] on icon "button" at bounding box center [231, 274] width 15 height 15
type input "16"
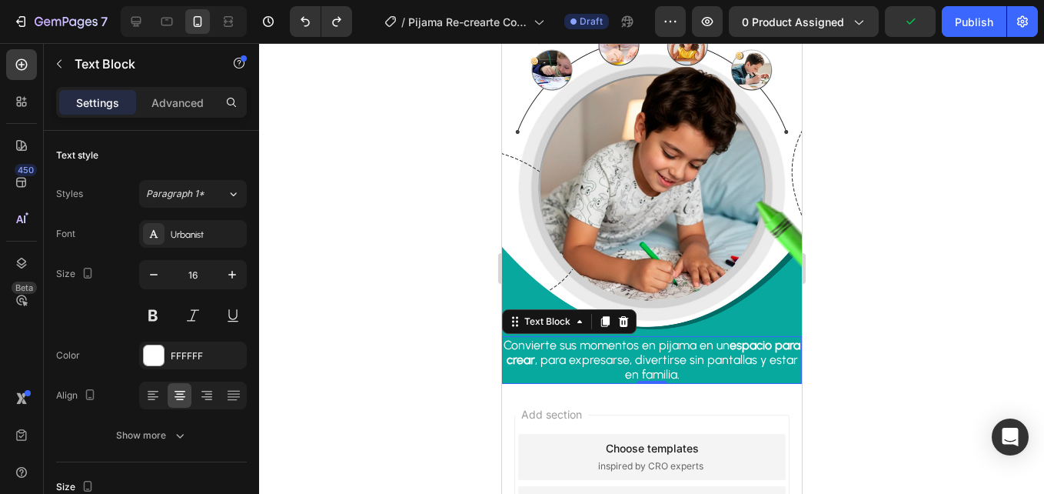
type input "15"
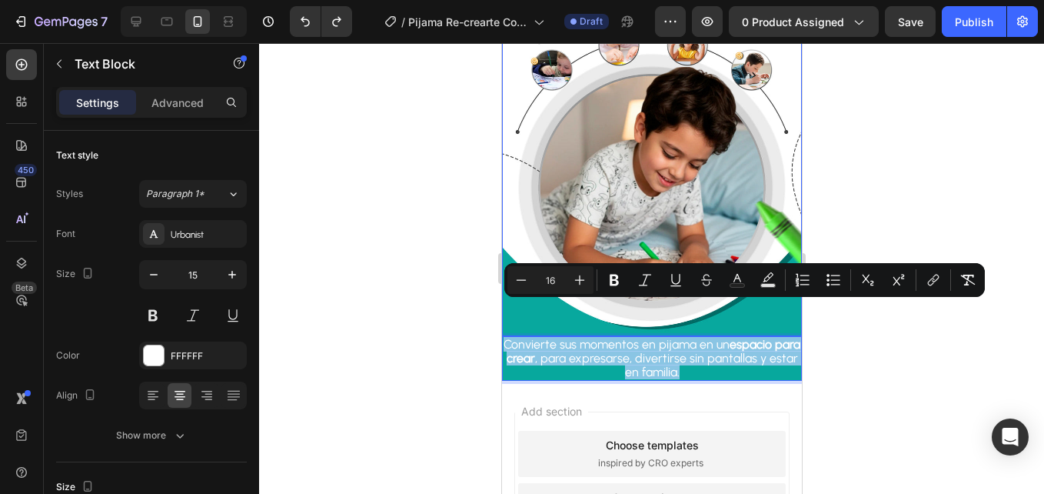
drag, startPoint x: 702, startPoint y: 338, endPoint x: 500, endPoint y: 294, distance: 206.1
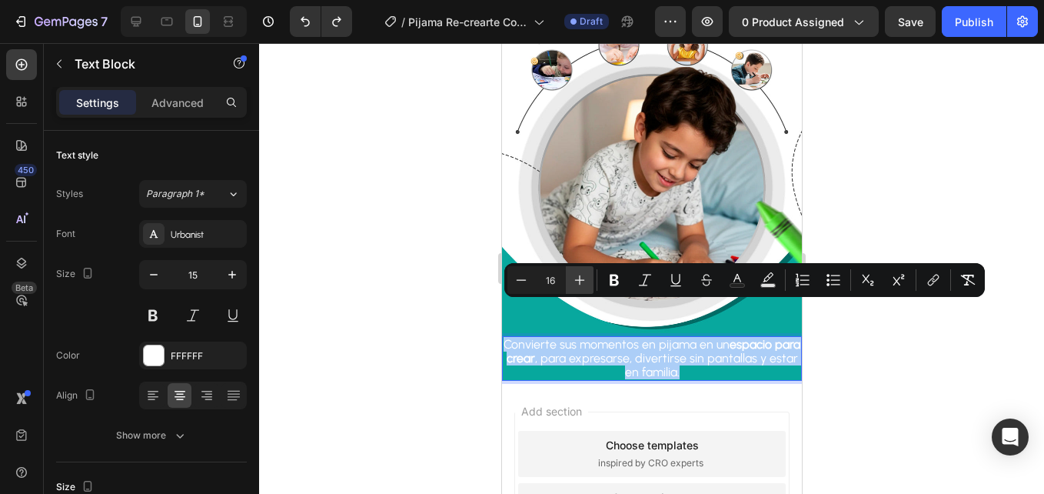
click at [584, 272] on icon "Editor contextual toolbar" at bounding box center [579, 279] width 15 height 15
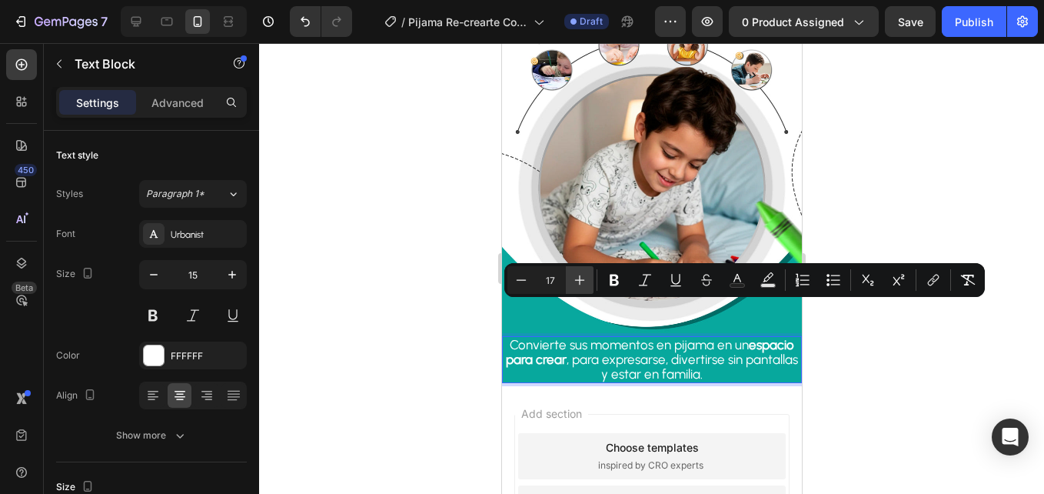
click at [584, 272] on icon "Editor contextual toolbar" at bounding box center [579, 279] width 15 height 15
type input "19"
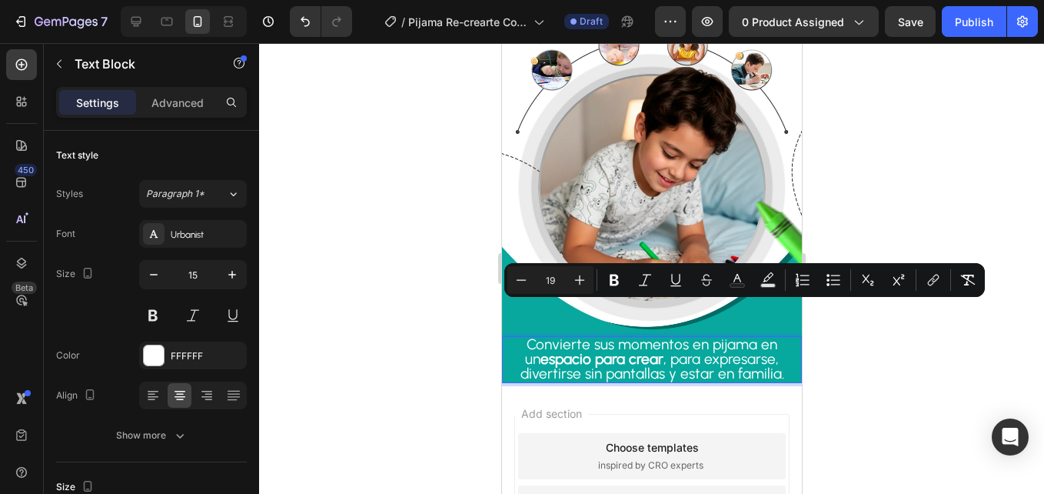
click at [490, 289] on div at bounding box center [651, 268] width 785 height 450
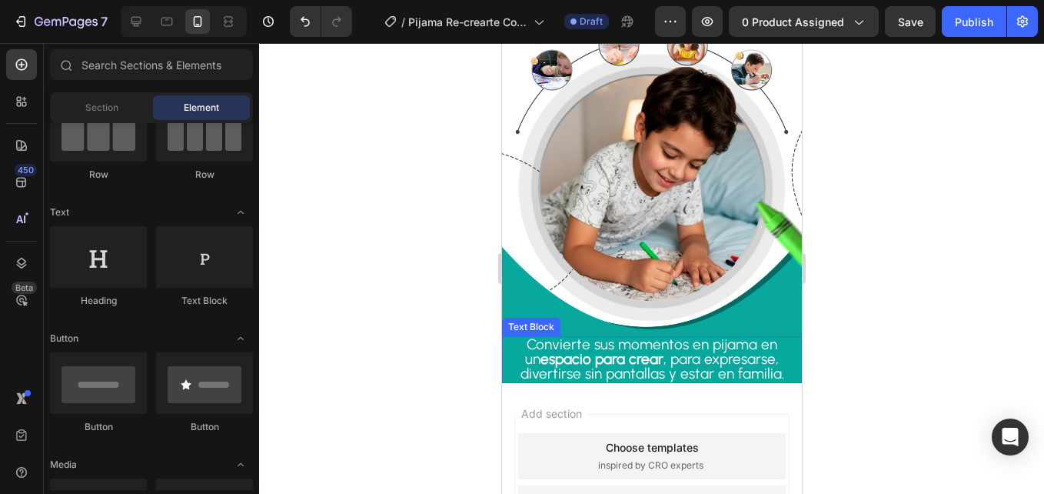
click at [722, 337] on span "Convierte sus momentos en pijama en un espacio para crear , para expresarse, di…" at bounding box center [652, 358] width 264 height 47
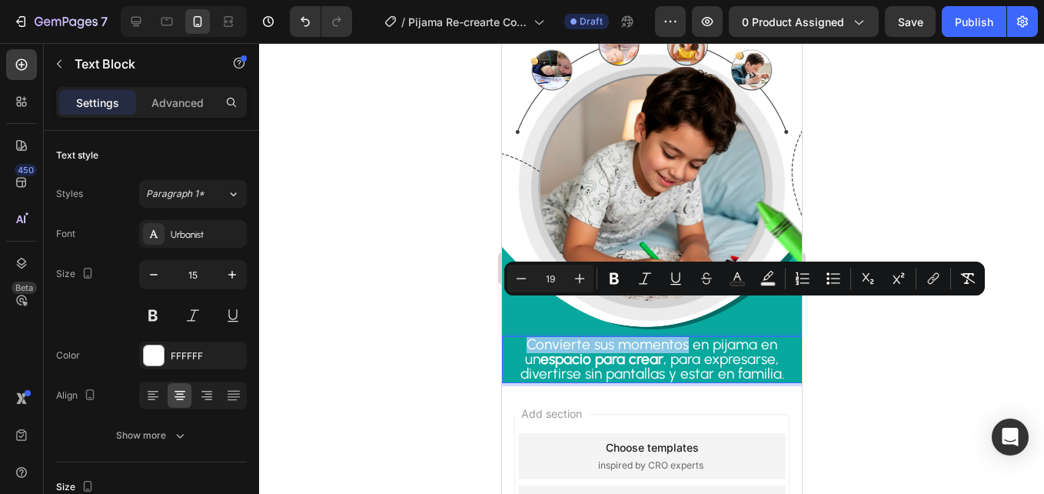
drag, startPoint x: 672, startPoint y: 308, endPoint x: 515, endPoint y: 307, distance: 156.8
click at [587, 274] on icon "Editor contextual toolbar" at bounding box center [579, 278] width 15 height 15
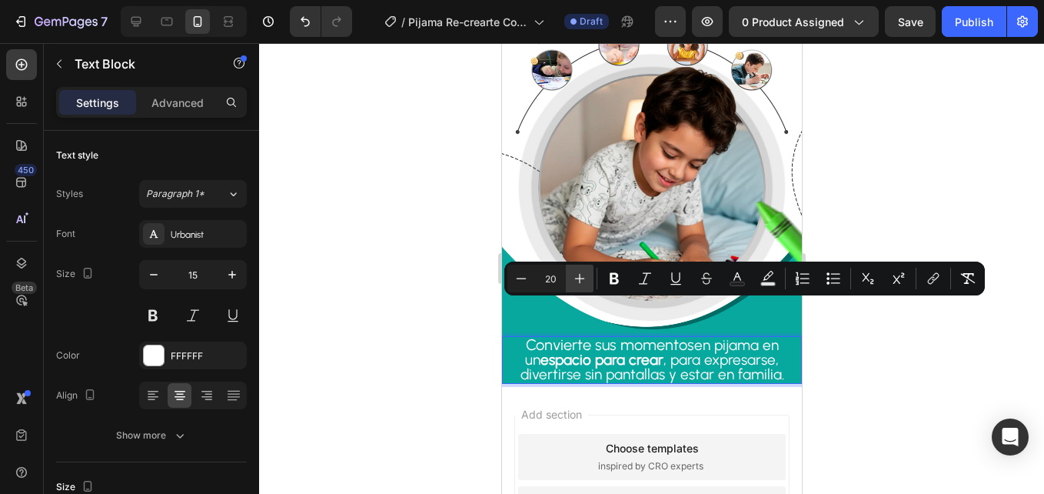
click at [587, 274] on icon "Editor contextual toolbar" at bounding box center [579, 278] width 15 height 15
type input "19"
click at [682, 336] on span "en pijama en un espacio para crear , para expresarse, divertirse sin pantallas …" at bounding box center [652, 359] width 264 height 47
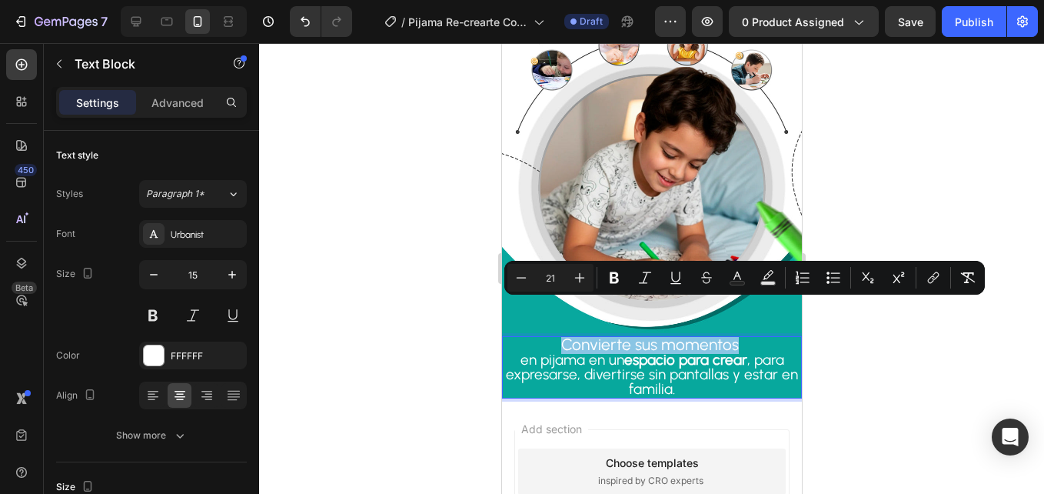
drag, startPoint x: 731, startPoint y: 309, endPoint x: 1076, endPoint y: 333, distance: 346.0
click at [557, 337] on p "Convierte sus momentos" at bounding box center [651, 344] width 297 height 15
click at [589, 271] on button "Plus" at bounding box center [580, 278] width 28 height 28
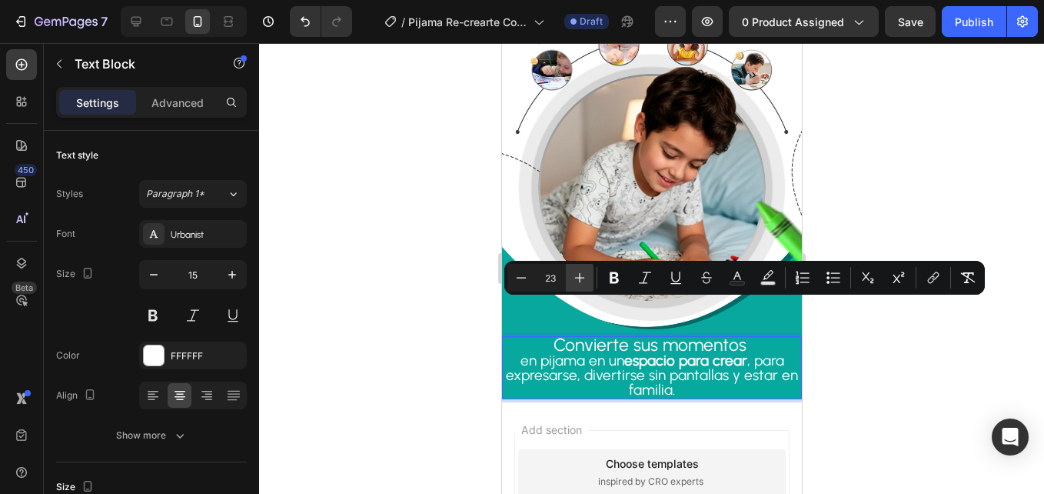
click at [589, 271] on button "Plus" at bounding box center [580, 278] width 28 height 28
type input "25"
click at [609, 271] on icon "Editor contextual toolbar" at bounding box center [614, 277] width 15 height 15
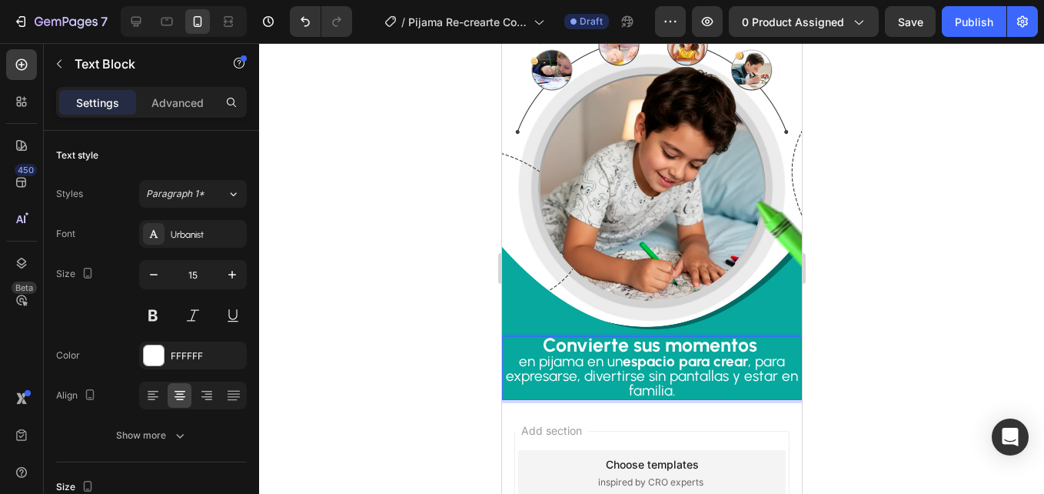
click at [762, 337] on p "Convierte sus momentos" at bounding box center [651, 345] width 297 height 17
drag, startPoint x: 760, startPoint y: 349, endPoint x: 567, endPoint y: 321, distance: 195.8
click at [542, 352] on span "en pijama en un espacio para crear , para expresarse, divertirse sin pantallas …" at bounding box center [651, 375] width 292 height 47
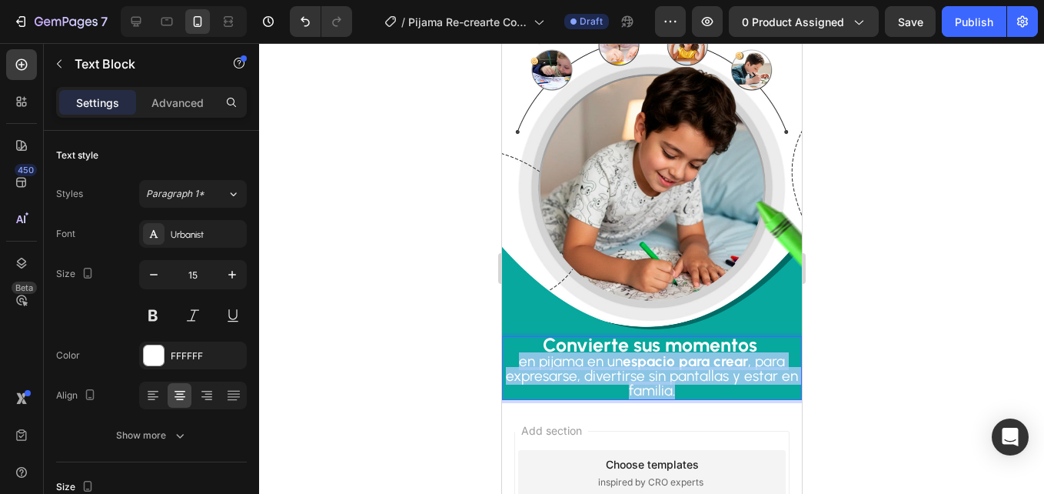
drag, startPoint x: 693, startPoint y: 357, endPoint x: 903, endPoint y: 403, distance: 214.9
click at [501, 331] on html "iPhone 13 Pro ( 390 px) iPhone 13 Mini iPhone 13 Pro iPhone 11 Pro Max iPhone 1…" at bounding box center [651, 40] width 300 height 1371
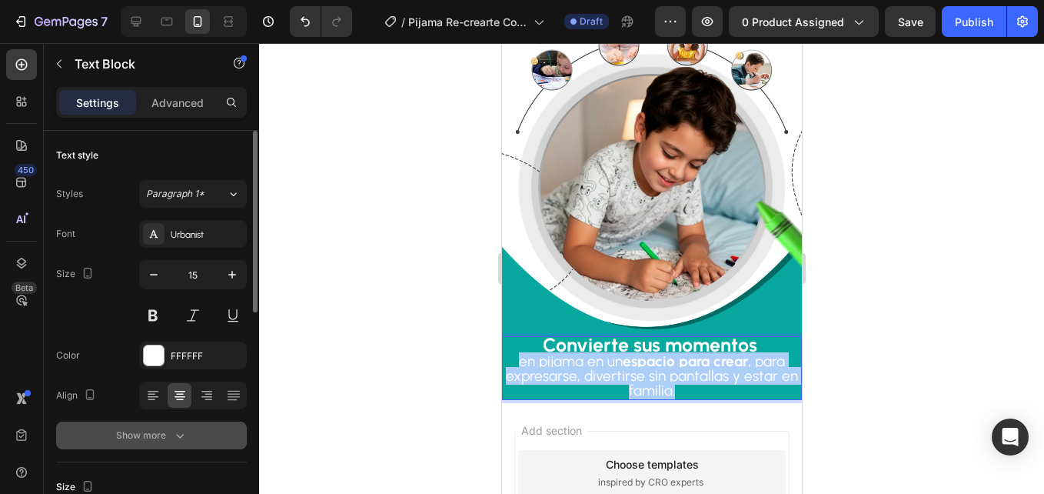
click at [208, 424] on button "Show more" at bounding box center [151, 435] width 191 height 28
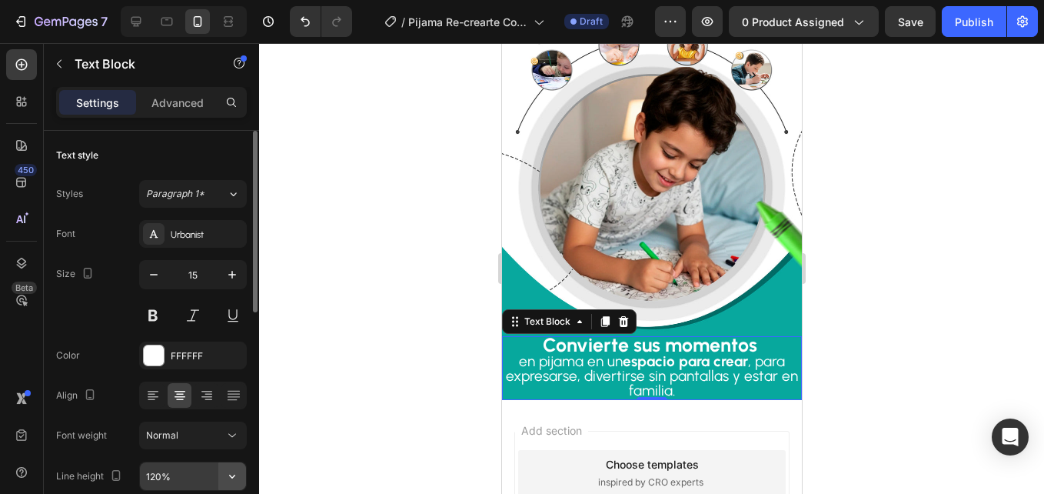
click at [233, 465] on button "button" at bounding box center [232, 476] width 28 height 28
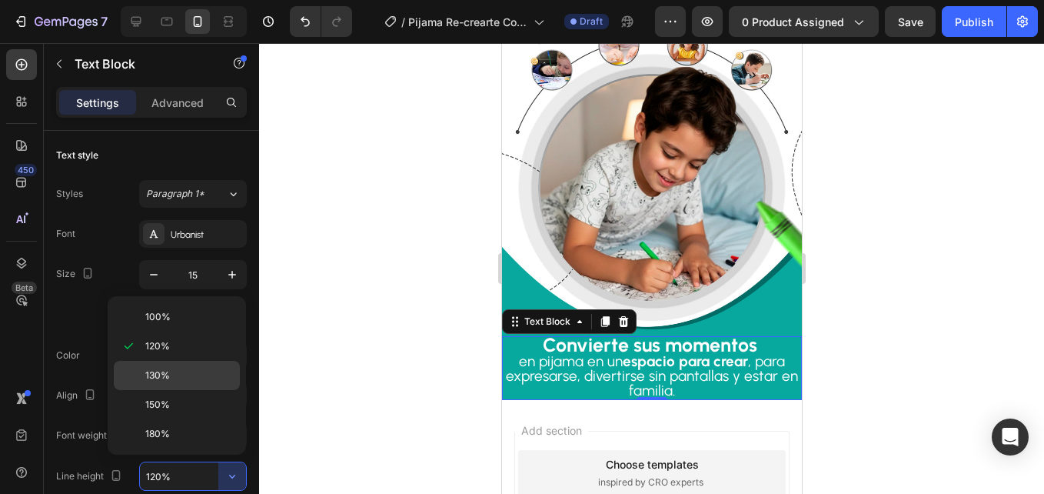
click at [228, 374] on p "130%" at bounding box center [189, 375] width 88 height 14
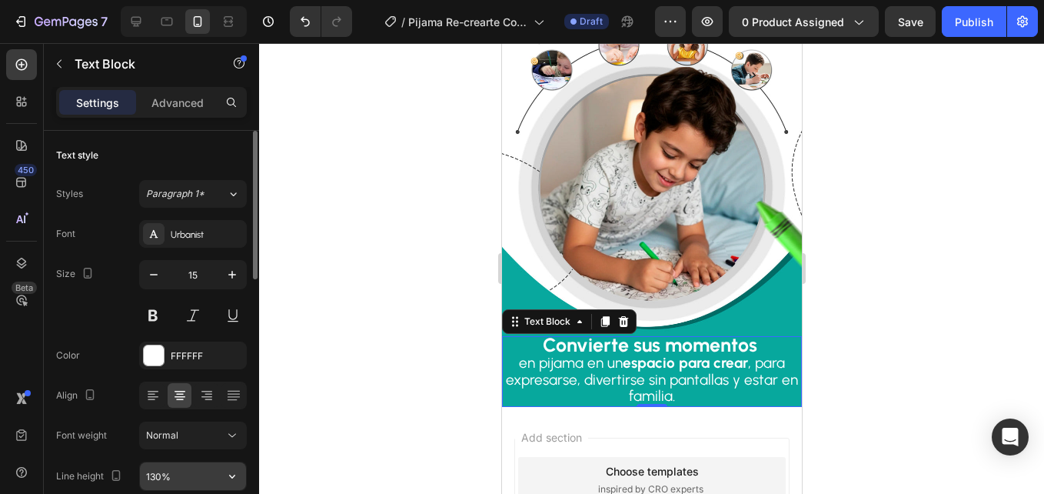
click at [227, 474] on icon "button" at bounding box center [231, 475] width 15 height 15
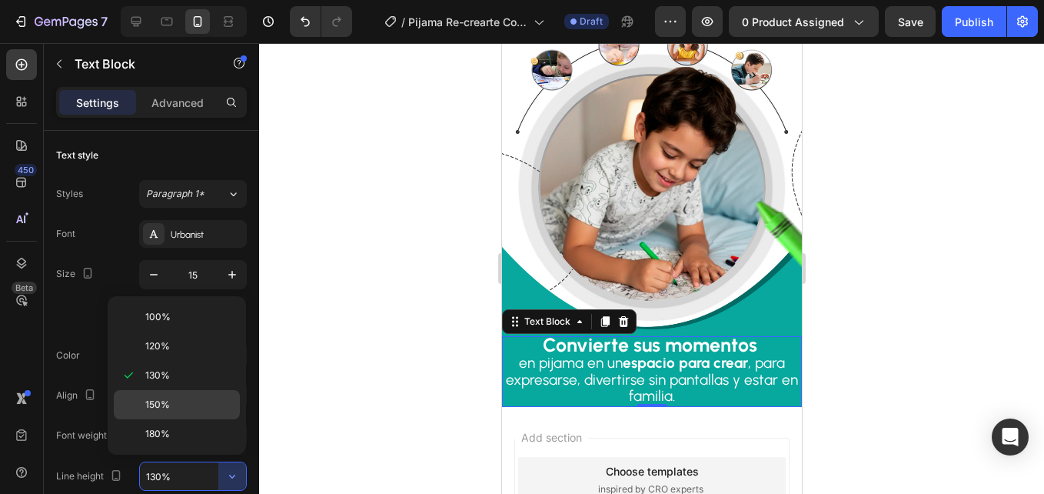
click at [232, 397] on p "150%" at bounding box center [189, 404] width 88 height 14
type input "150%"
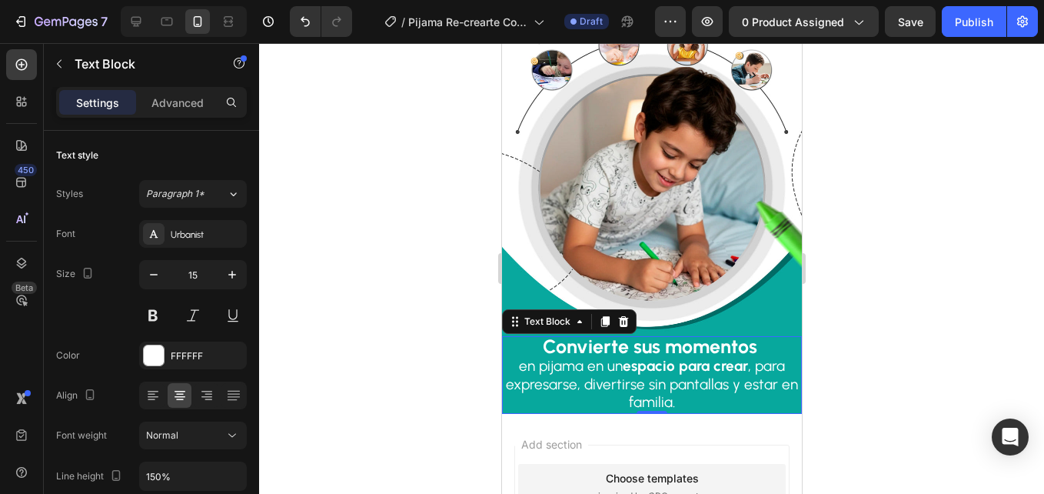
click at [458, 374] on div at bounding box center [651, 268] width 785 height 450
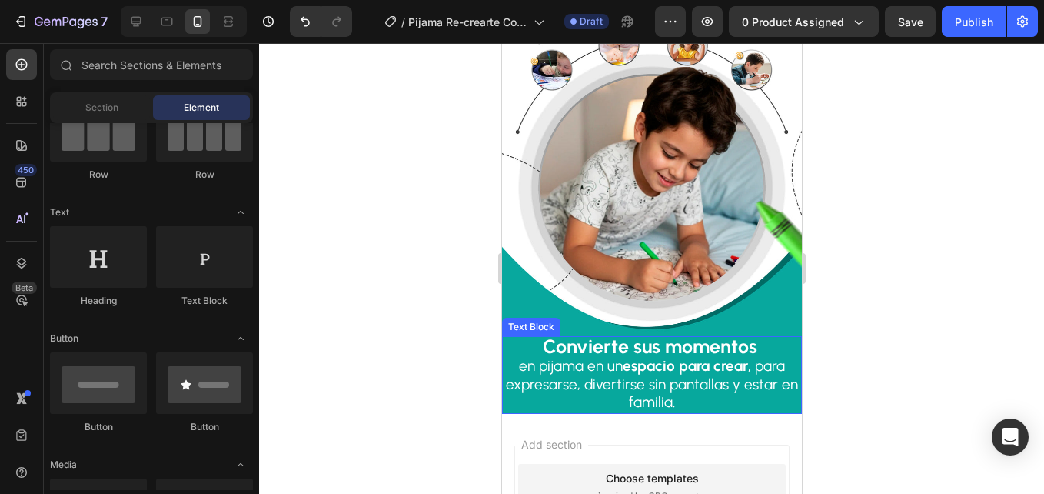
click at [748, 357] on span "en pijama en un espacio para crear , para expresarse, divertirse sin pantallas …" at bounding box center [651, 384] width 292 height 54
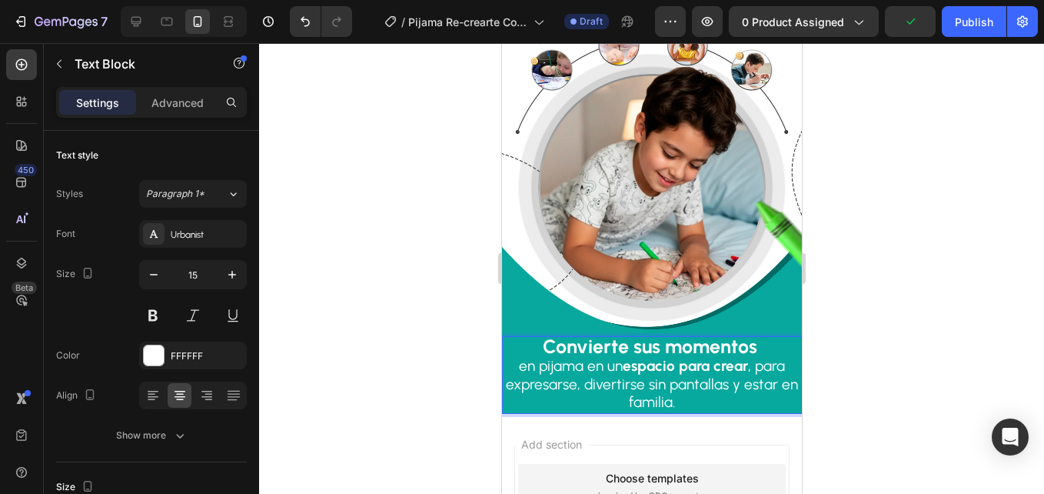
click at [746, 357] on span "en pijama en un espacio para crear , para expresarse, divertirse sin pantallas …" at bounding box center [651, 384] width 292 height 54
click at [766, 375] on span "para expresarse, divertirse sin pantallas y estar en familia." at bounding box center [651, 393] width 268 height 36
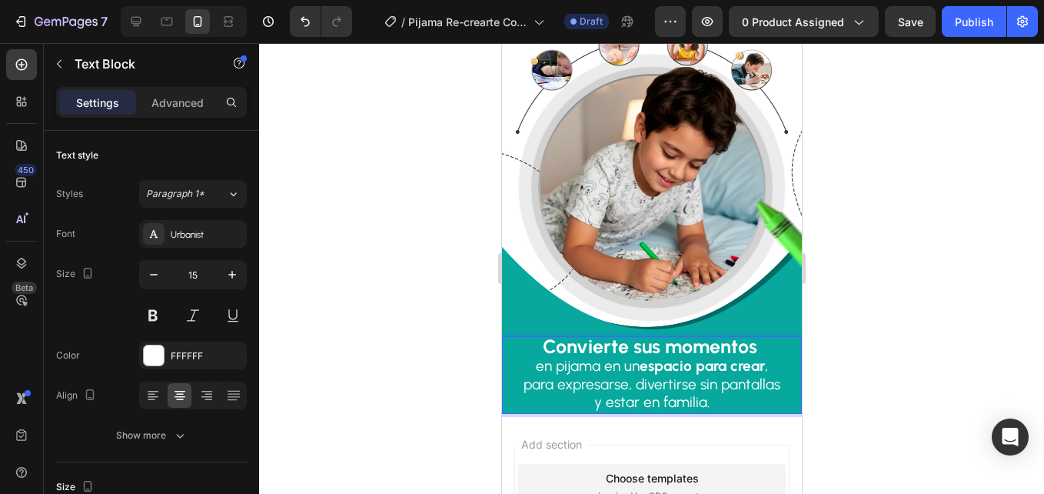
click at [411, 350] on div at bounding box center [651, 268] width 785 height 450
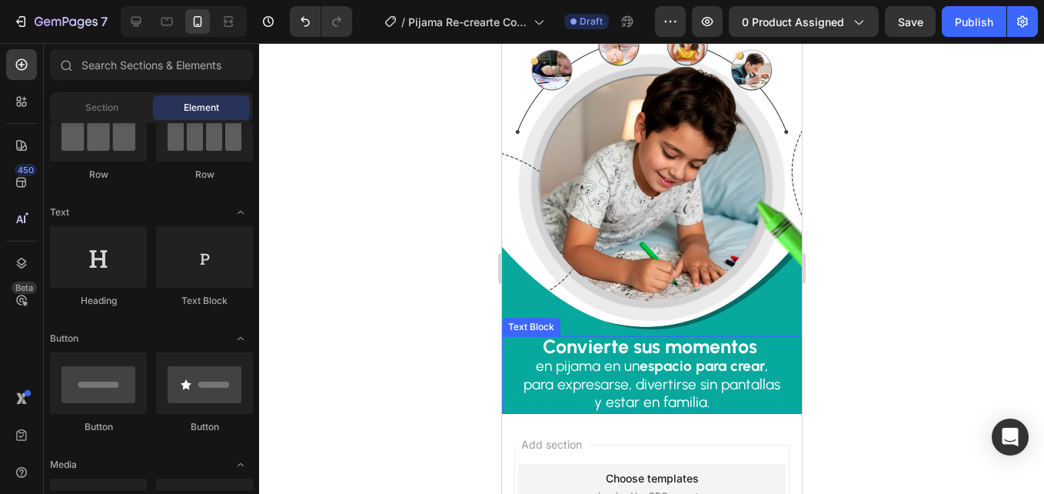
click at [690, 334] on strong "Convierte sus momentos" at bounding box center [649, 345] width 214 height 23
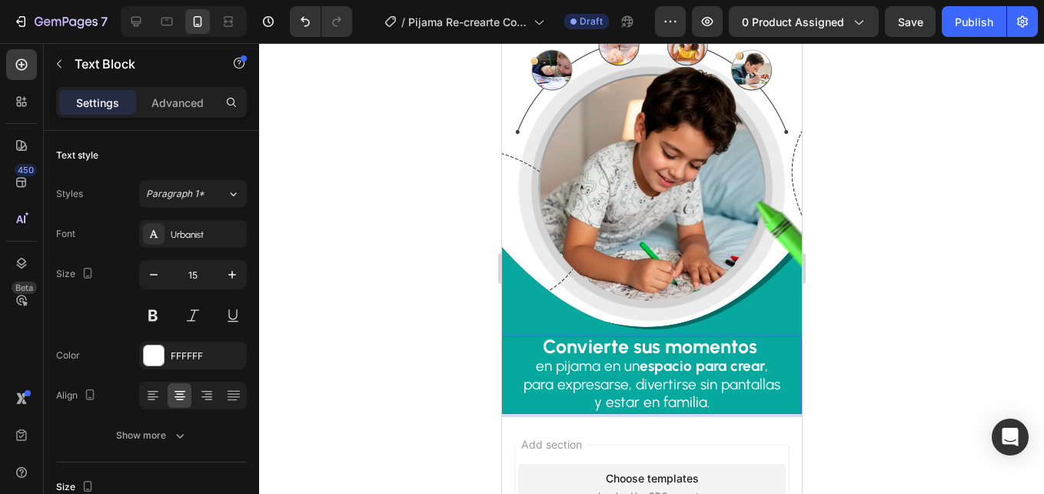
click at [691, 334] on strong "Convierte sus momentos" at bounding box center [649, 345] width 214 height 23
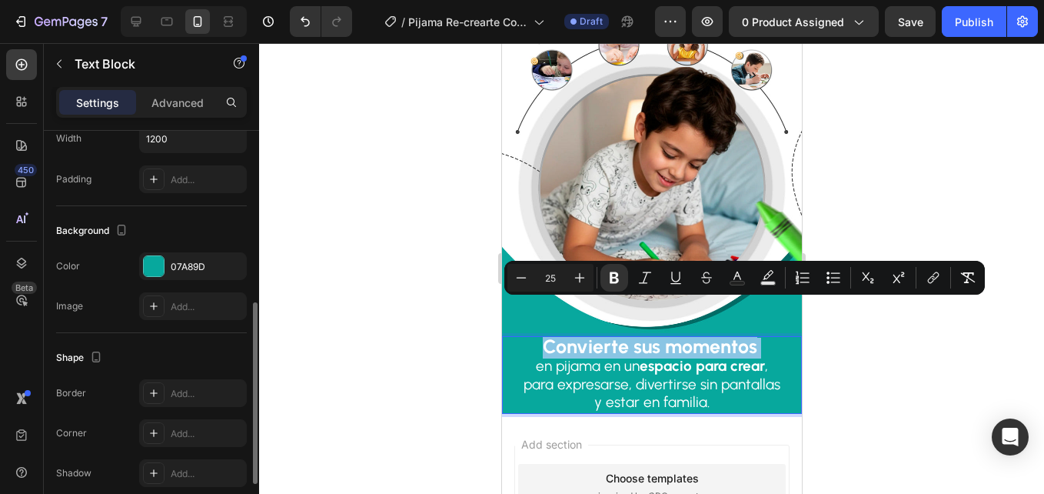
scroll to position [231, 0]
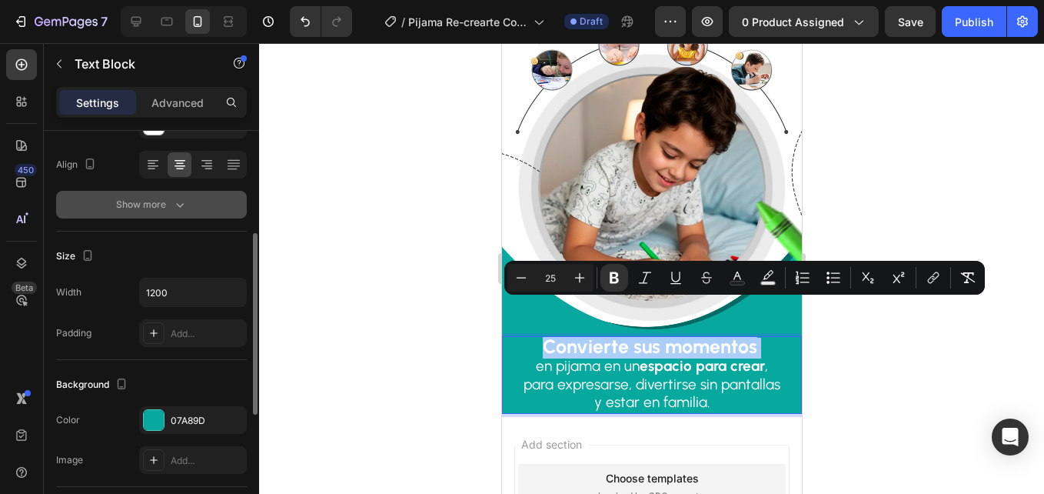
click at [155, 216] on button "Show more" at bounding box center [151, 205] width 191 height 28
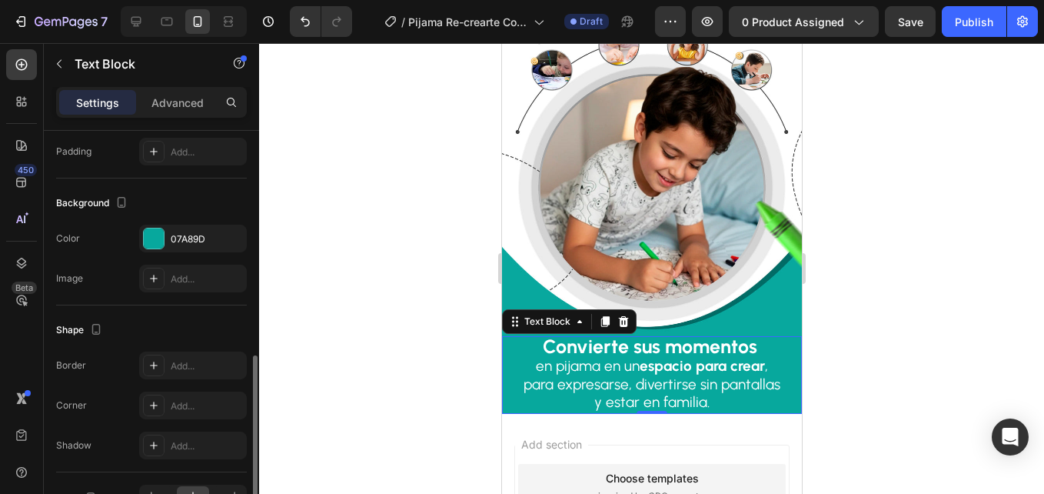
scroll to position [692, 0]
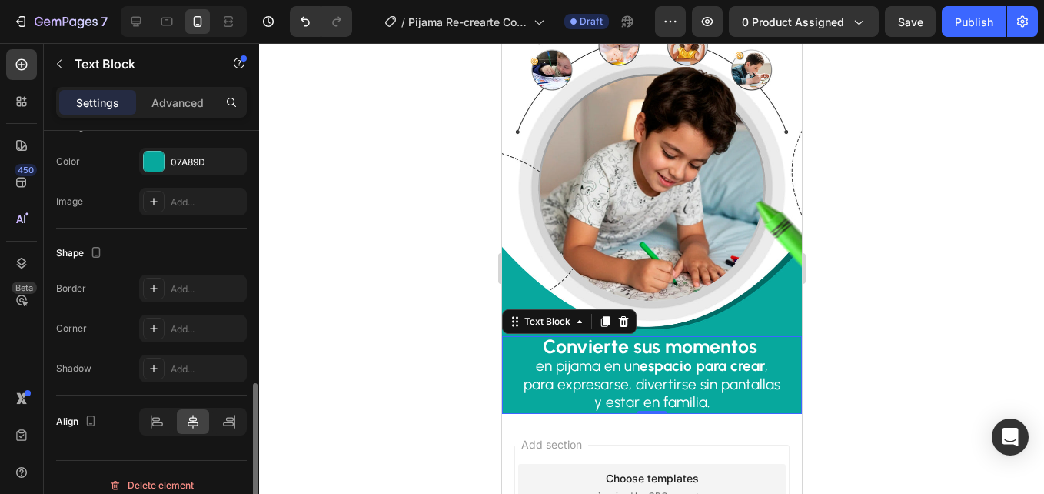
click at [168, 292] on div "Add..." at bounding box center [193, 288] width 108 height 28
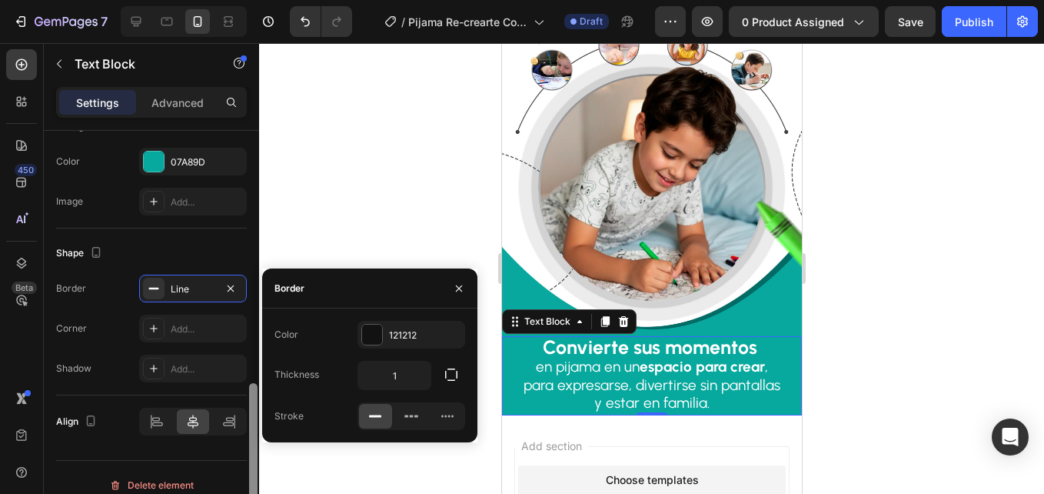
click at [252, 264] on div at bounding box center [254, 334] width 12 height 407
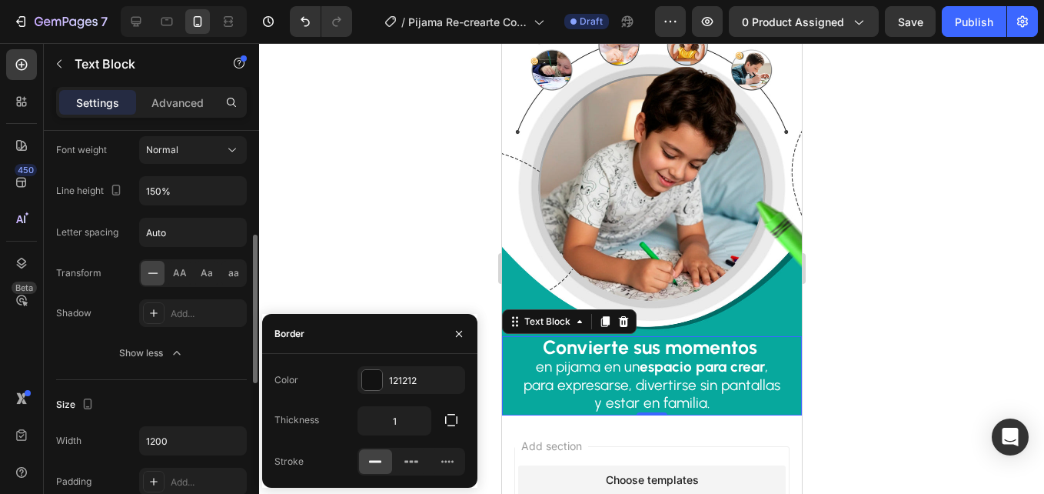
click at [340, 257] on div at bounding box center [651, 268] width 785 height 450
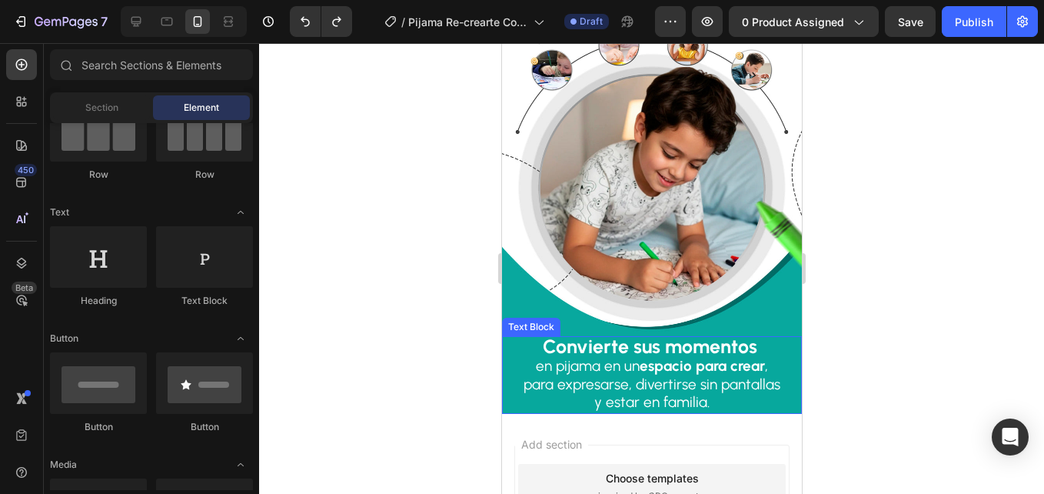
click at [676, 357] on strong "espacio para crear" at bounding box center [701, 366] width 125 height 18
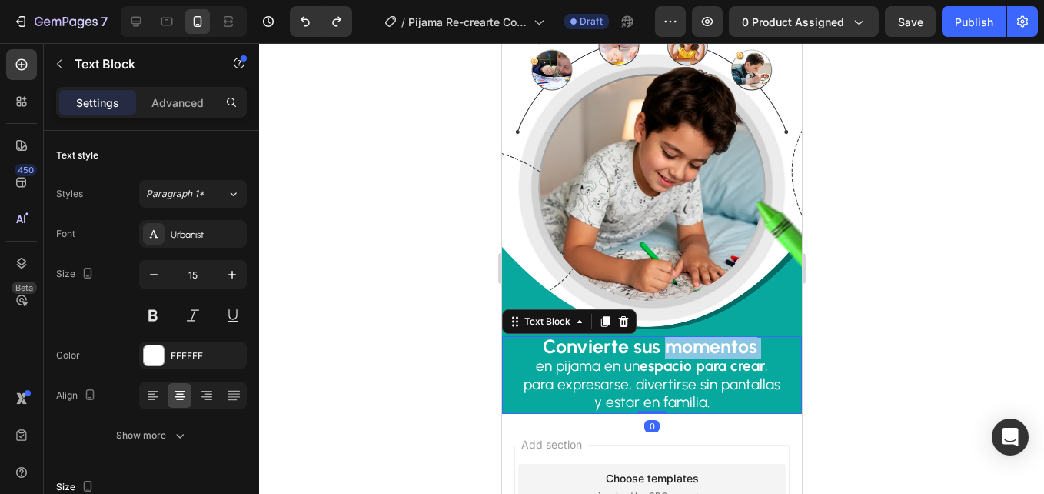
click at [684, 334] on strong "Convierte sus momentos" at bounding box center [649, 345] width 214 height 23
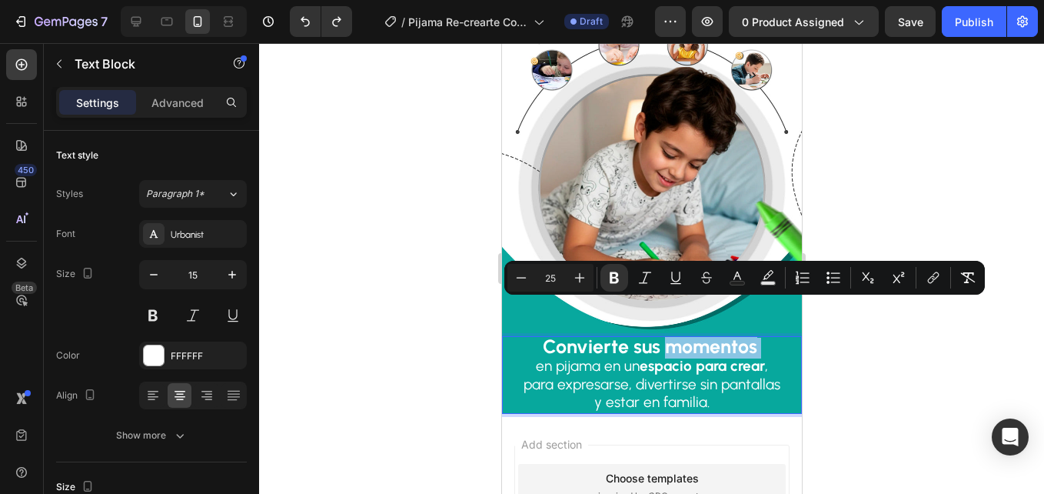
click at [684, 334] on strong "Convierte sus momentos" at bounding box center [649, 345] width 214 height 23
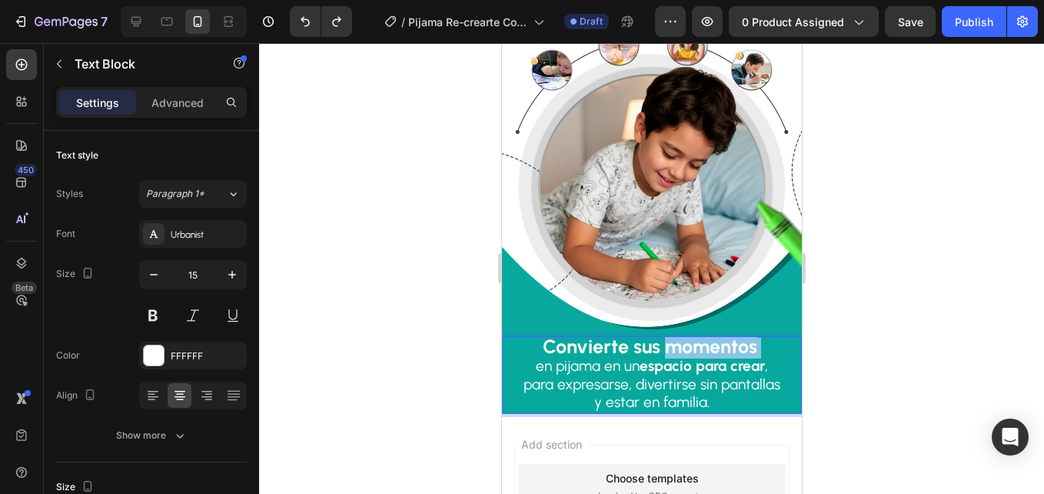
click at [684, 334] on strong "Convierte sus momentos" at bounding box center [649, 345] width 214 height 23
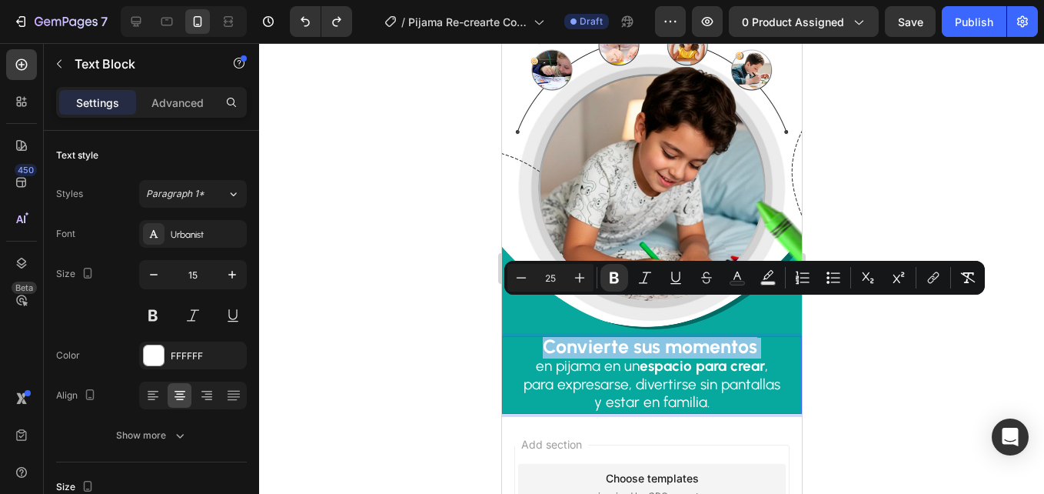
click at [684, 334] on strong "Convierte sus momentos" at bounding box center [649, 345] width 214 height 23
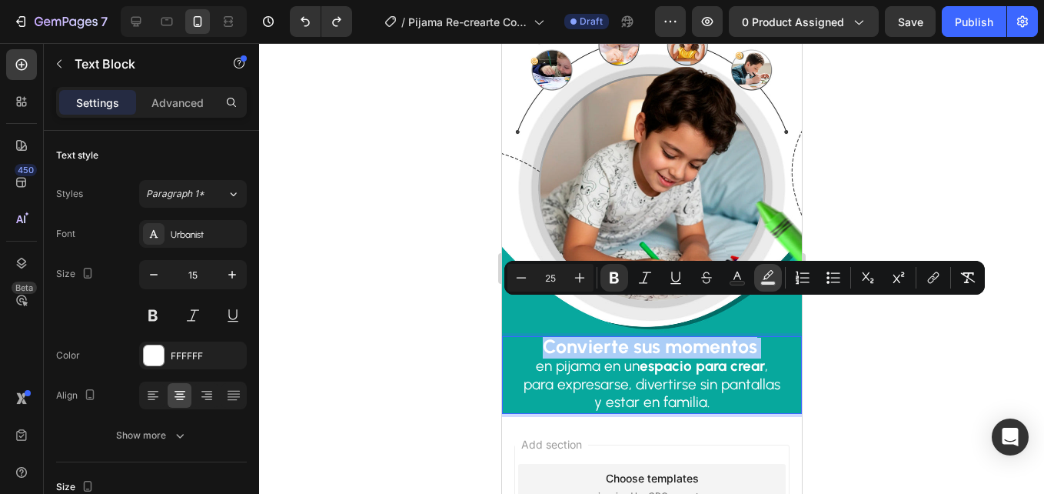
click at [766, 273] on icon "Editor contextual toolbar" at bounding box center [767, 277] width 15 height 15
type input "000000"
type input "77"
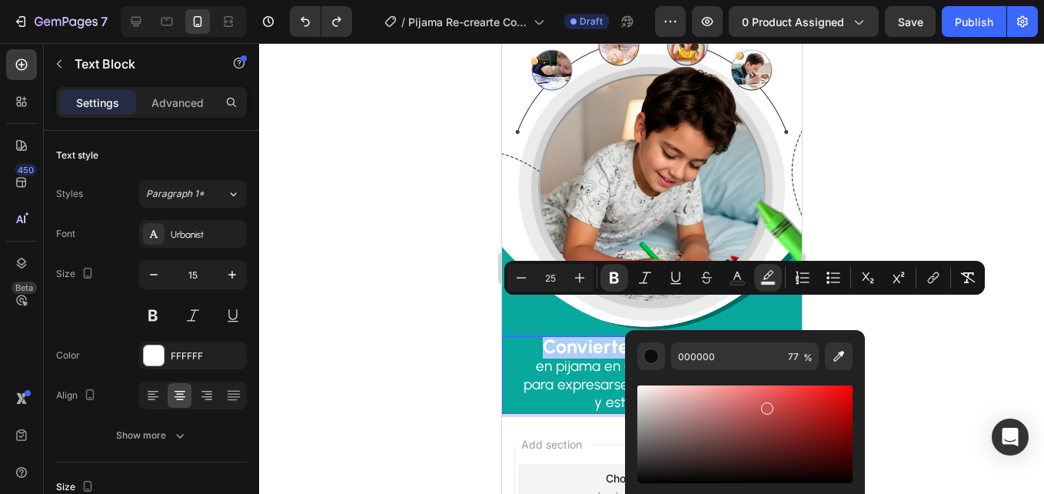
drag, startPoint x: 764, startPoint y: 405, endPoint x: 806, endPoint y: 411, distance: 42.0
click at [806, 411] on div "Editor contextual toolbar" at bounding box center [744, 434] width 215 height 98
click at [838, 364] on button "Editor contextual toolbar" at bounding box center [839, 356] width 28 height 28
type input "016D66"
type input "100"
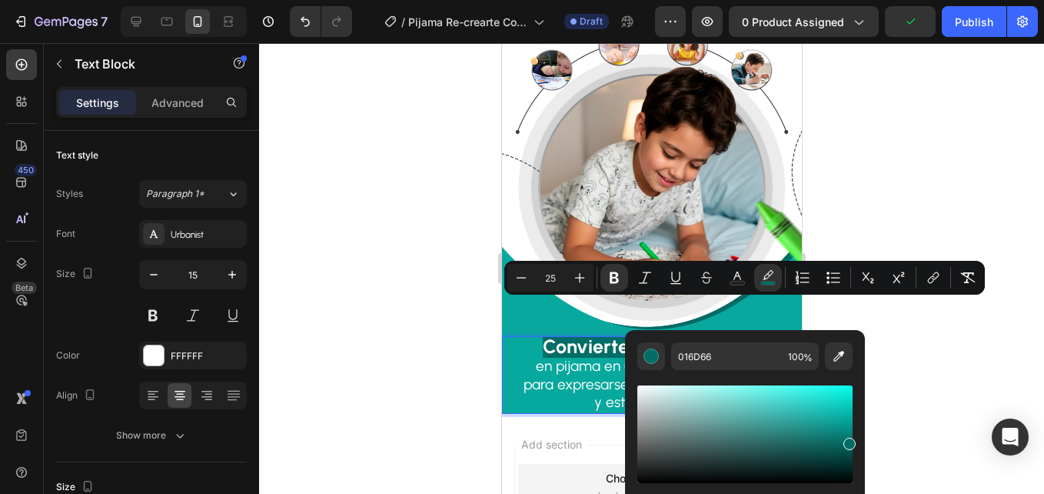
click at [468, 249] on div at bounding box center [651, 268] width 785 height 450
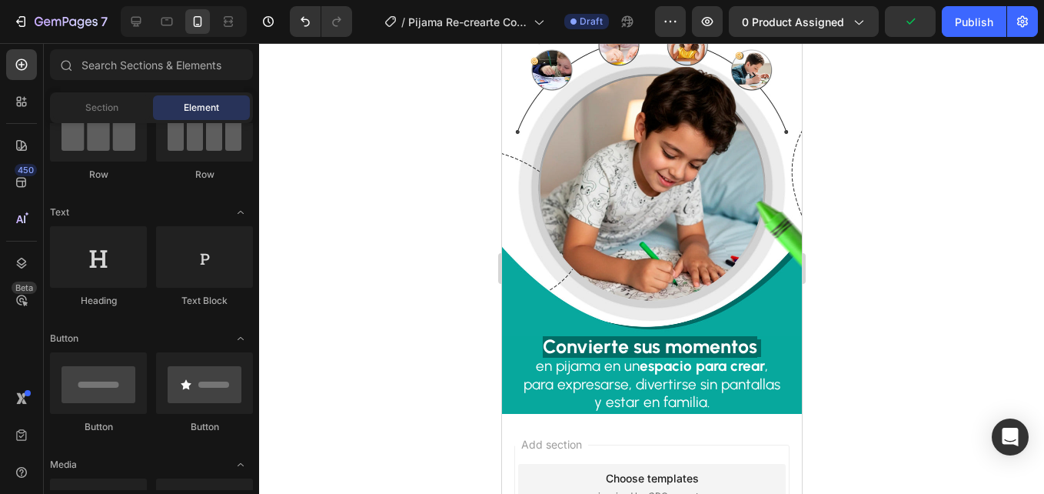
click at [468, 249] on div at bounding box center [651, 268] width 785 height 450
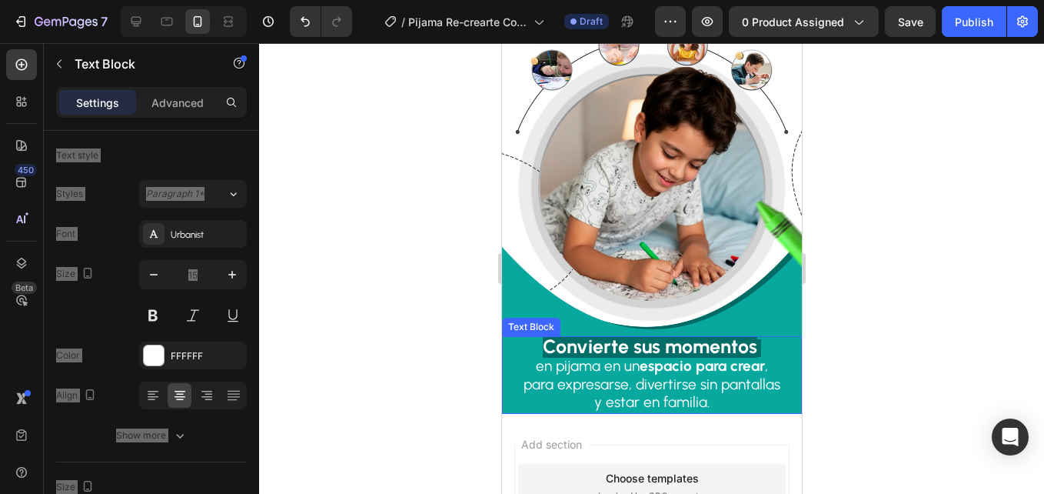
click at [756, 339] on span "Rich Text Editor. Editing area: main" at bounding box center [758, 348] width 4 height 18
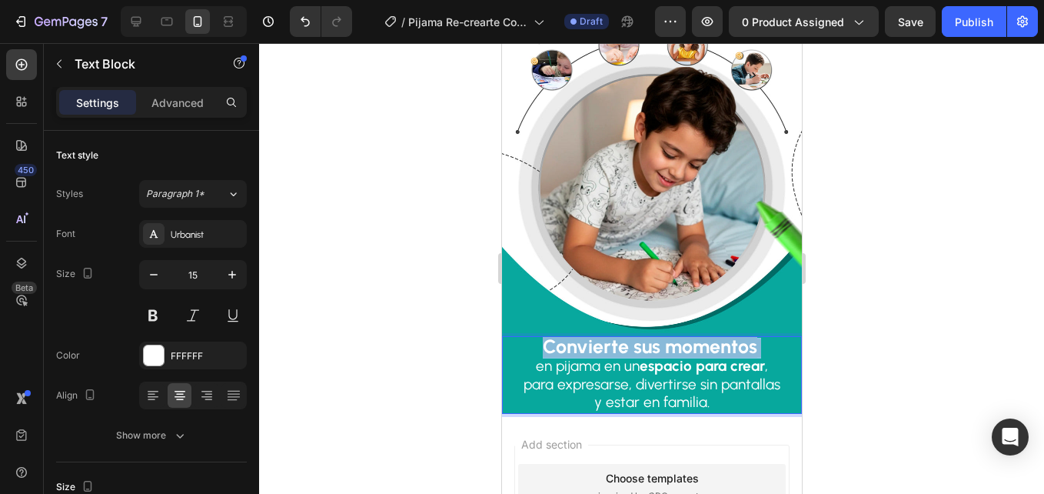
click at [756, 339] on span "Rich Text Editor. Editing area: main" at bounding box center [758, 348] width 4 height 18
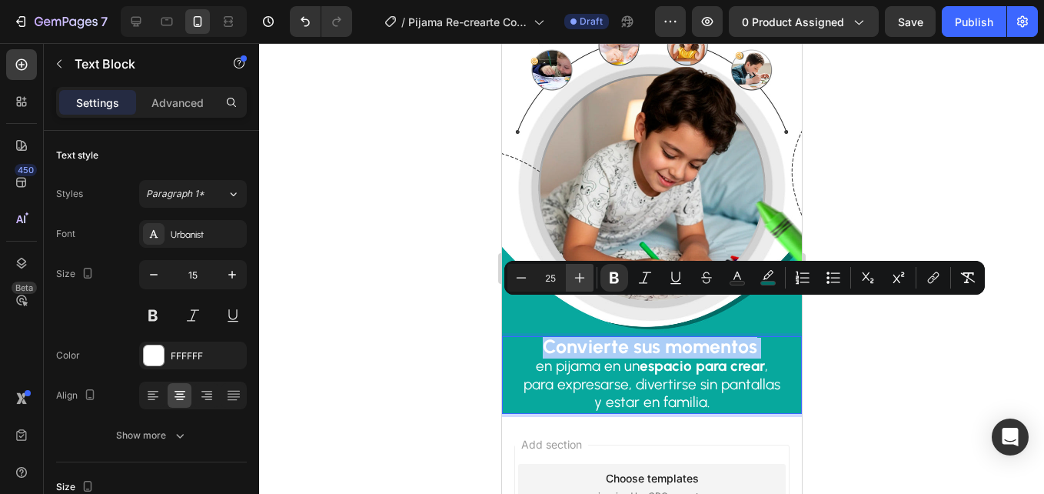
click at [587, 285] on button "Plus" at bounding box center [580, 278] width 28 height 28
type input "26"
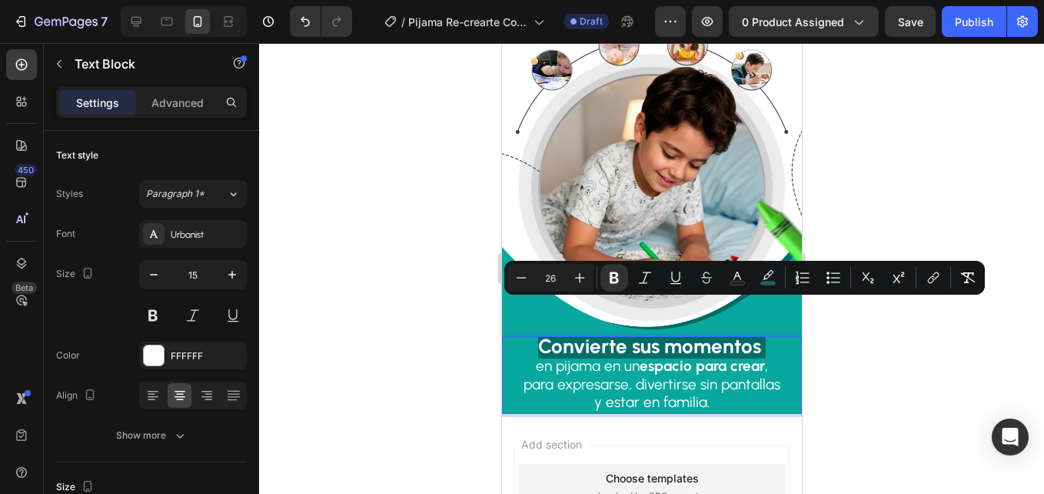
click at [478, 265] on div at bounding box center [651, 268] width 785 height 450
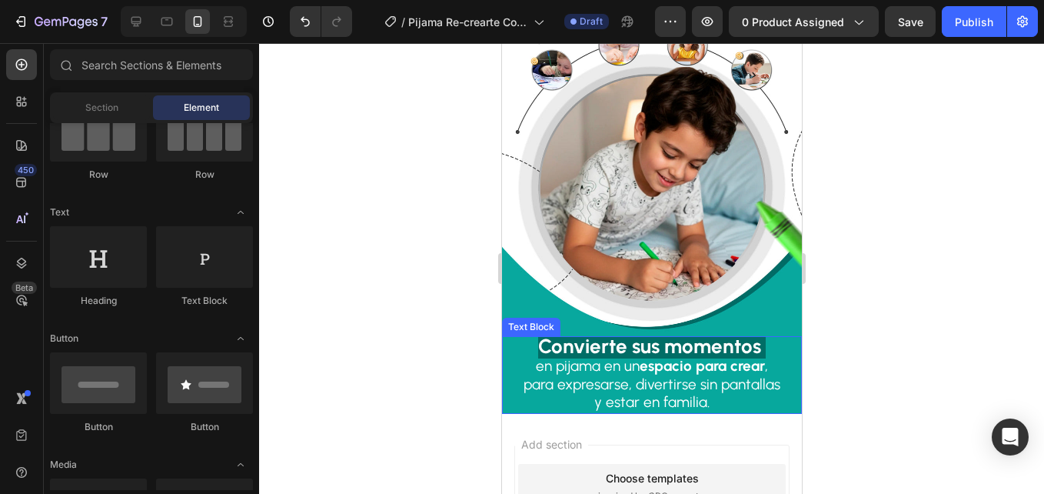
click at [539, 334] on strong "Convierte sus momentos" at bounding box center [648, 346] width 223 height 25
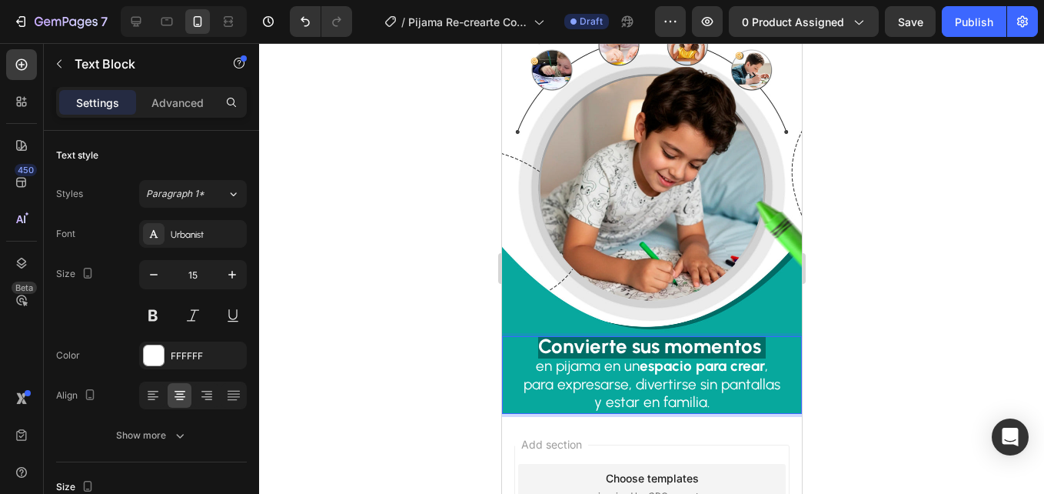
click at [470, 294] on div at bounding box center [651, 268] width 785 height 450
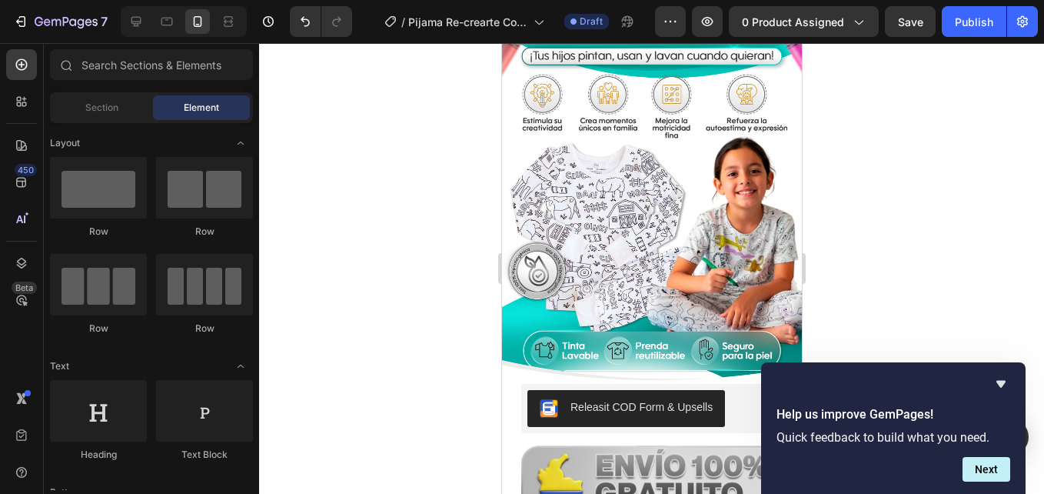
scroll to position [0, 0]
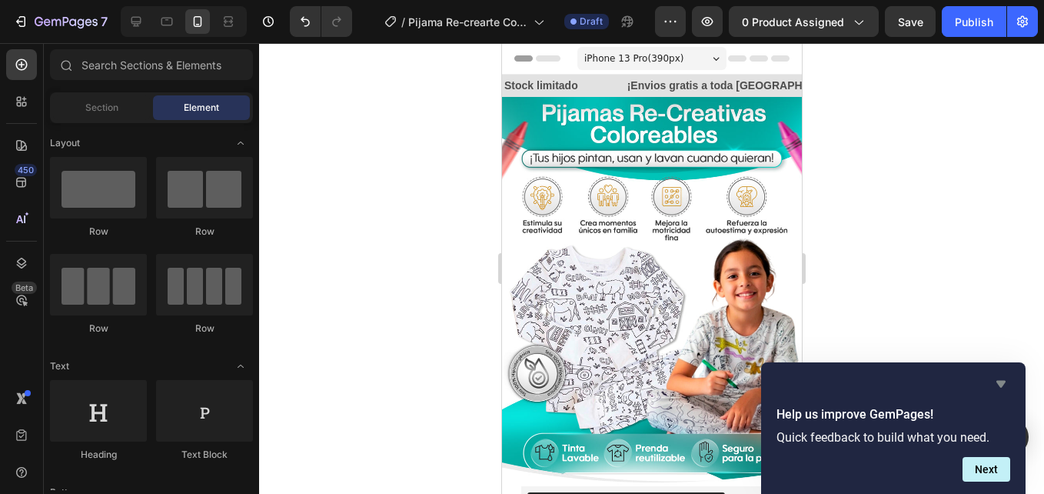
click at [998, 384] on icon "Hide survey" at bounding box center [1000, 384] width 9 height 7
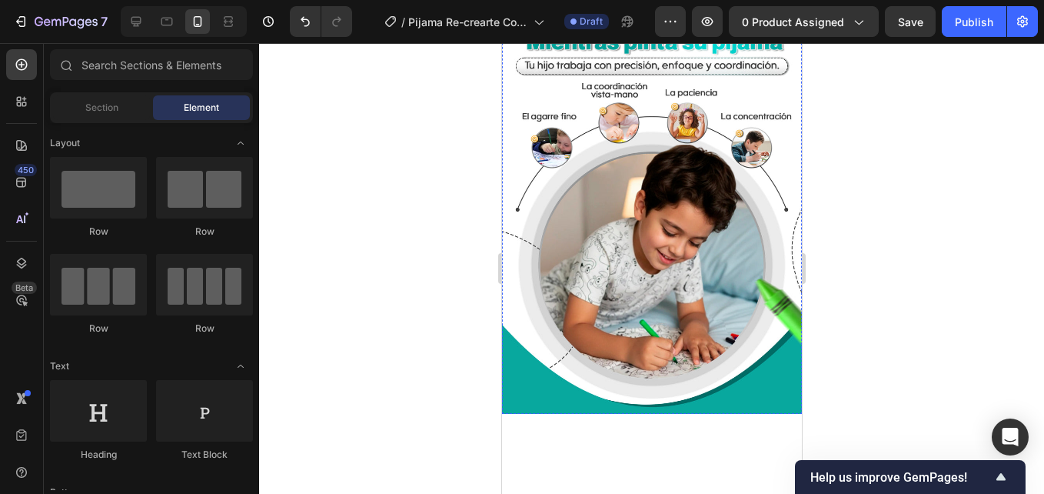
scroll to position [615, 0]
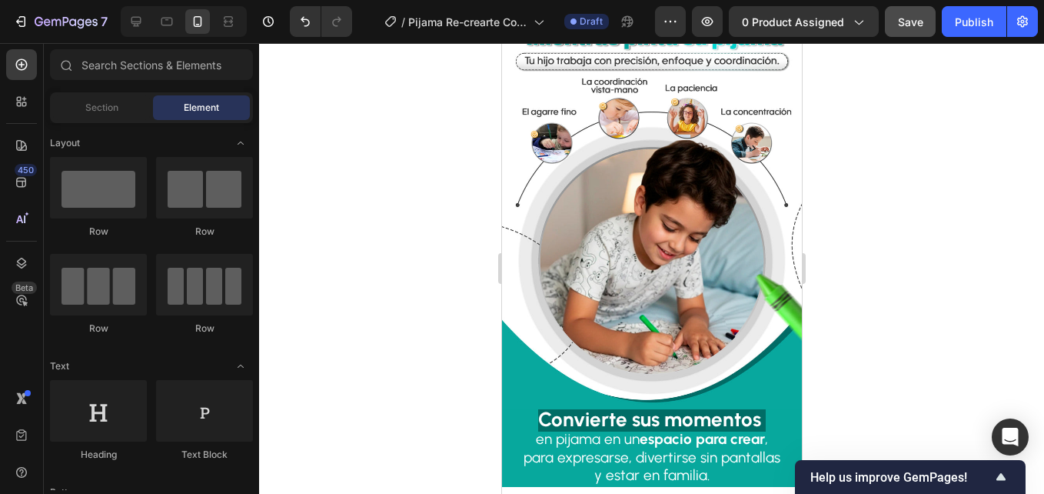
click at [904, 33] on button "Save" at bounding box center [910, 21] width 51 height 31
click at [940, 22] on div "Preview 0 product assigned Save Publish" at bounding box center [846, 21] width 383 height 31
click at [932, 22] on button "Save" at bounding box center [910, 21] width 51 height 31
